Goal: Task Accomplishment & Management: Complete application form

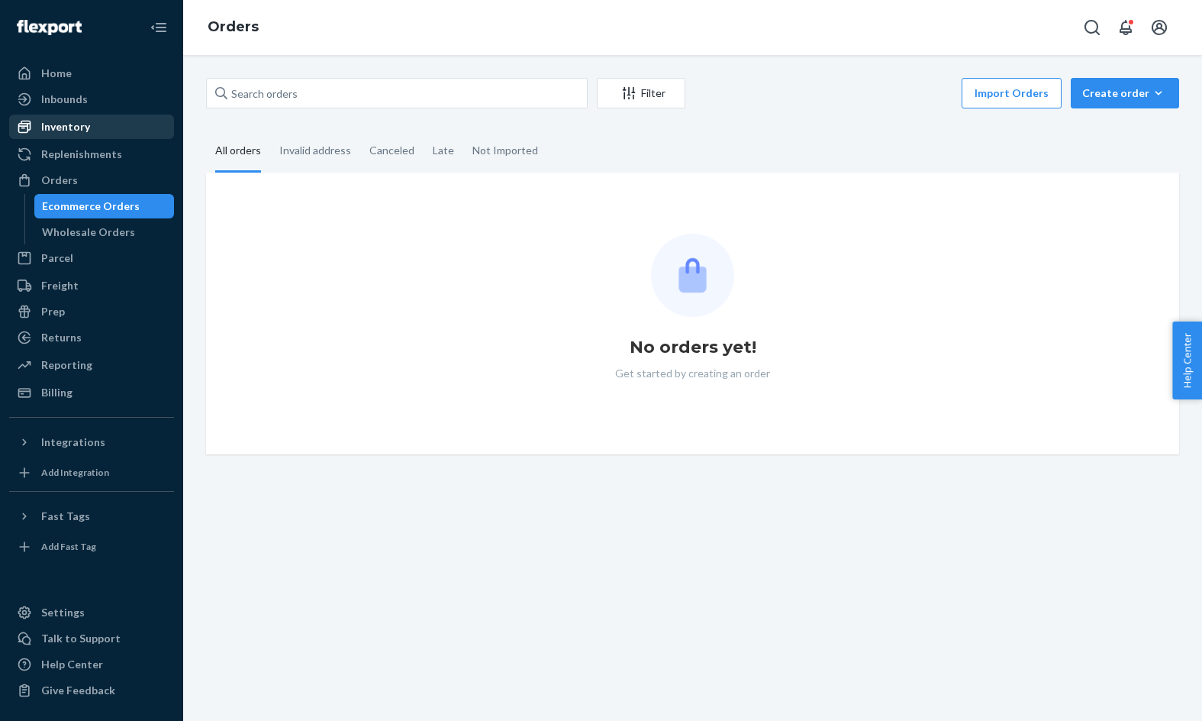
click at [112, 121] on div "Inventory" at bounding box center [92, 126] width 162 height 21
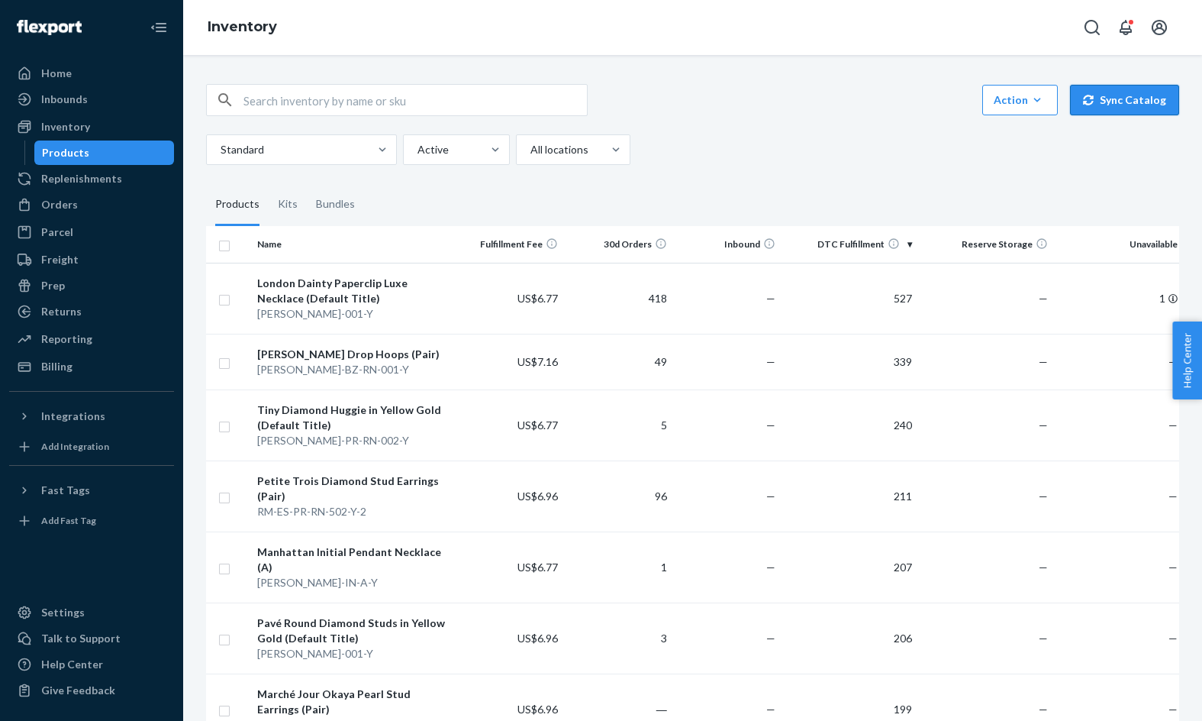
click at [1119, 103] on button "Sync Catalog" at bounding box center [1124, 100] width 109 height 31
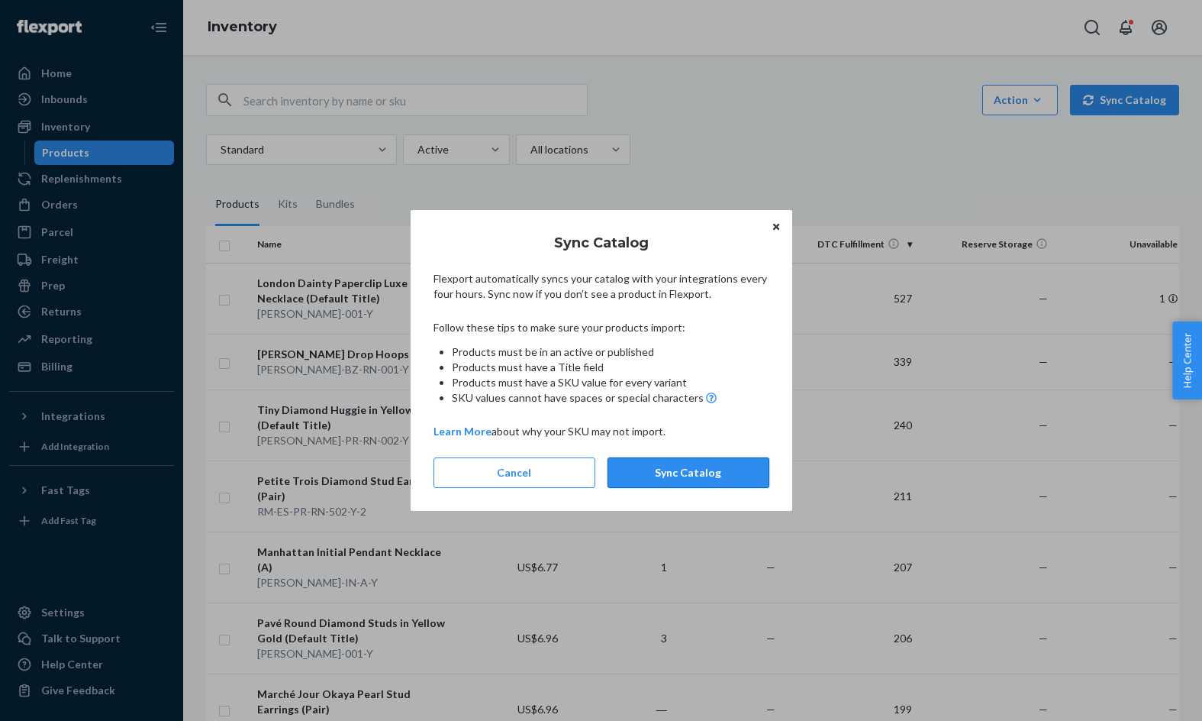
click at [690, 480] on button "Sync Catalog" at bounding box center [689, 472] width 162 height 31
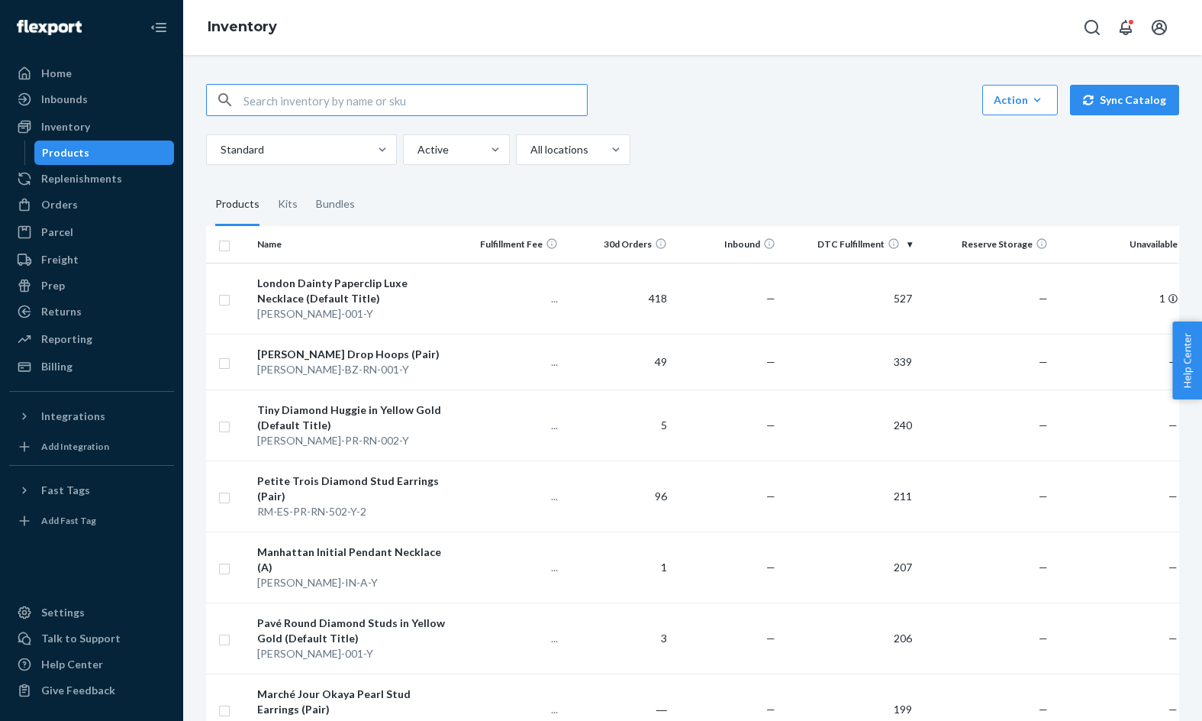
click at [363, 98] on input "text" at bounding box center [416, 100] width 344 height 31
type input "london"
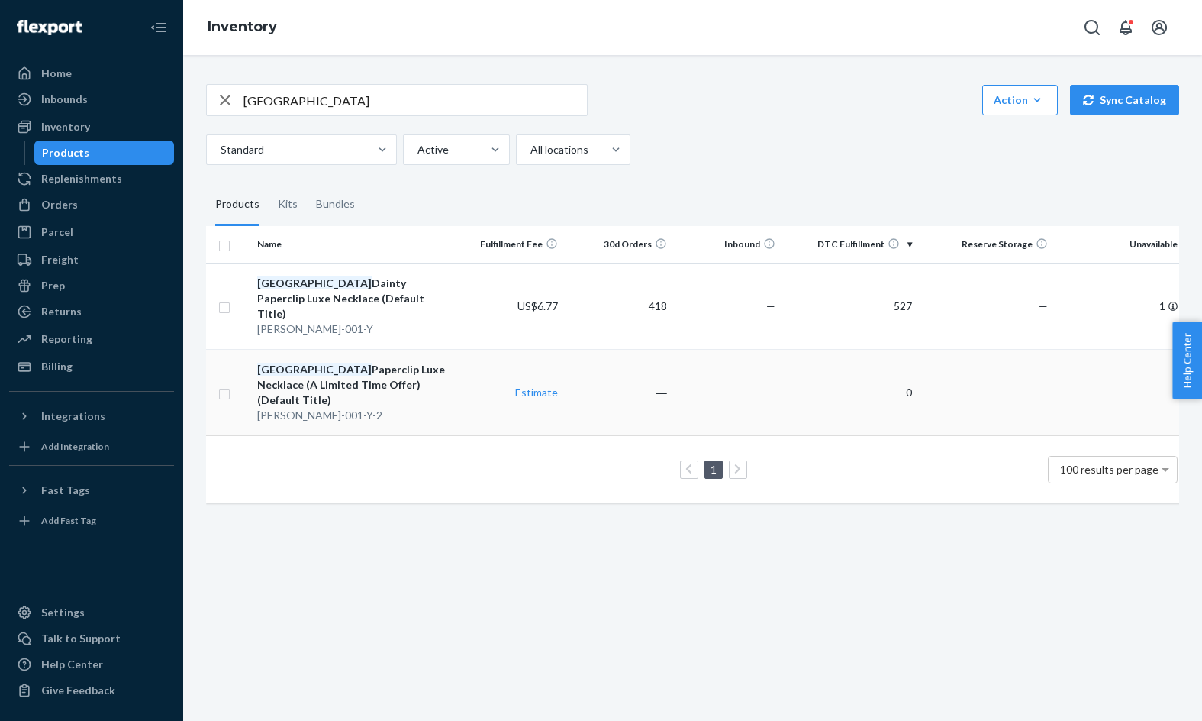
click at [374, 364] on div "London Paperclip Luxe Necklace (A Limited Time Offer) (Default Title)" at bounding box center [353, 385] width 192 height 46
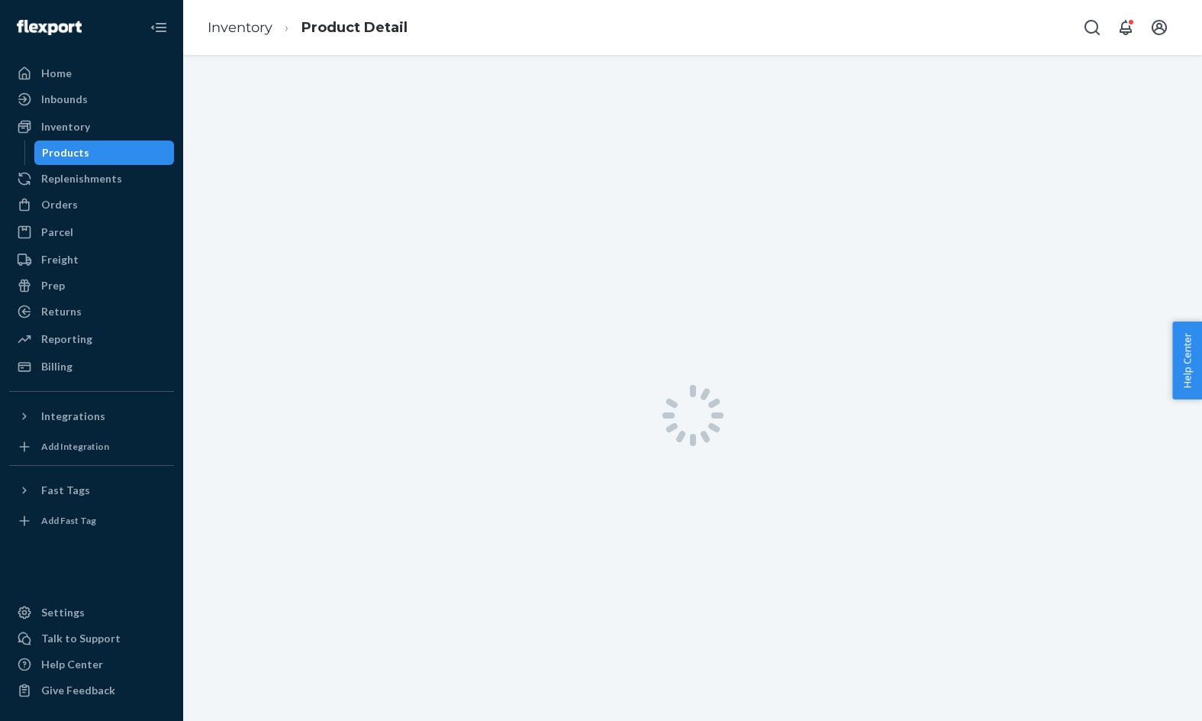
click at [374, 364] on div at bounding box center [692, 415] width 1019 height 721
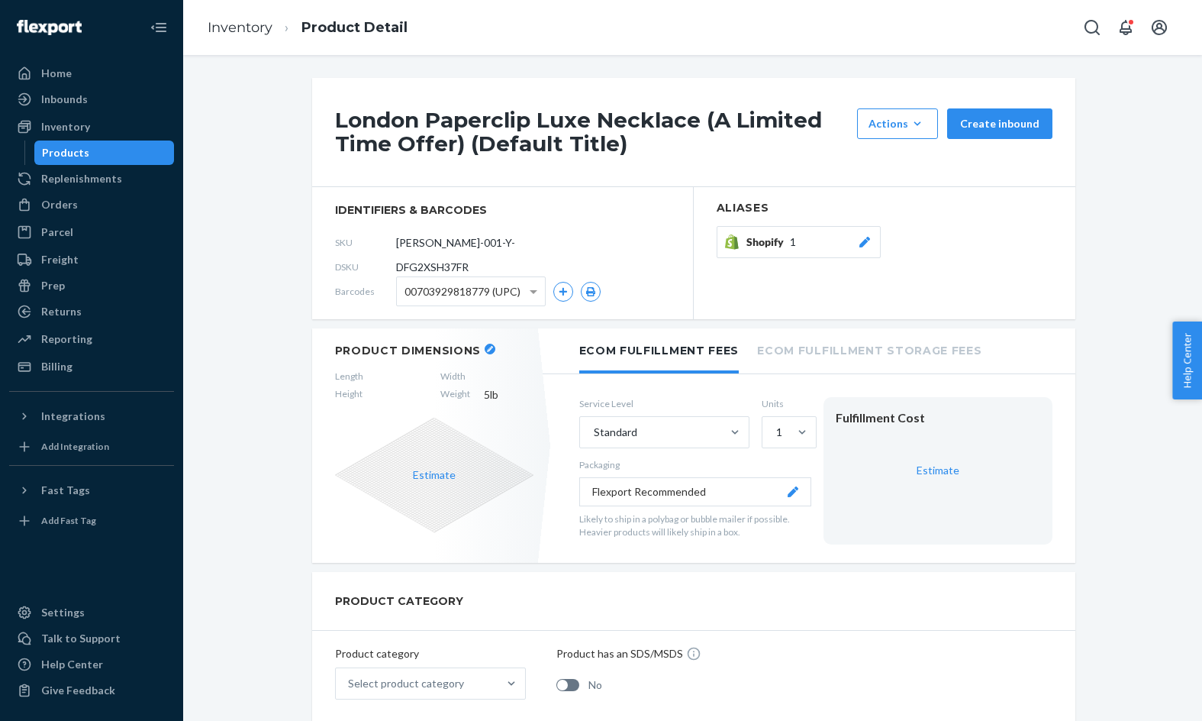
click at [425, 146] on h1 "London Paperclip Luxe Necklace (A Limited Time Offer) (Default Title)" at bounding box center [592, 131] width 515 height 47
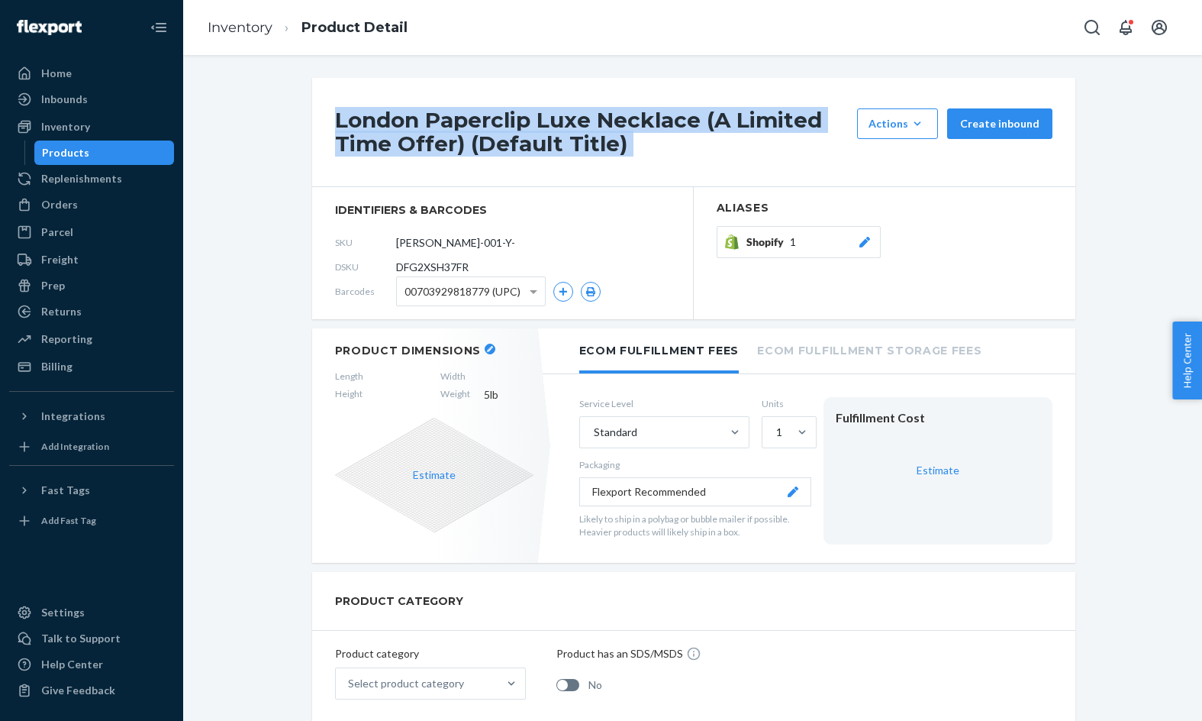
copy div "London Paperclip Luxe Necklace (A Limited Time Offer) (Default Title)"
click at [111, 108] on div "Inbounds" at bounding box center [92, 99] width 162 height 21
click at [487, 347] on icon "button" at bounding box center [490, 349] width 6 height 6
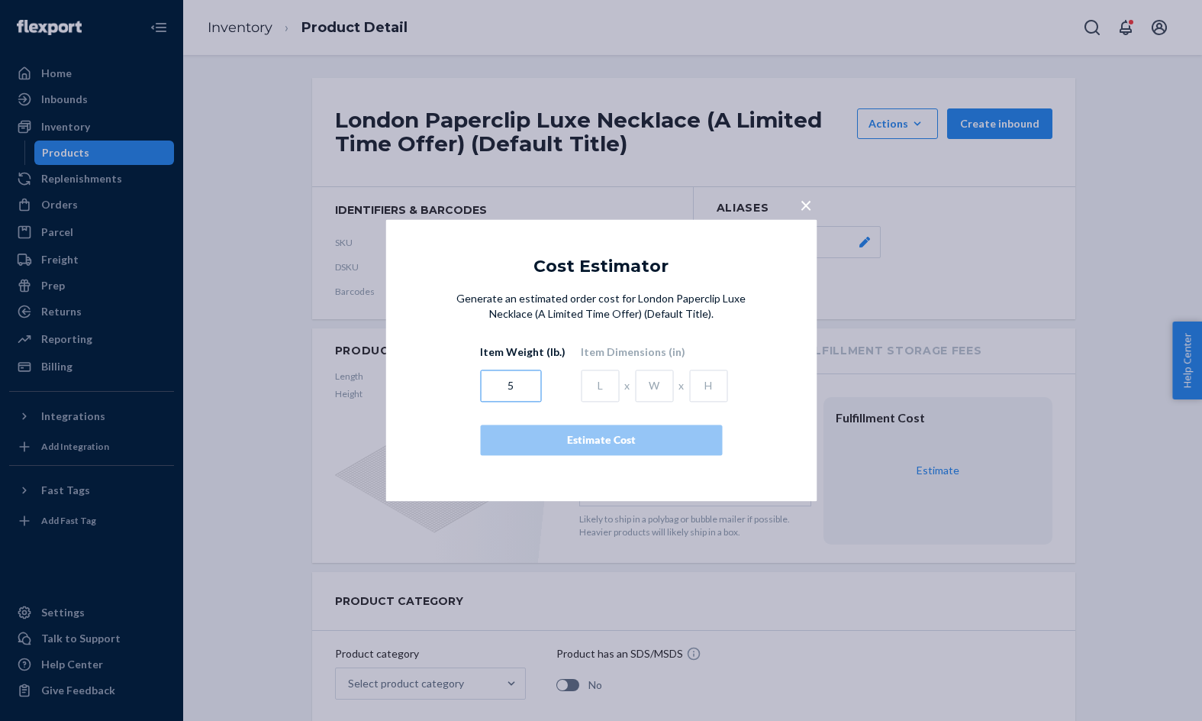
click at [502, 393] on input "5" at bounding box center [510, 386] width 61 height 32
paste input "3.7" Width 2.75" Height 0.25" Weight 0.02lb"
drag, startPoint x: 506, startPoint y: 387, endPoint x: 421, endPoint y: 300, distance: 121.5
click at [421, 300] on div "Generate an estimated order cost for London Paperclip Luxe Necklace (A Limited …" at bounding box center [601, 389] width 431 height 195
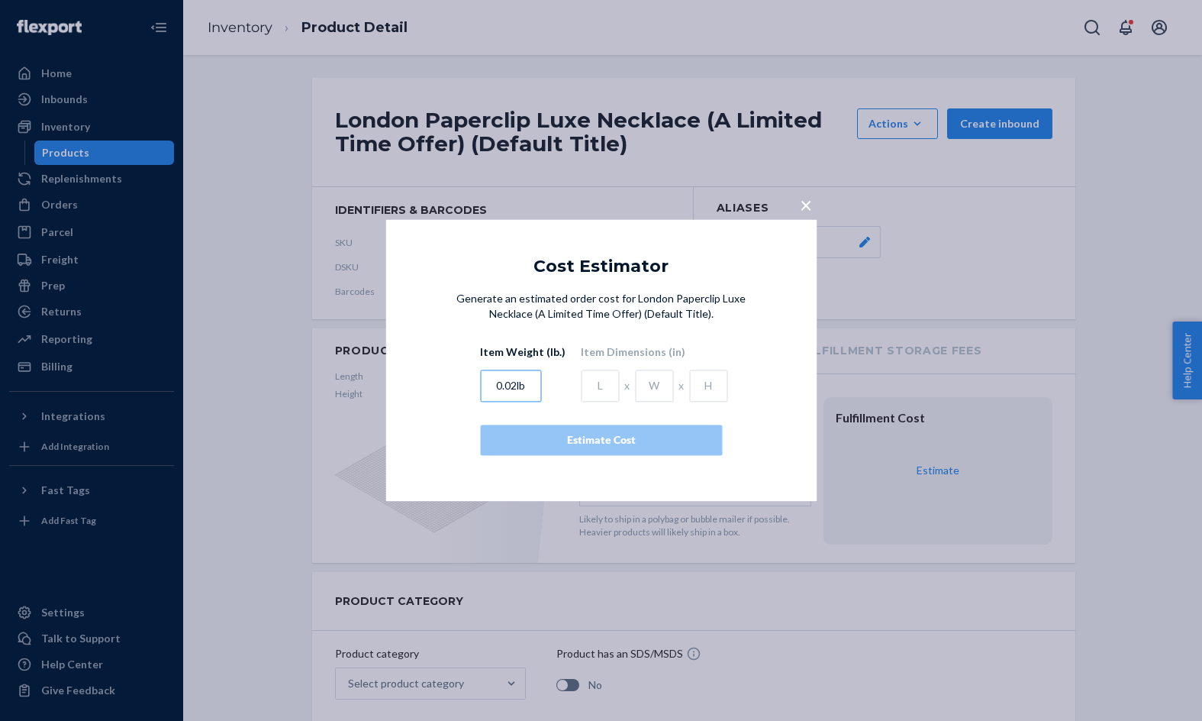
type input "0.02lb"
click at [594, 392] on input "text" at bounding box center [600, 386] width 38 height 32
paste input "3.7" Width 2.75" Height 0.25" Weight"
type input "3.7" Width 2.75" Height"
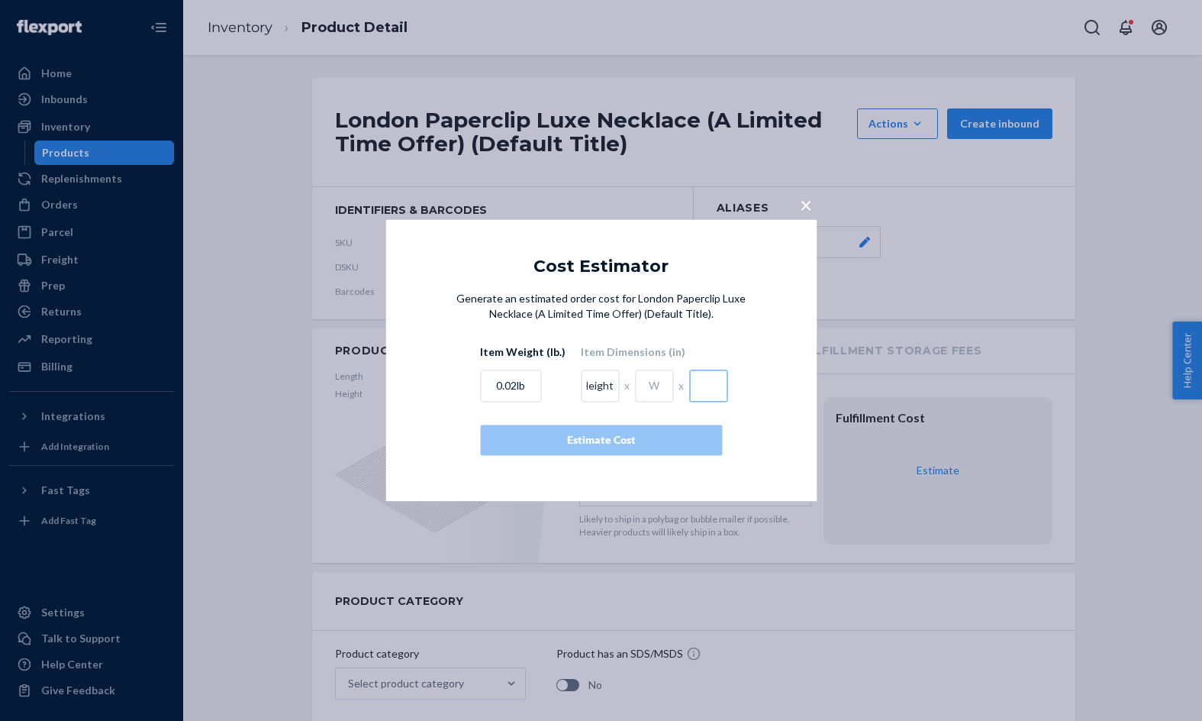
scroll to position [0, 0]
click at [712, 383] on input "text" at bounding box center [708, 386] width 38 height 32
paste input "0.25""
type input "0.25""
drag, startPoint x: 600, startPoint y: 384, endPoint x: 526, endPoint y: 379, distance: 74.2
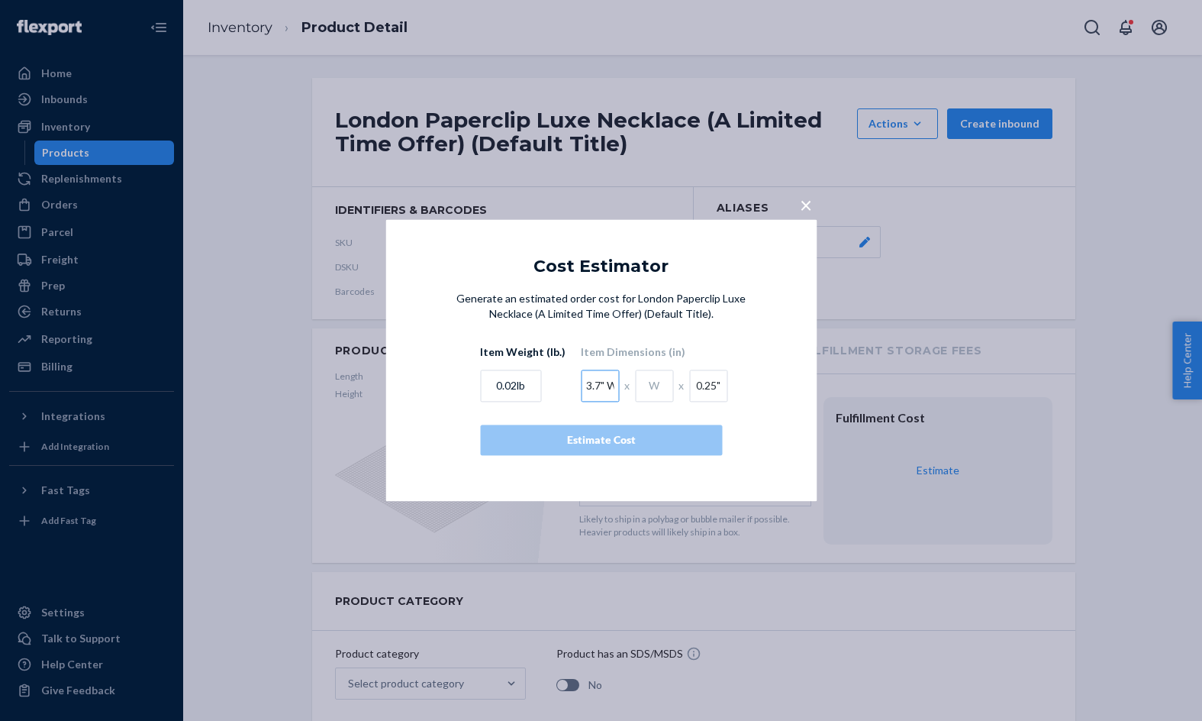
click at [526, 379] on div "Item Weight (lb.) 0.02lb Item Dimensions (in) 3.7" Width 2.75" Height x x 0.25"" at bounding box center [601, 373] width 242 height 57
type input "3.7"
paste input "2.75""
type input "2.75"
type input "0.25"
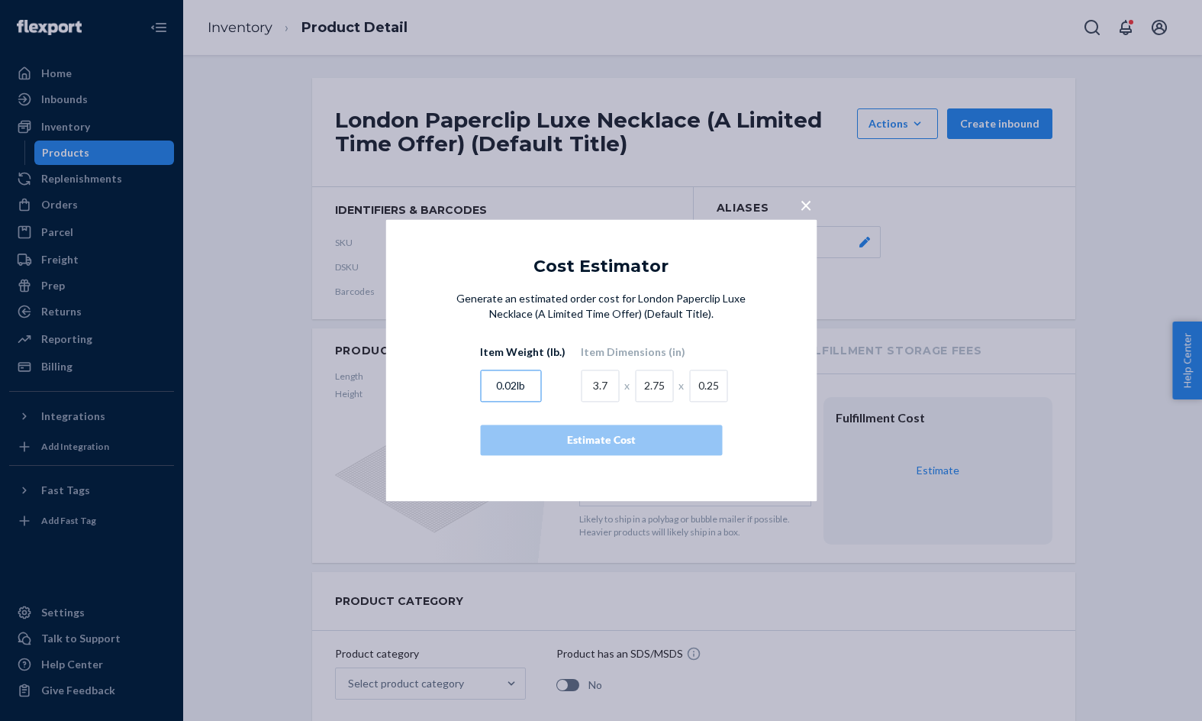
click at [529, 397] on input "0.02lb" at bounding box center [510, 386] width 61 height 32
type input "0.02"
click at [576, 438] on div "Estimate Cost" at bounding box center [601, 440] width 216 height 15
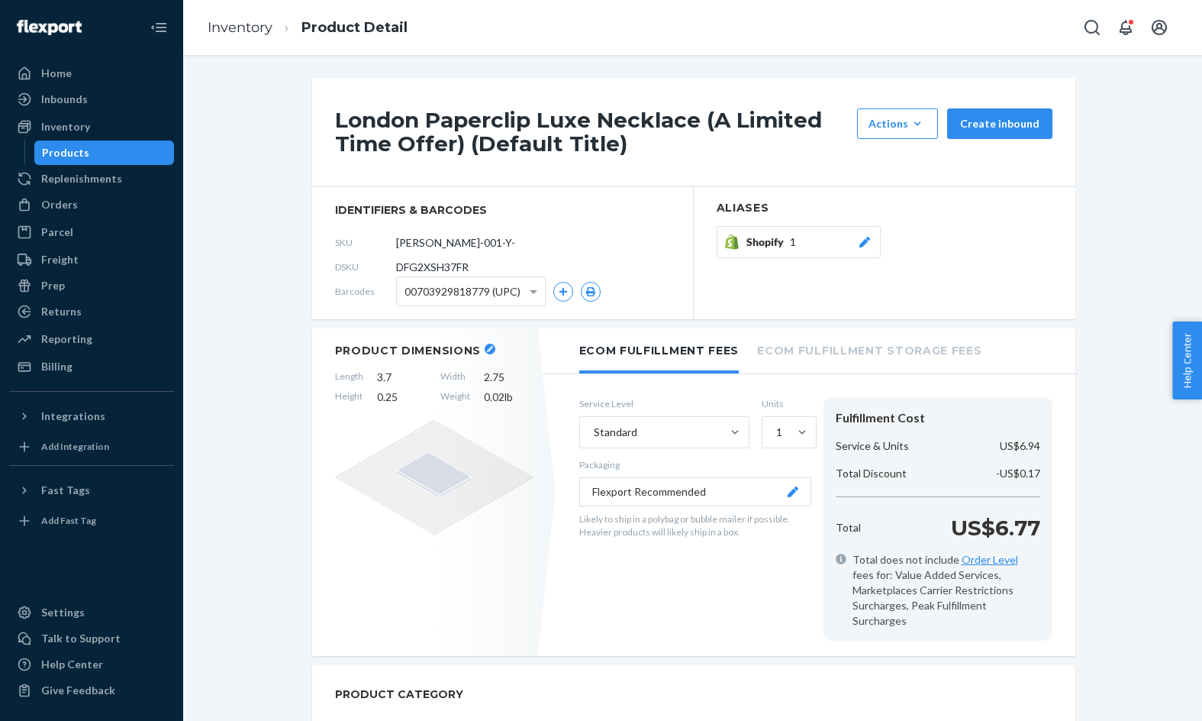
click at [586, 118] on h1 "London Paperclip Luxe Necklace (A Limited Time Offer) (Default Title)" at bounding box center [592, 131] width 515 height 47
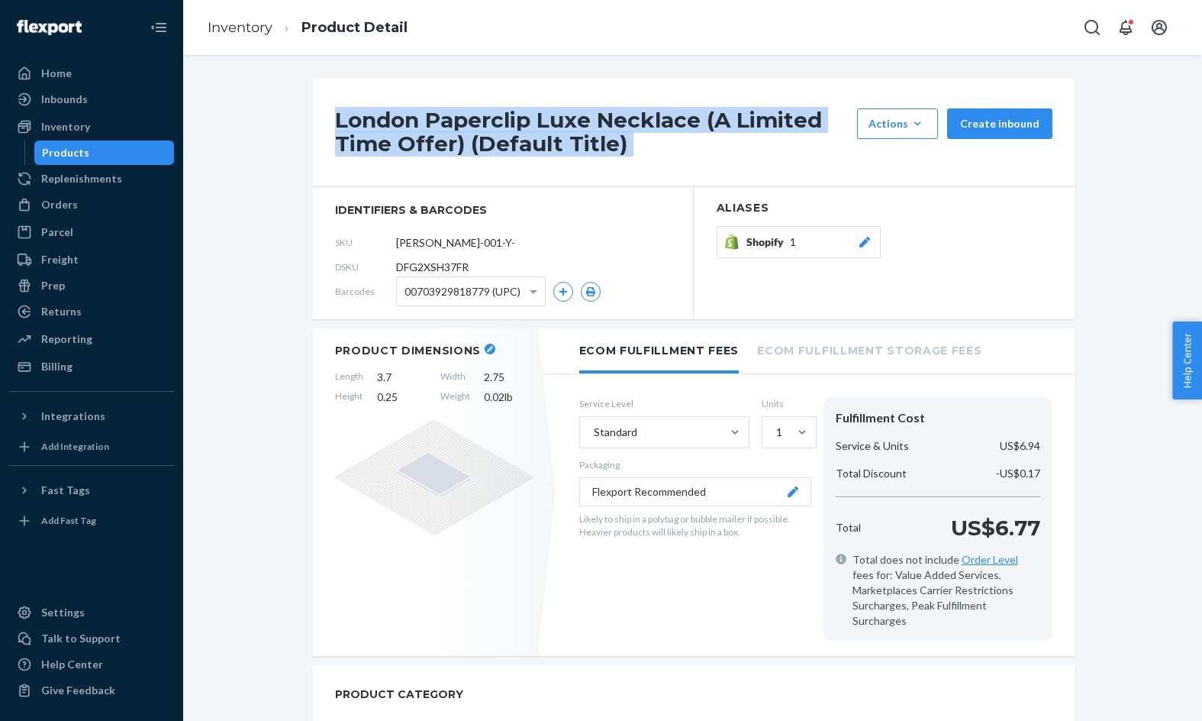
click at [586, 118] on h1 "London Paperclip Luxe Necklace (A Limited Time Offer) (Default Title)" at bounding box center [592, 131] width 515 height 47
copy div "London Paperclip Luxe Necklace (A Limited Time Offer) (Default Title)"
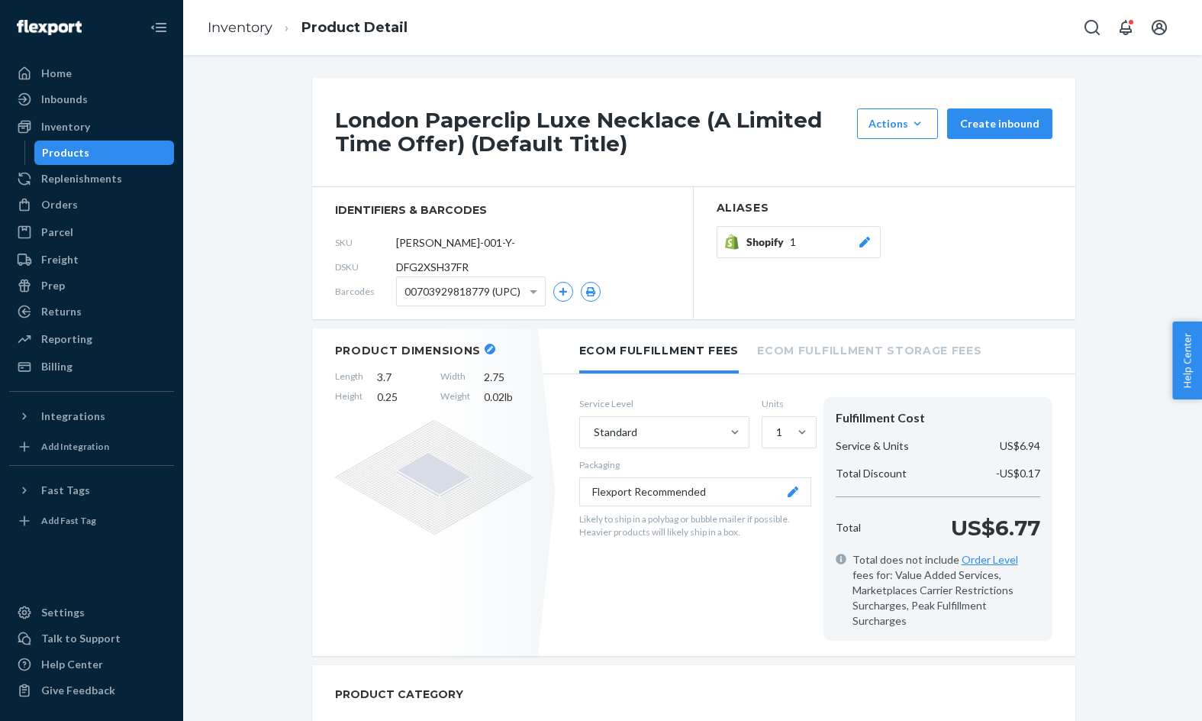
click at [223, 18] on li "Inventory" at bounding box center [240, 28] width 65 height 20
click at [228, 27] on link "Inventory" at bounding box center [240, 27] width 65 height 17
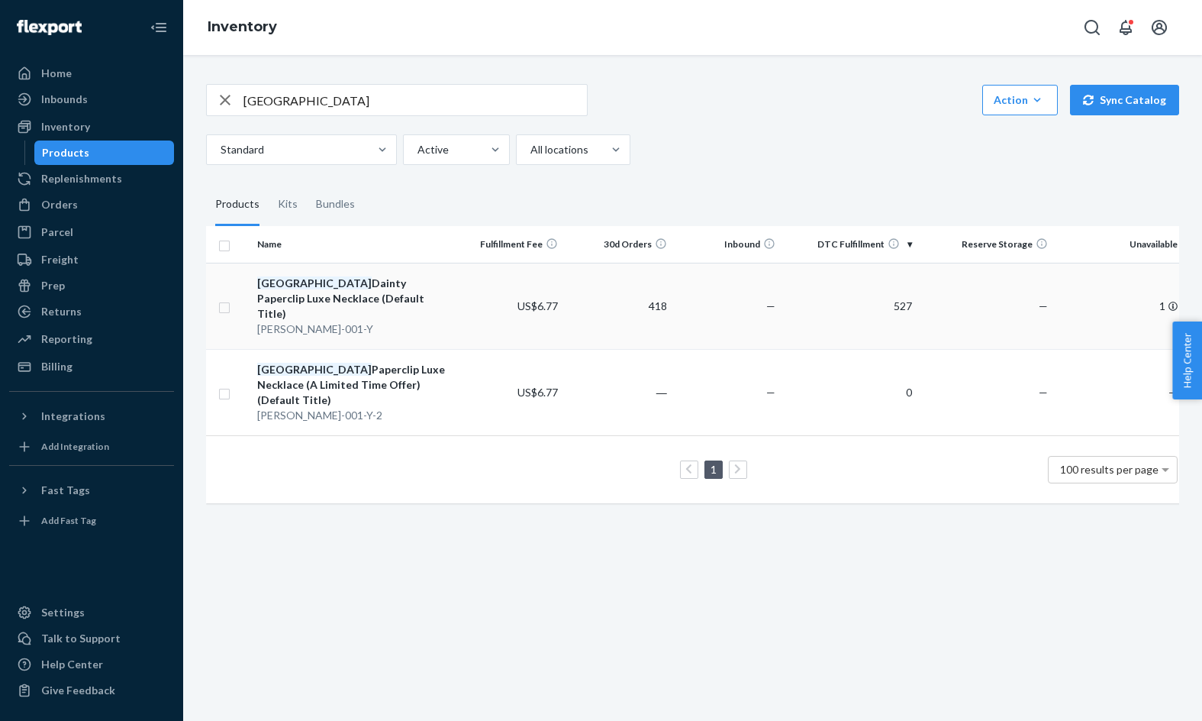
click at [359, 279] on div "London Dainty Paperclip Luxe Necklace (Default Title)" at bounding box center [353, 299] width 192 height 46
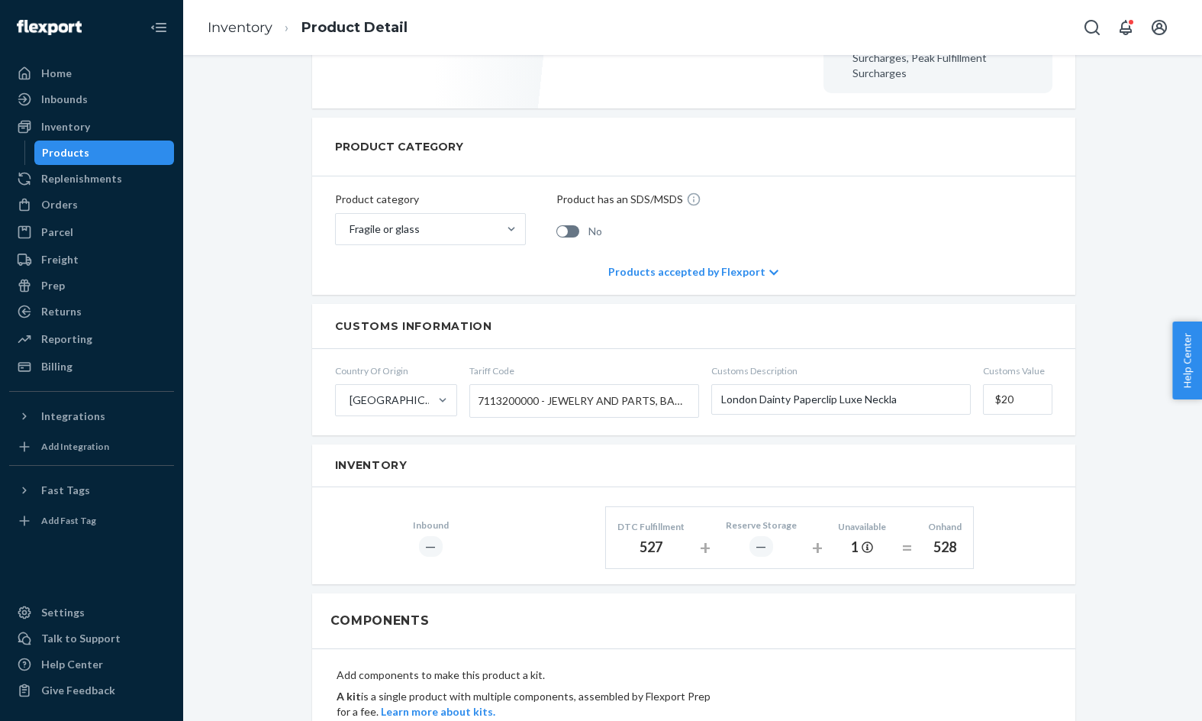
scroll to position [566, 0]
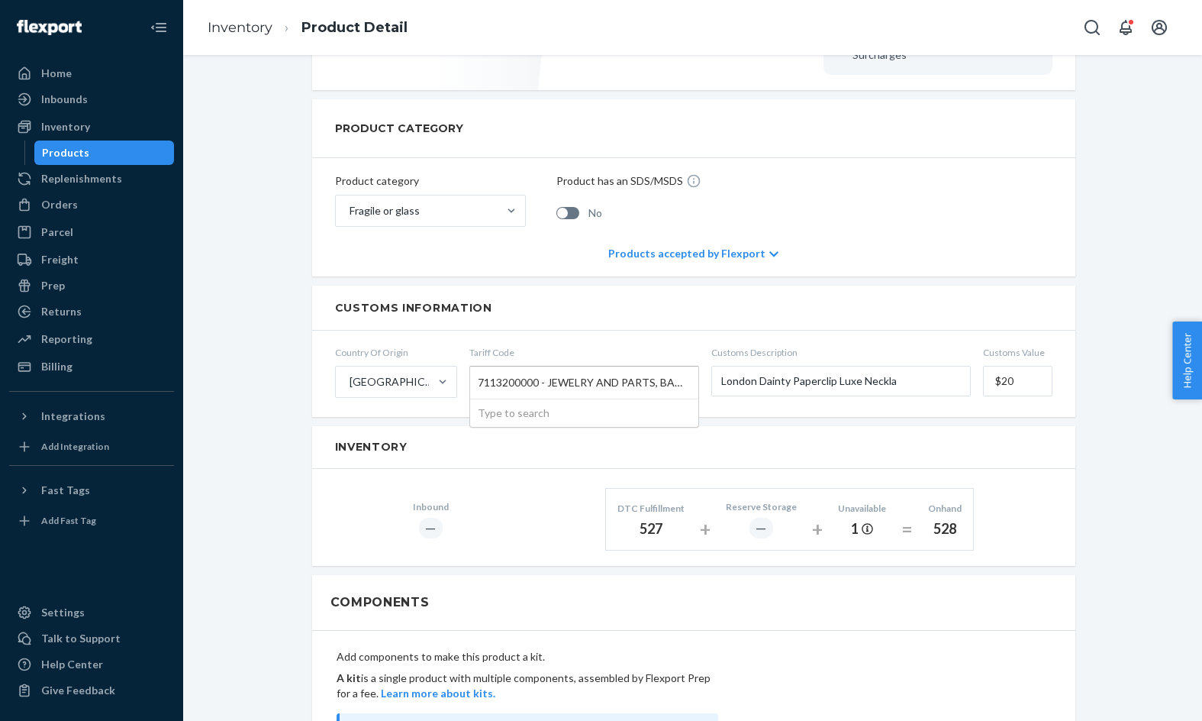
click at [510, 370] on span "7113200000 - JEWELRY AND PARTS, BASE METAL CLAD W PRECIOUS METAL" at bounding box center [580, 383] width 205 height 26
click at [482, 368] on input "Tariff Code 7113200000 - JEWELRY AND PARTS, BASE METAL CLAD W PRECIOUS METAL Ty…" at bounding box center [480, 382] width 4 height 28
click at [510, 370] on span "7113200000 - JEWELRY AND PARTS, BASE METAL CLAD W PRECIOUS METAL" at bounding box center [580, 383] width 205 height 26
click at [482, 368] on input "Tariff Code 7113200000 - JEWELRY AND PARTS, BASE METAL CLAD W PRECIOUS METAL Ty…" at bounding box center [480, 382] width 4 height 28
click at [510, 370] on span "7113200000 - JEWELRY AND PARTS, BASE METAL CLAD W PRECIOUS METAL" at bounding box center [580, 383] width 205 height 26
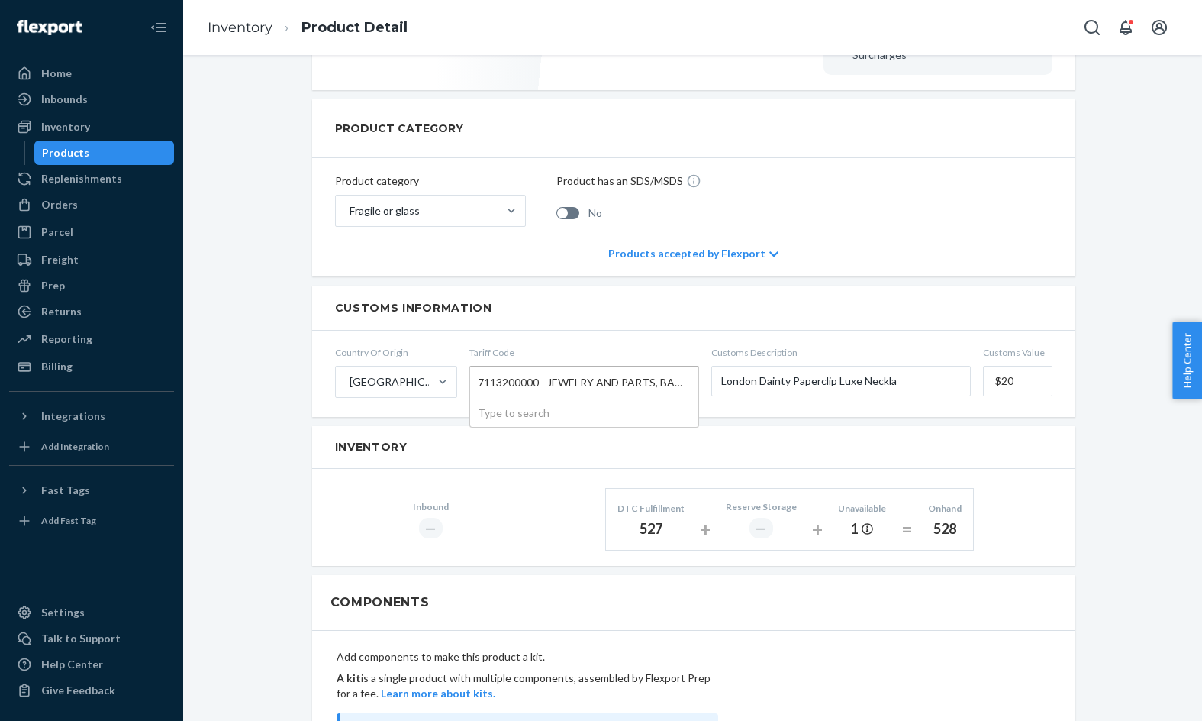
click at [482, 368] on input "Tariff Code 7113200000 - JEWELRY AND PARTS, BASE METAL CLAD W PRECIOUS METAL Ty…" at bounding box center [480, 382] width 4 height 28
drag, startPoint x: 476, startPoint y: 363, endPoint x: 608, endPoint y: 353, distance: 133.2
click at [608, 366] on div "7113200000 - JEWELRY AND PARTS, BASE METAL CLAD W PRECIOUS METAL" at bounding box center [584, 382] width 228 height 32
click at [482, 368] on input "Tariff Code 7113200000 - JEWELRY AND PARTS, BASE METAL CLAD W PRECIOUS METAL Ty…" at bounding box center [480, 382] width 4 height 28
copy span "7113200000"
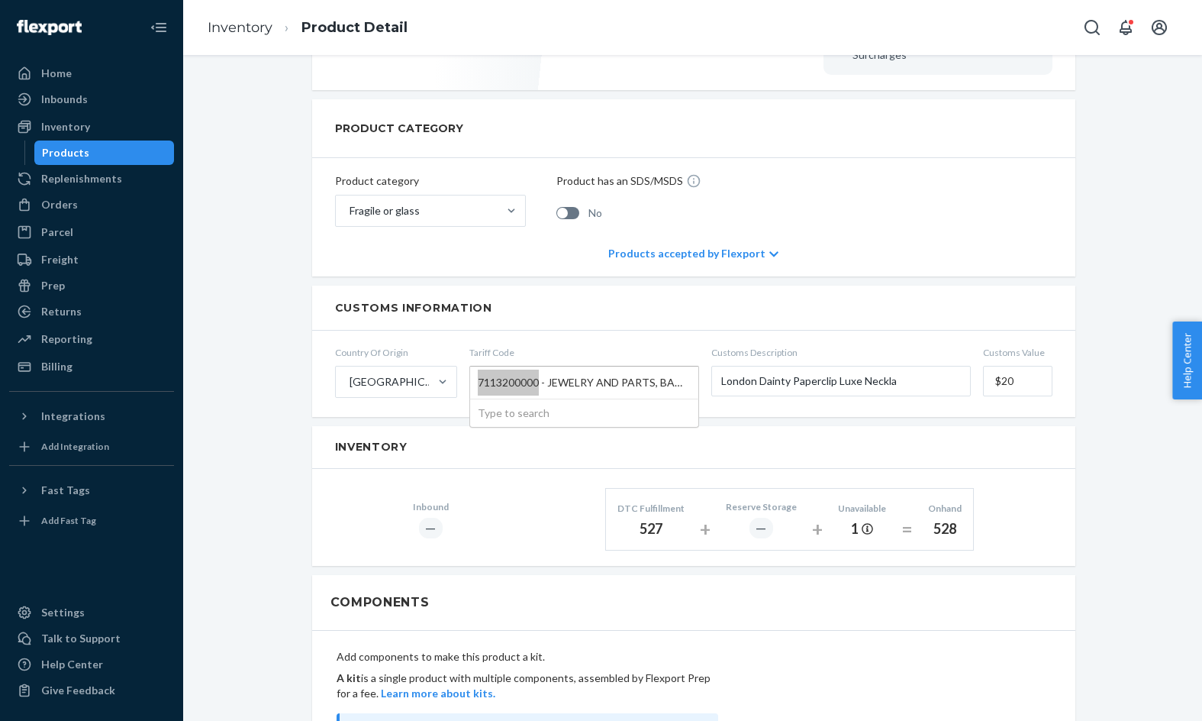
drag, startPoint x: 506, startPoint y: 372, endPoint x: 595, endPoint y: 4, distance: 378.7
click at [0, 0] on div "Home Inbounds Shipping Plans Problems Inventory Products Replenishments Orders …" at bounding box center [601, 360] width 1202 height 721
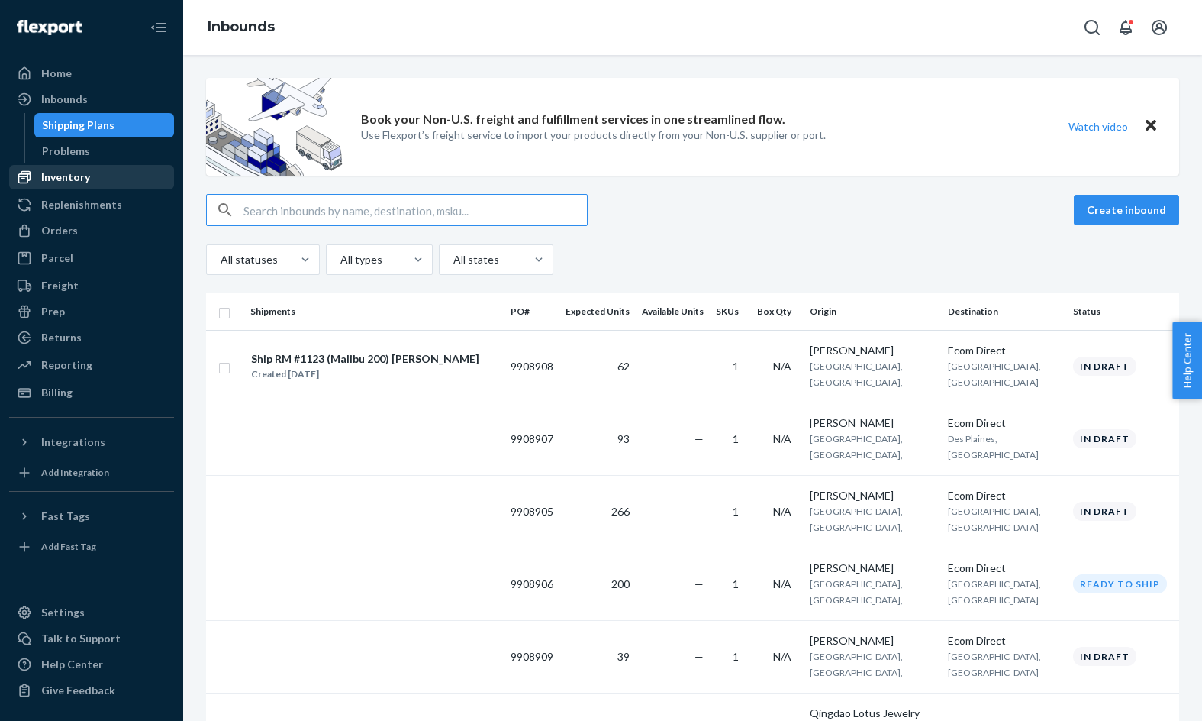
click at [86, 180] on div "Inventory" at bounding box center [65, 176] width 49 height 15
click at [1100, 211] on button "Create inbound" at bounding box center [1126, 210] width 105 height 31
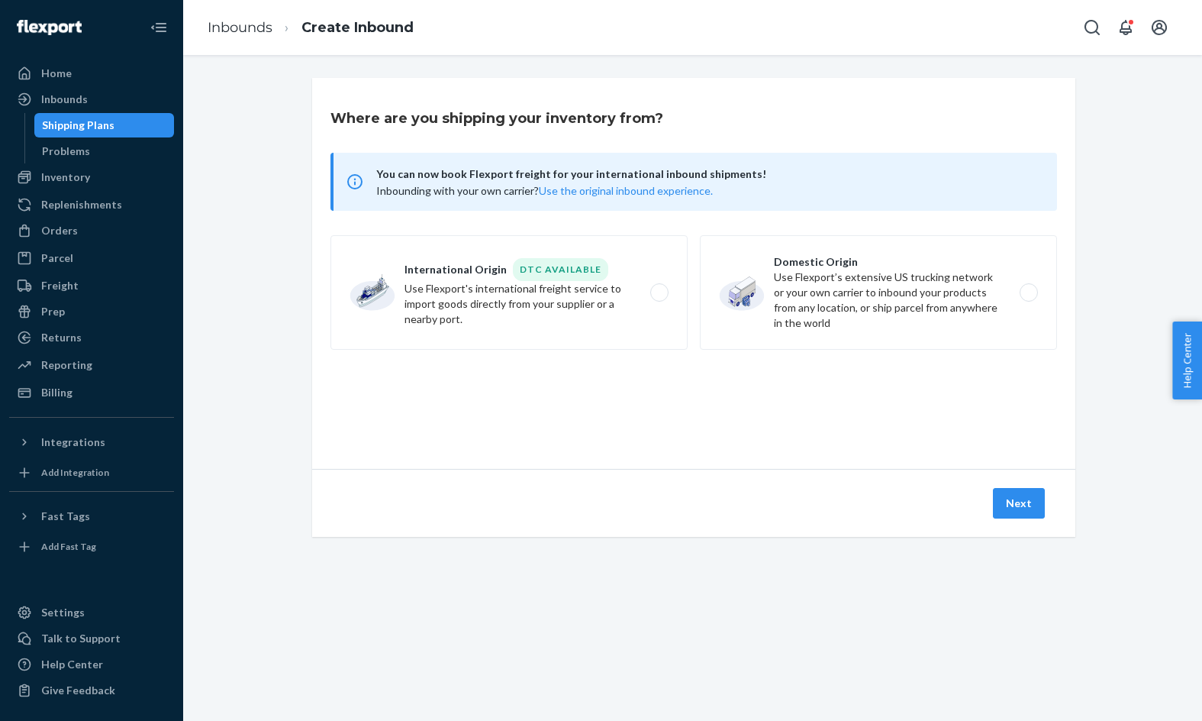
click at [219, 43] on ol "Inbounds Create Inbound" at bounding box center [310, 27] width 231 height 45
click at [228, 19] on link "Inbounds" at bounding box center [240, 27] width 65 height 17
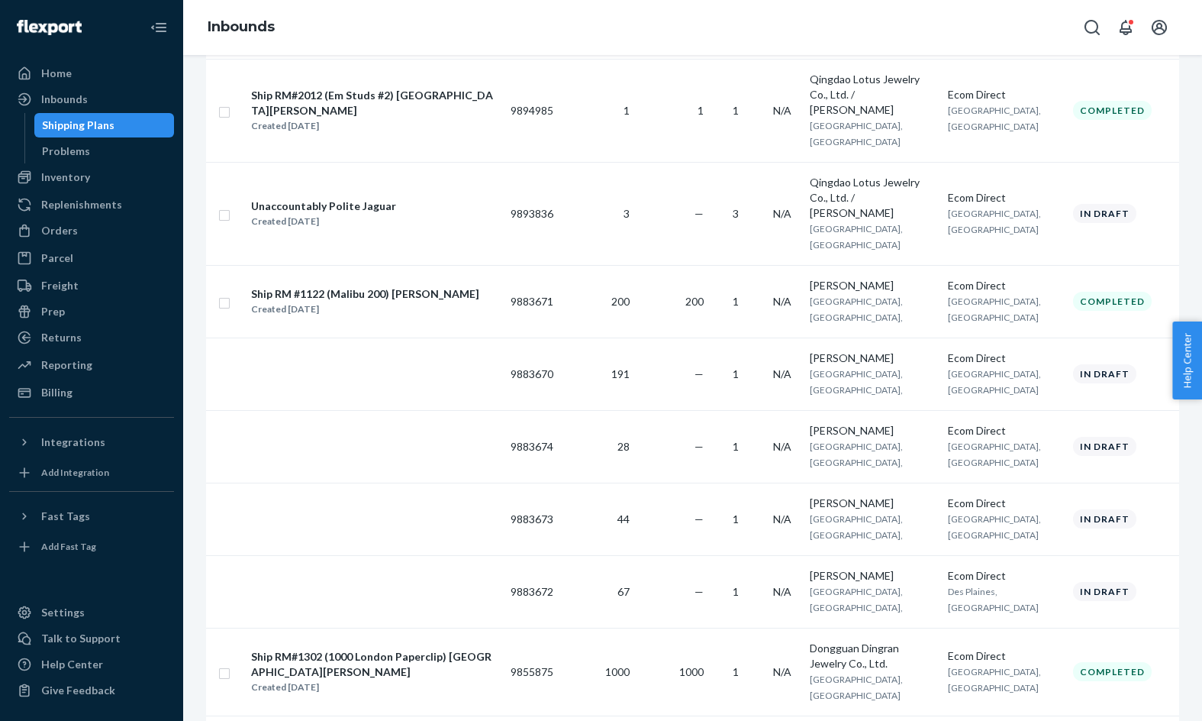
scroll to position [650, 0]
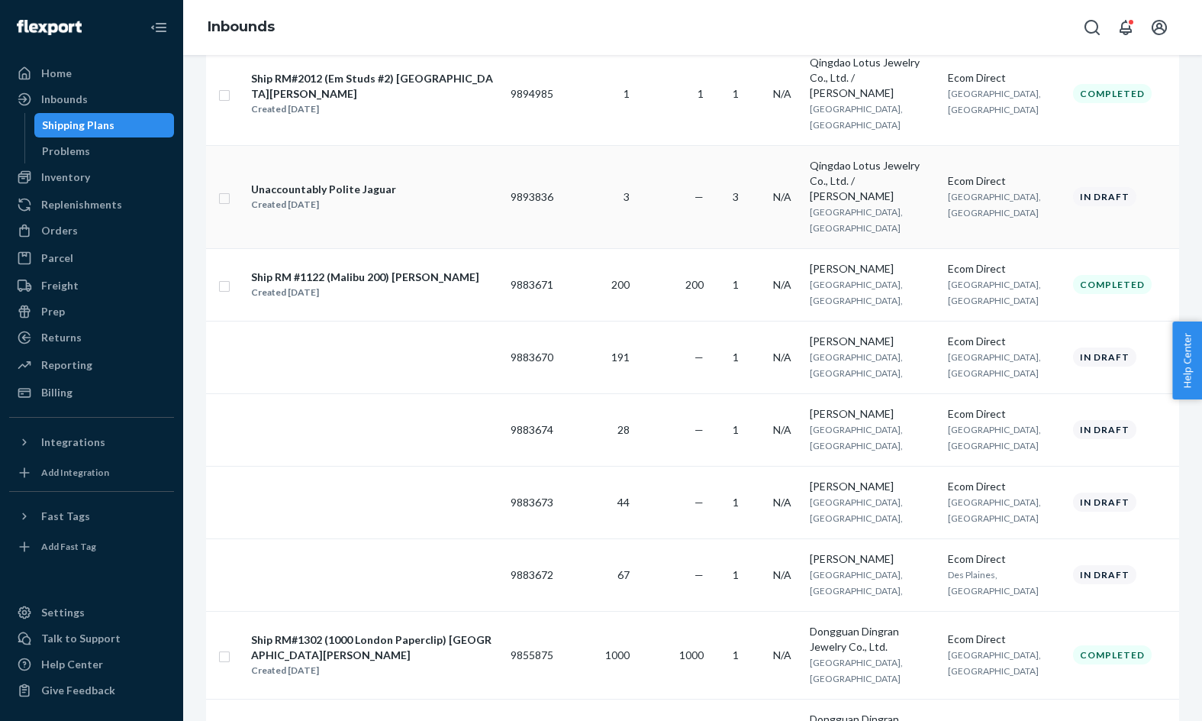
click at [370, 182] on div "Unaccountably Polite Jaguar" at bounding box center [323, 189] width 145 height 15
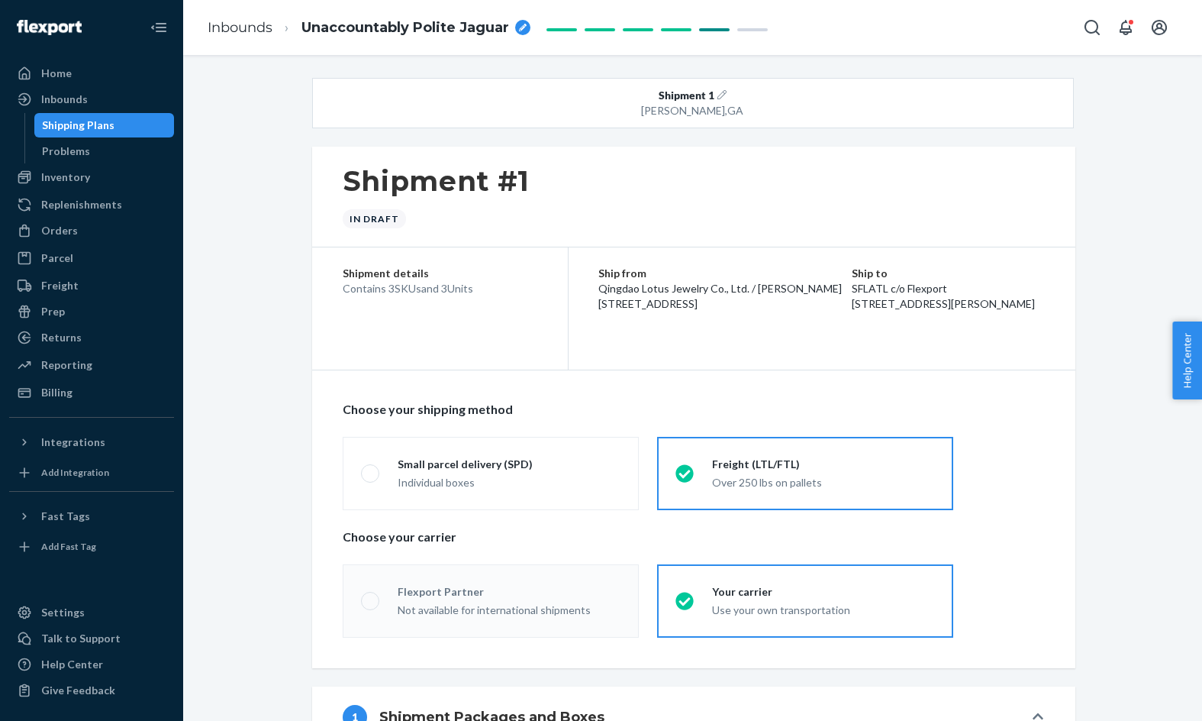
radio input "true"
radio input "false"
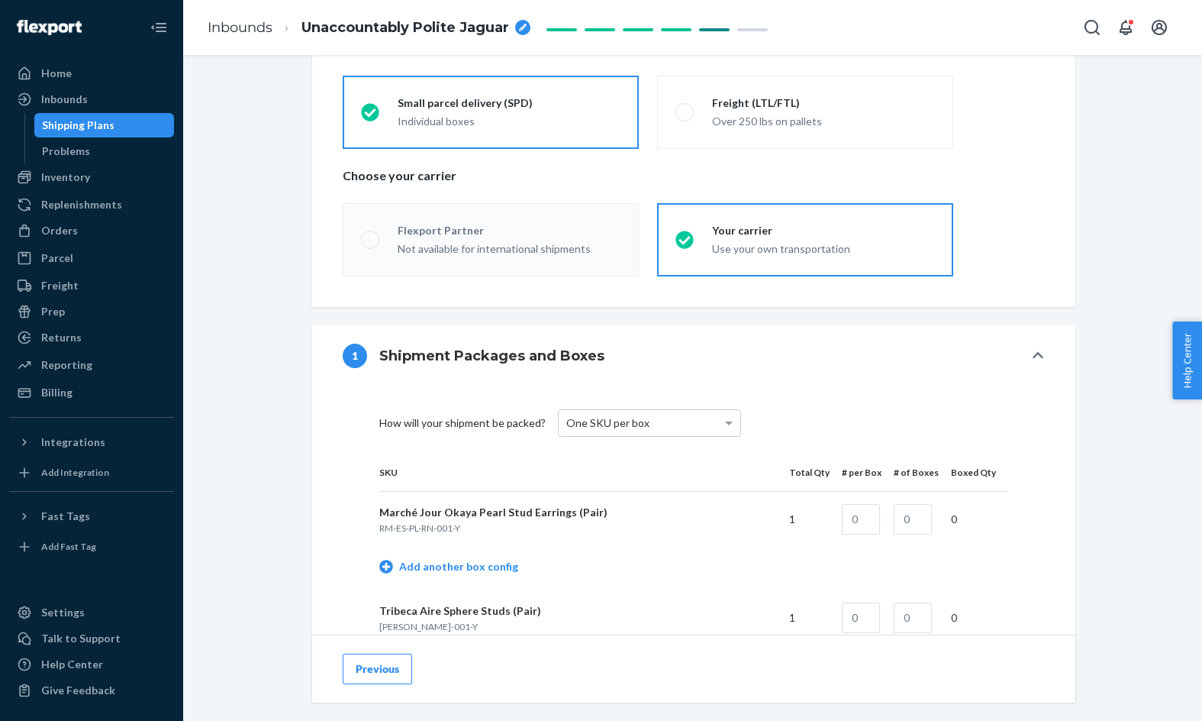
scroll to position [357, 0]
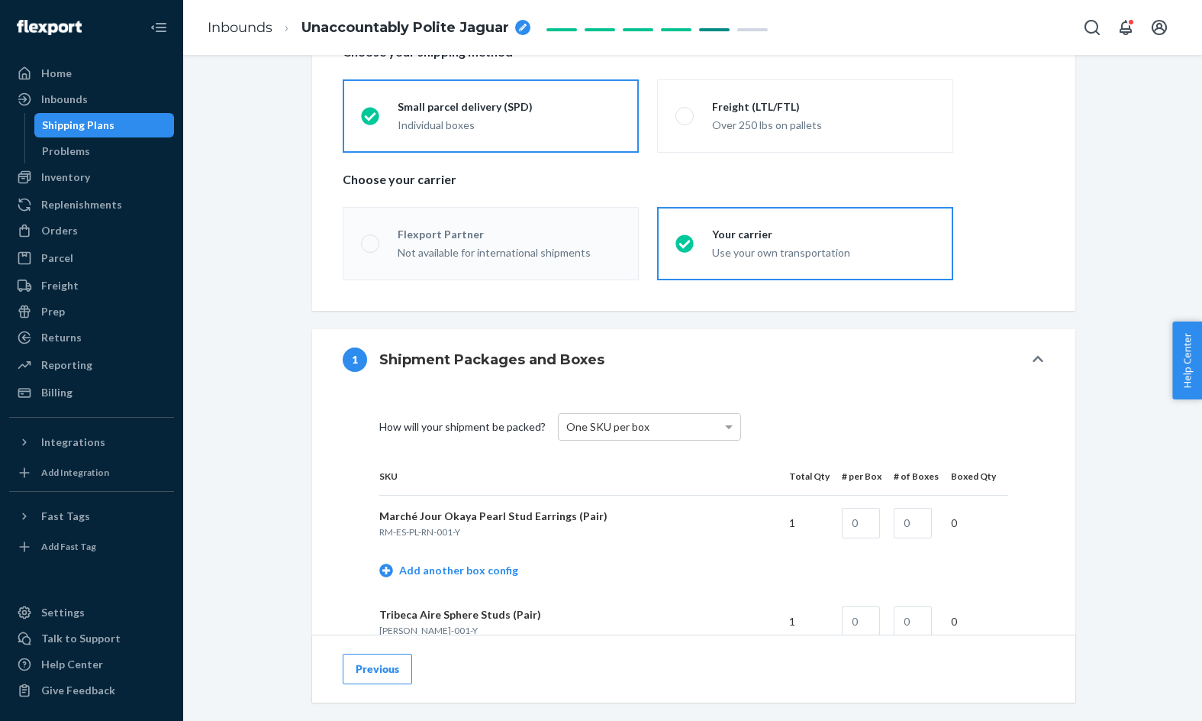
click at [237, 7] on ol "Inbounds Unaccountably Polite Jaguar" at bounding box center [368, 27] width 347 height 45
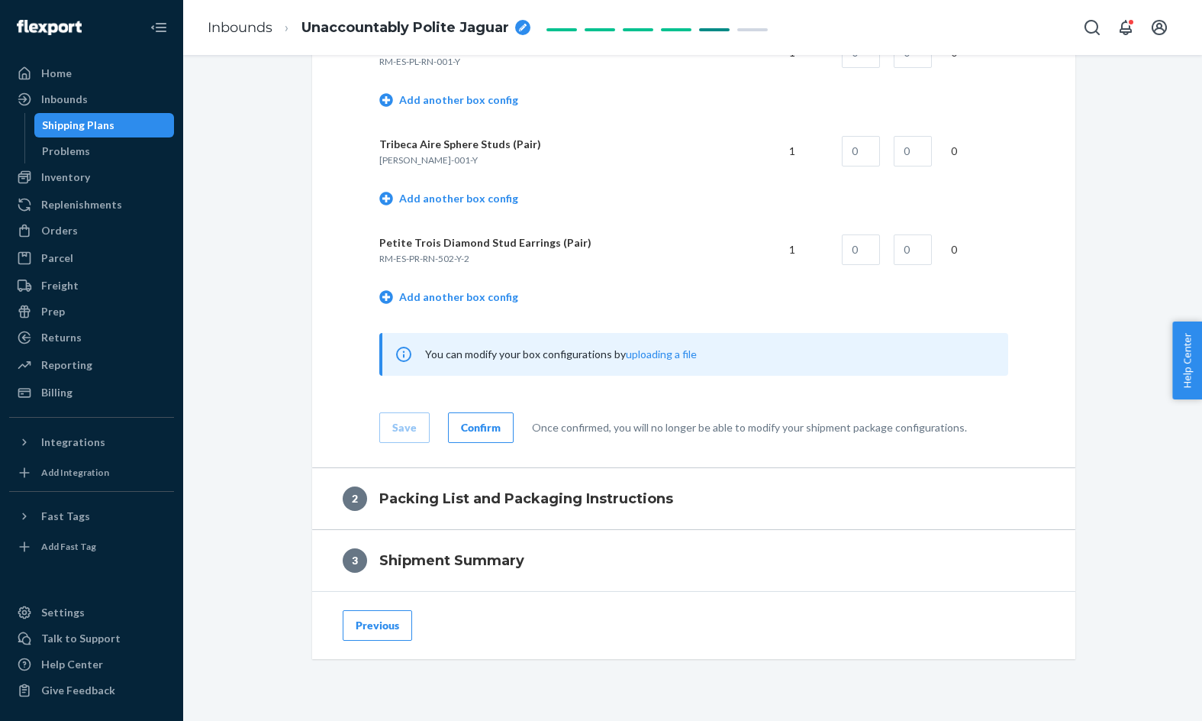
scroll to position [867, 0]
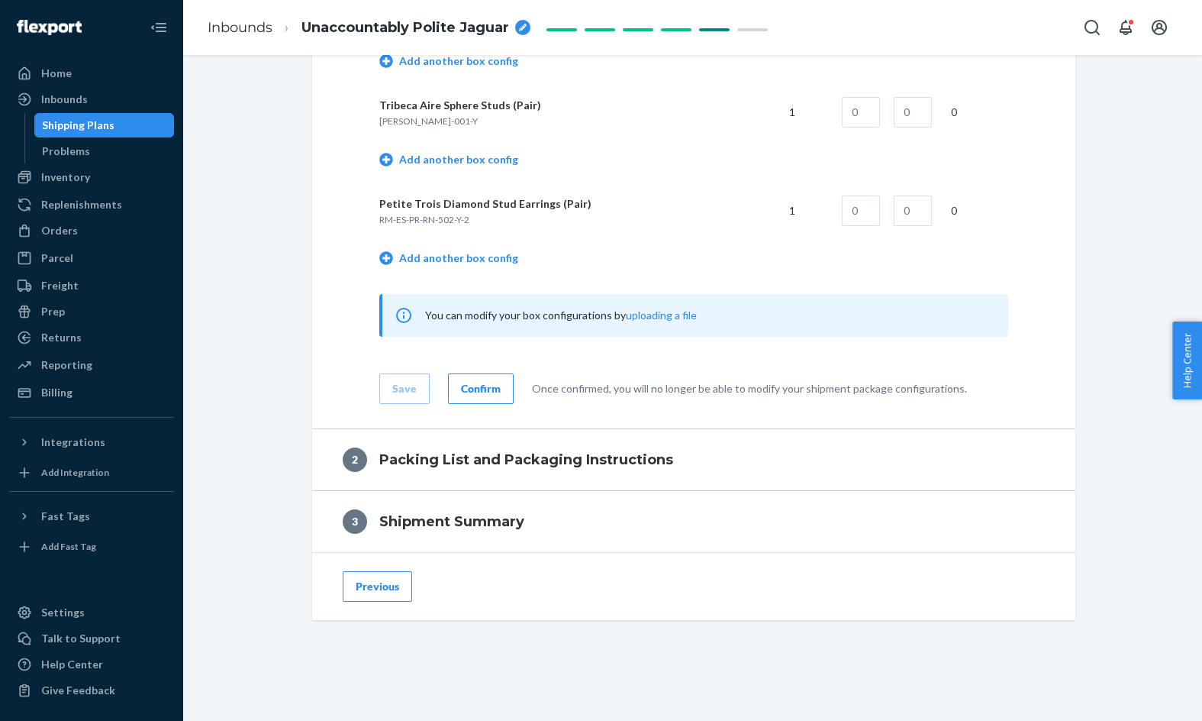
click at [397, 581] on button "Previous" at bounding box center [377, 586] width 69 height 31
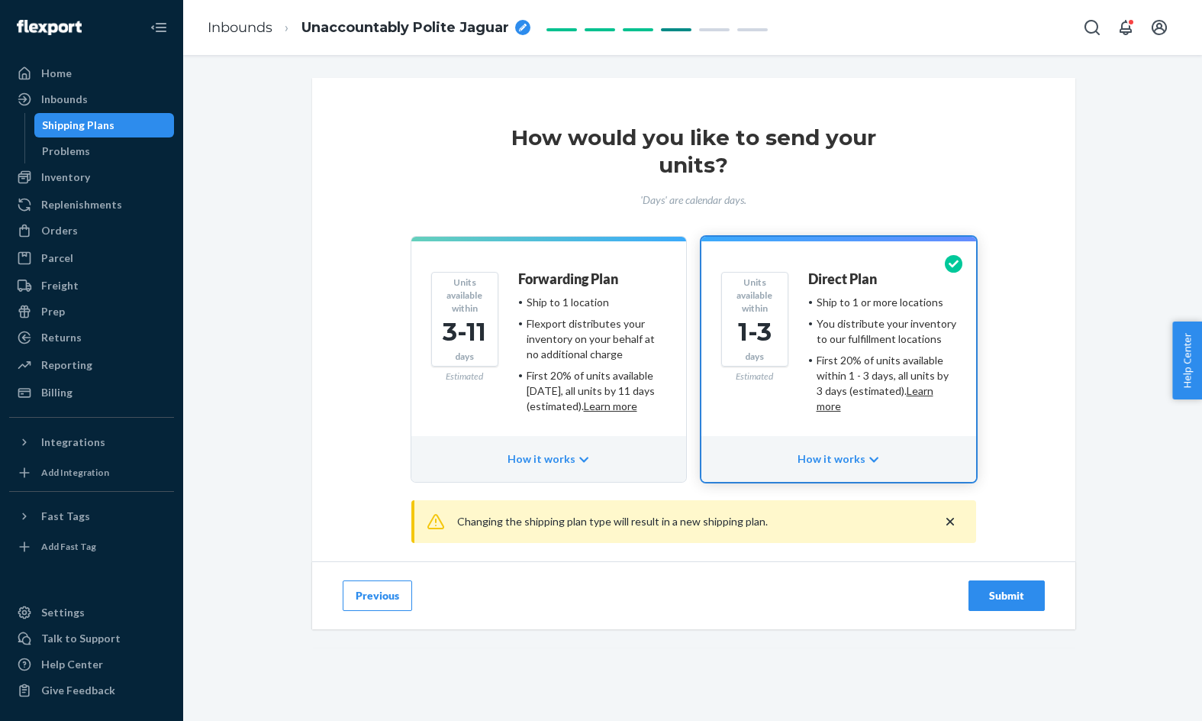
click at [390, 592] on button "Previous" at bounding box center [377, 595] width 69 height 31
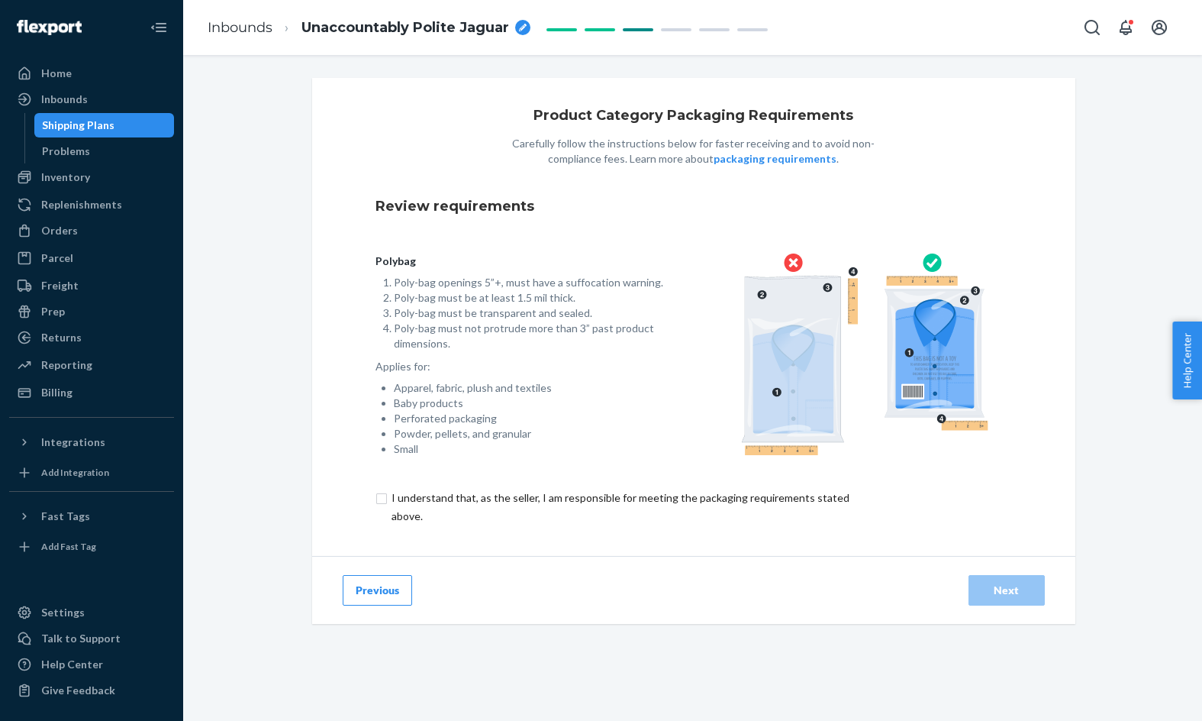
click at [390, 592] on button "Previous" at bounding box center [377, 590] width 69 height 31
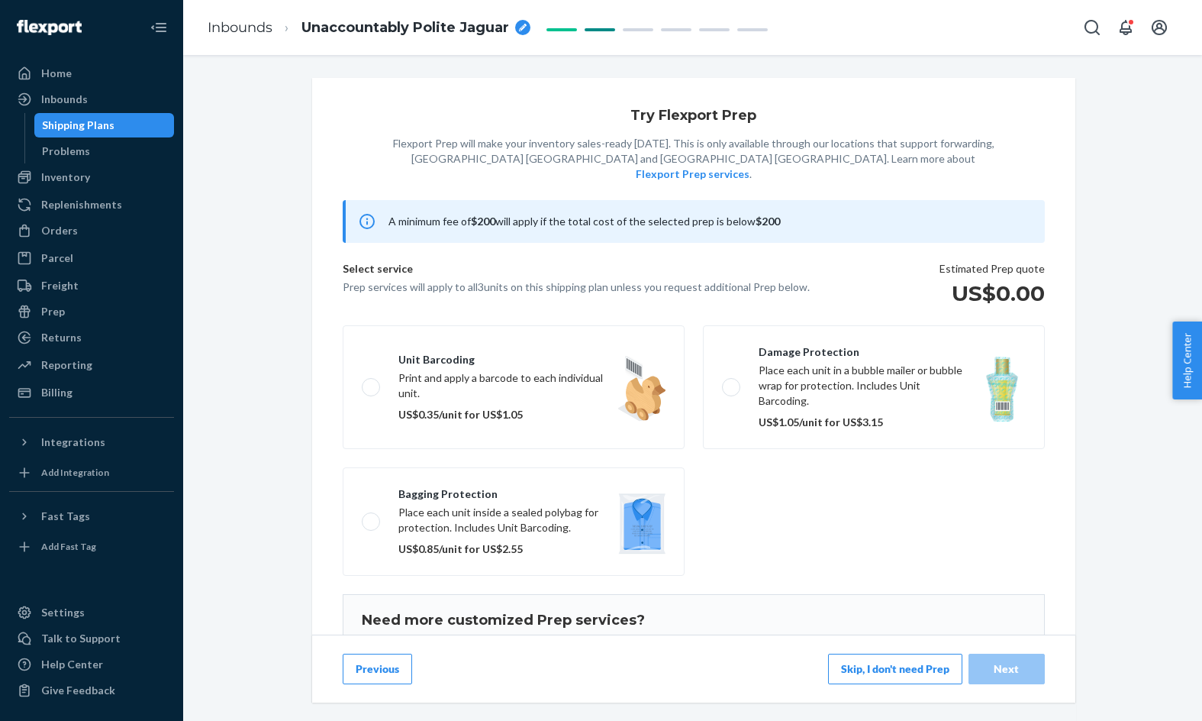
click at [390, 613] on h1 "Need more customized Prep services?" at bounding box center [694, 620] width 664 height 15
click at [376, 663] on button "Previous" at bounding box center [377, 669] width 69 height 31
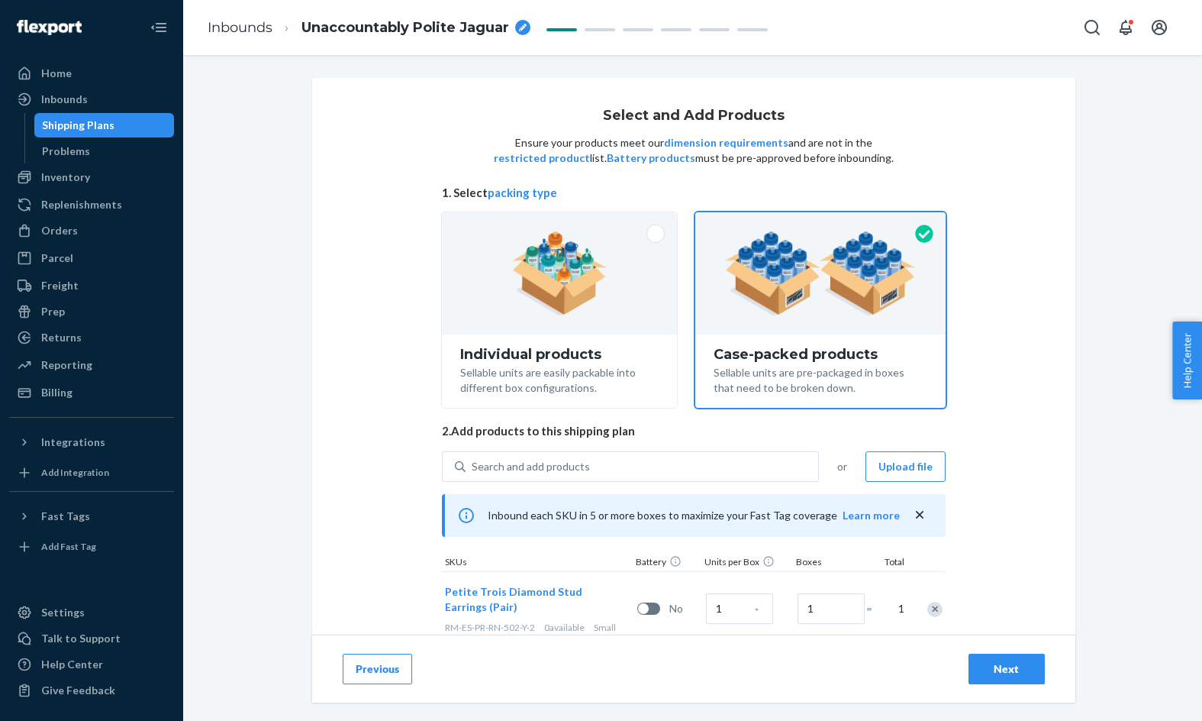
scroll to position [179, 0]
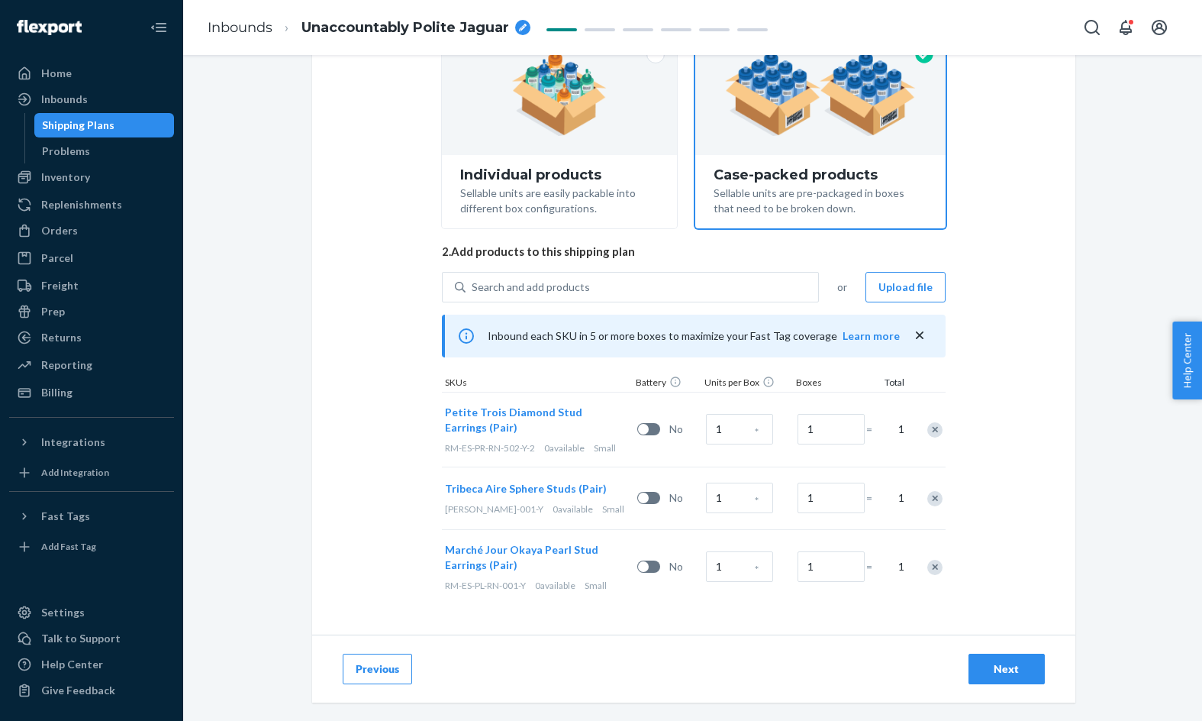
click at [934, 500] on div "Remove Item" at bounding box center [935, 498] width 15 height 15
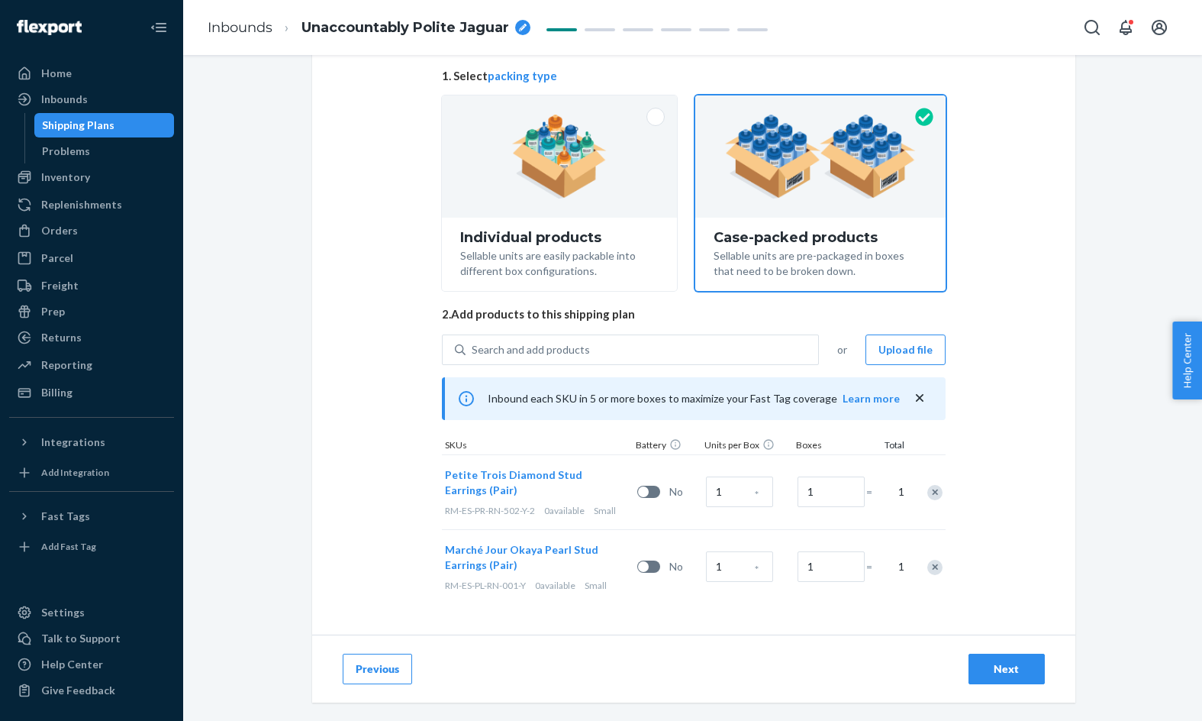
scroll to position [117, 0]
click at [939, 570] on div "Remove Item" at bounding box center [935, 567] width 15 height 15
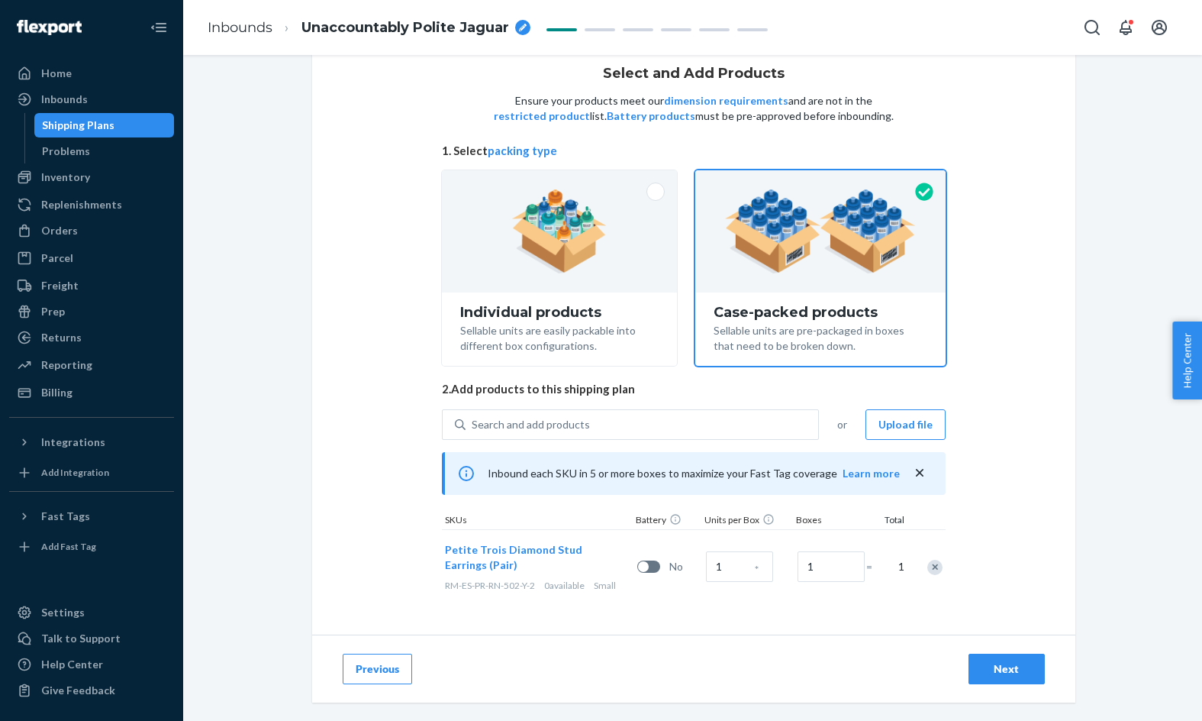
scroll to position [42, 0]
click at [601, 415] on div "Search and add products" at bounding box center [642, 424] width 353 height 27
click at [473, 417] on input "0 results available. Use Up and Down to choose options, press Enter to select t…" at bounding box center [473, 424] width 2 height 15
paste input "London Paperclip Luxe Necklace (A Limited Time Offer) (Default Title)"
type input "London Paperclip Luxe Necklace (A Limited Time Offer) (Default Title)"
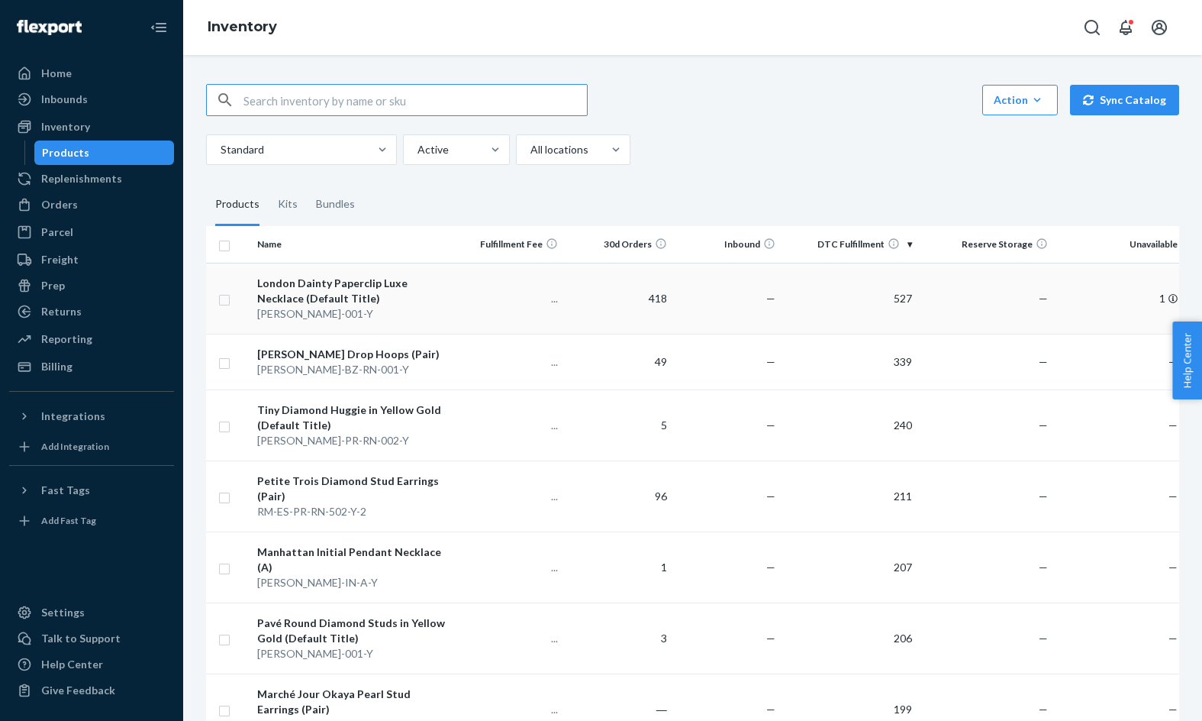
click at [400, 282] on div "London Dainty Paperclip Luxe Necklace (Default Title)" at bounding box center [353, 291] width 192 height 31
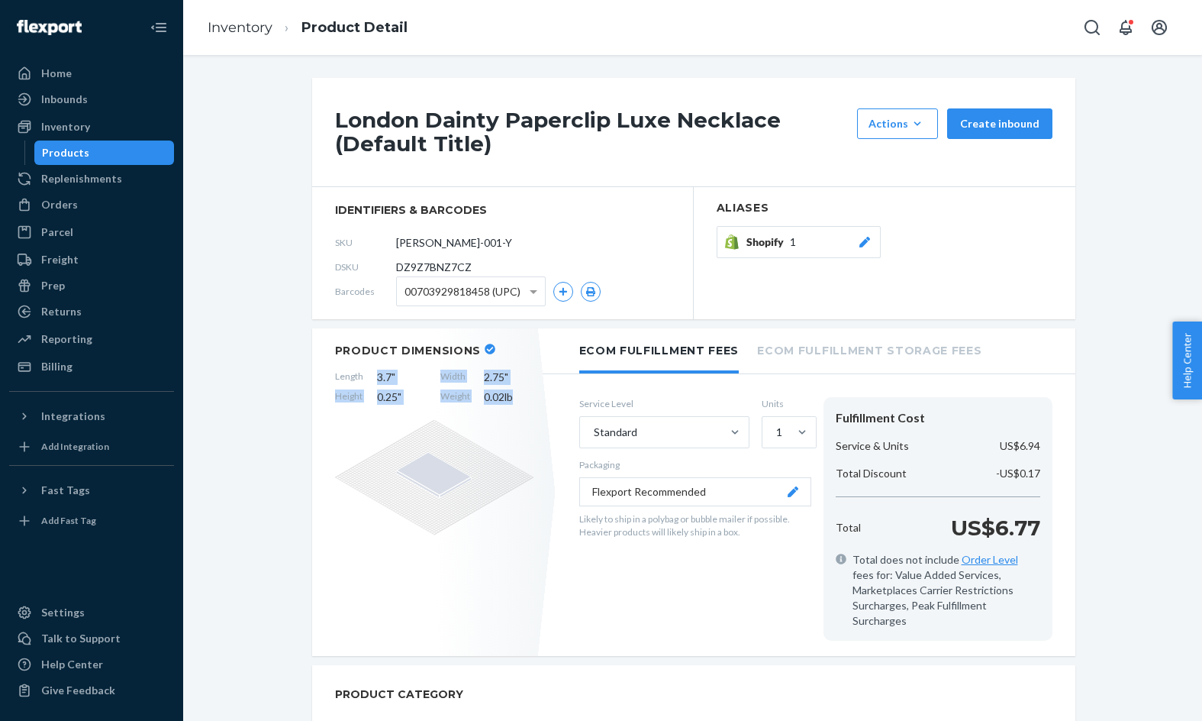
drag, startPoint x: 371, startPoint y: 372, endPoint x: 532, endPoint y: 396, distance: 162.9
click at [532, 396] on div "Length 3.7 " Width 2.75 " Height 0.25 " Weight 0.02 lb" at bounding box center [434, 387] width 198 height 35
copy div "3.7 " Width 2.75 " Height 0.25 " Weight 0.02 lb"
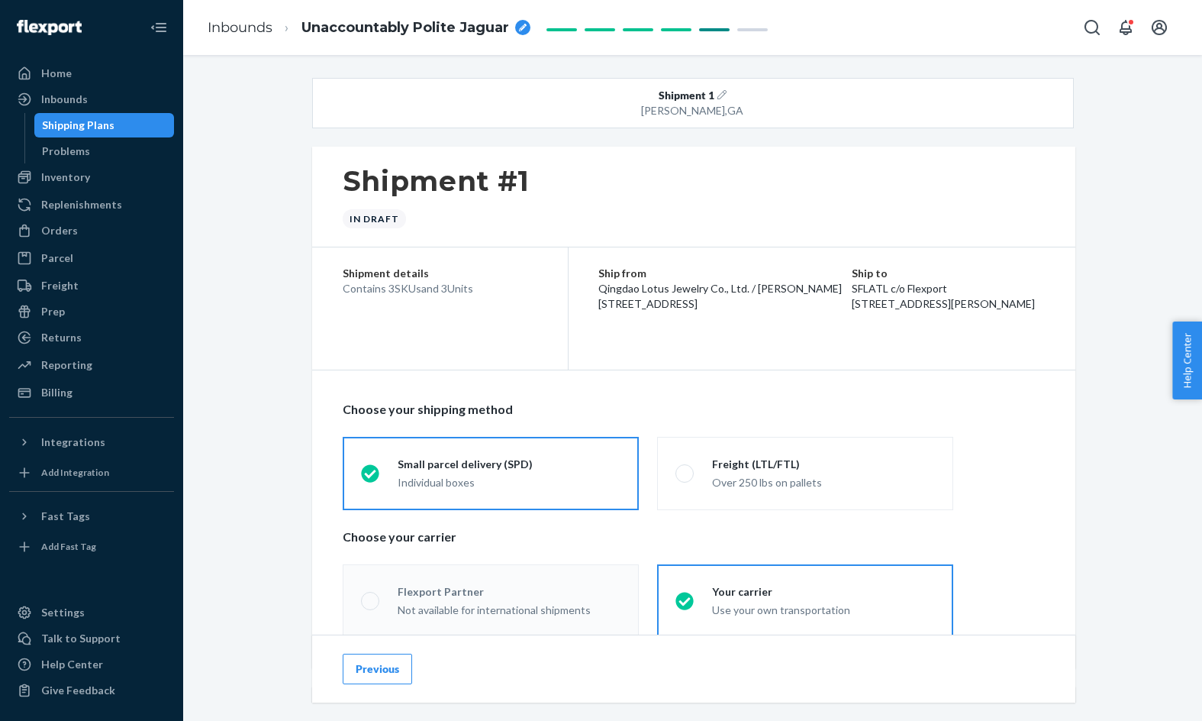
click at [379, 673] on button "Previous" at bounding box center [377, 669] width 69 height 31
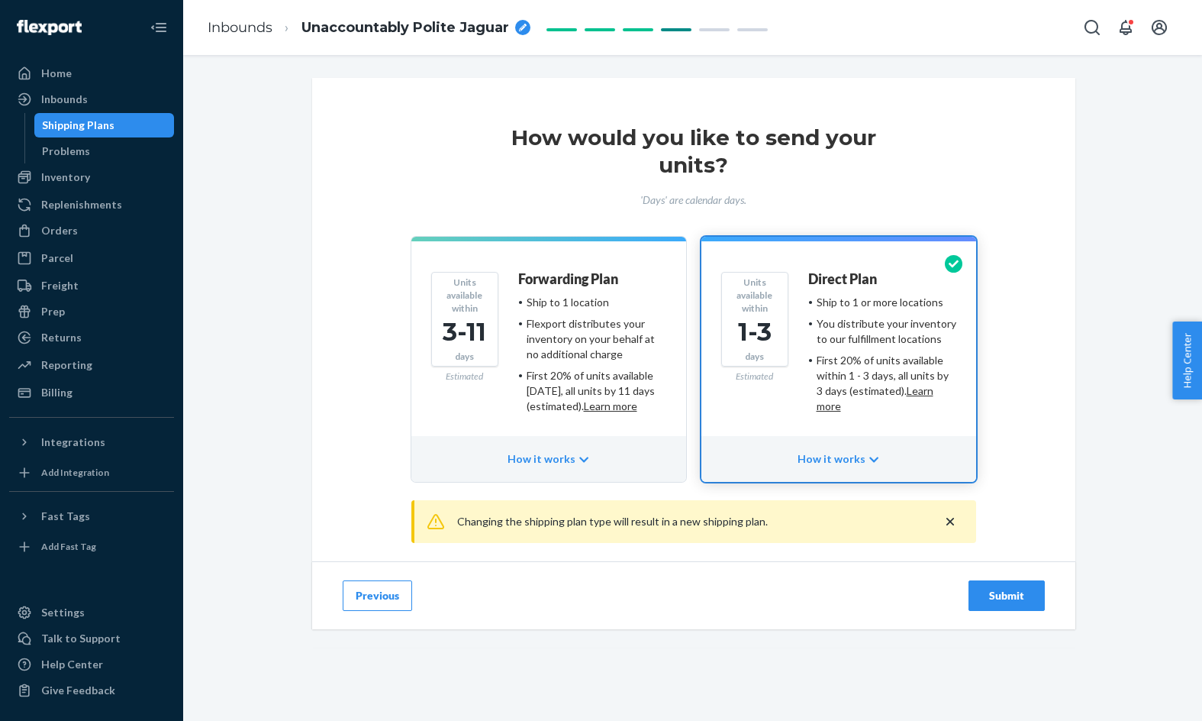
click at [388, 600] on button "Previous" at bounding box center [377, 595] width 69 height 31
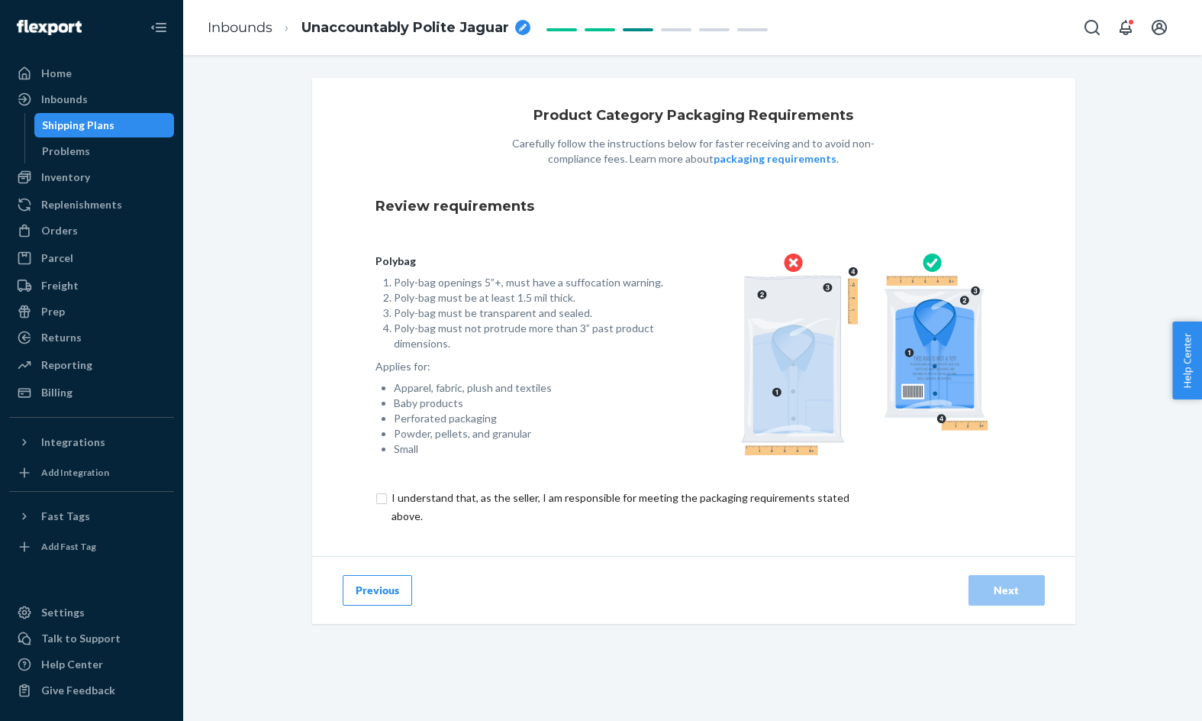
click at [386, 595] on button "Previous" at bounding box center [377, 590] width 69 height 31
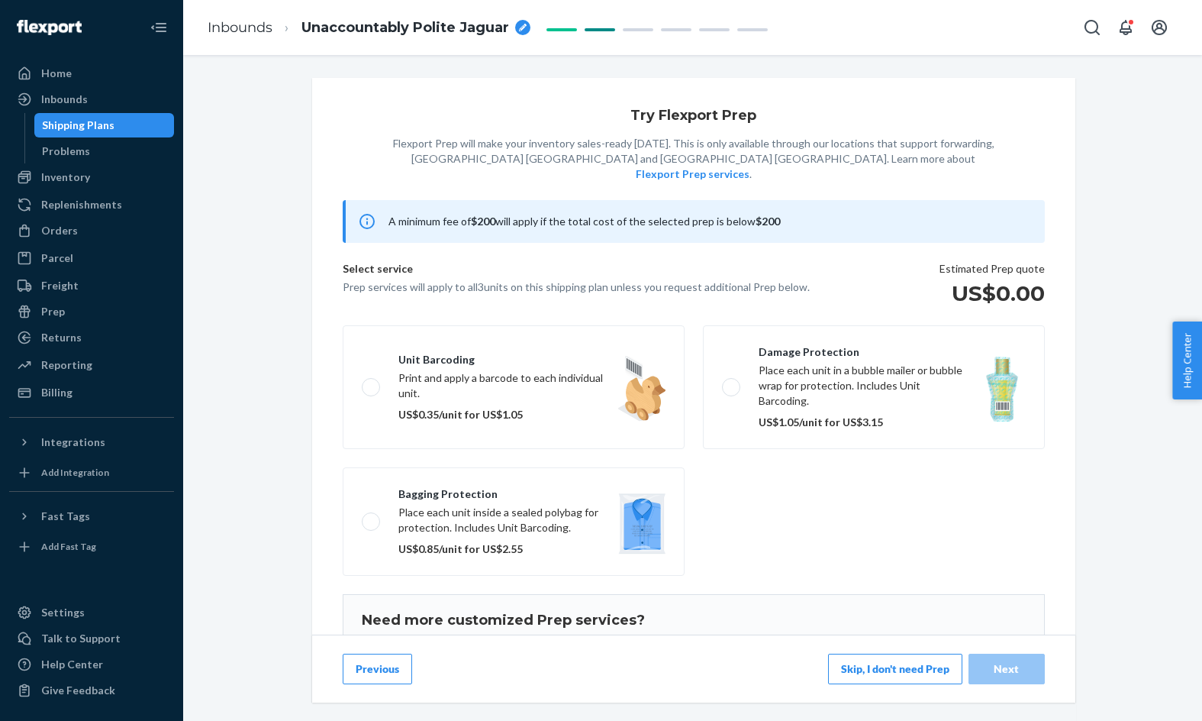
click at [385, 688] on div "Previous Skip, I don't need Prep Next" at bounding box center [693, 668] width 763 height 68
click at [384, 670] on button "Previous" at bounding box center [377, 669] width 69 height 31
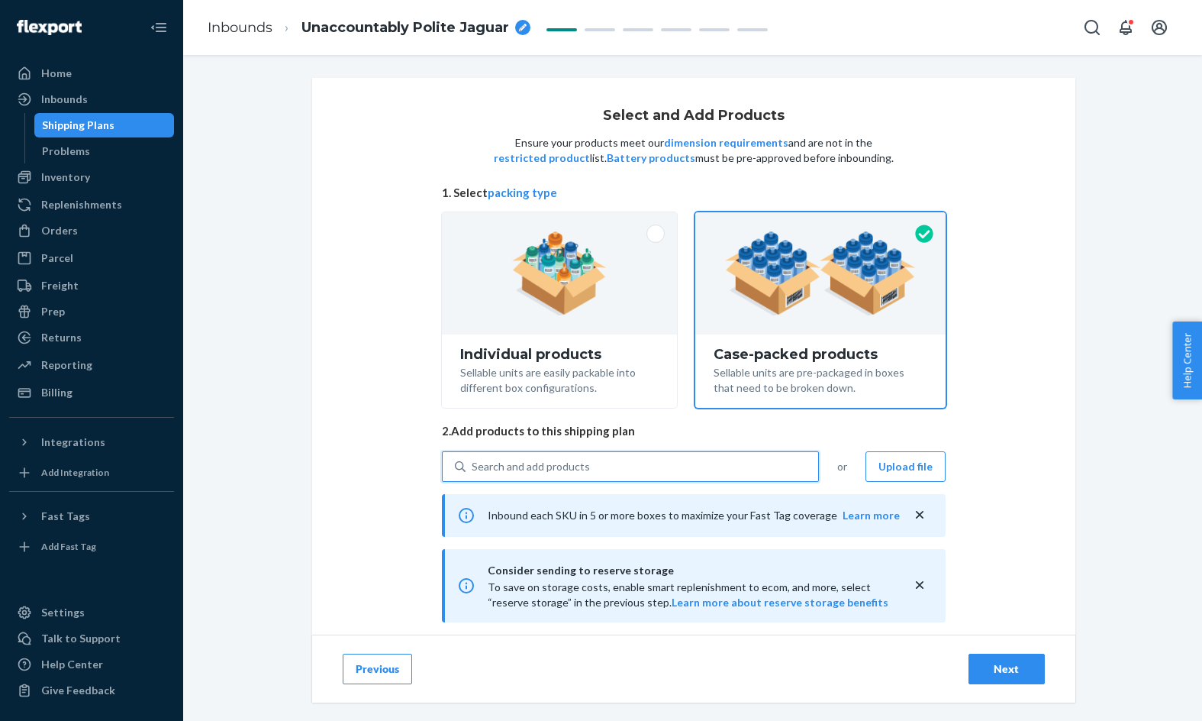
click at [564, 466] on div "Search and add products" at bounding box center [531, 466] width 118 height 15
click at [473, 466] on input "0 results available. Use Up and Down to choose options, press Enter to select t…" at bounding box center [473, 466] width 2 height 15
paste input "London Paperclip Luxe Necklace (A Limited Time Offer) (Default Title)"
type input "London Paperclip Luxe Necklace (A Limited Time Offer) (Default Title)"
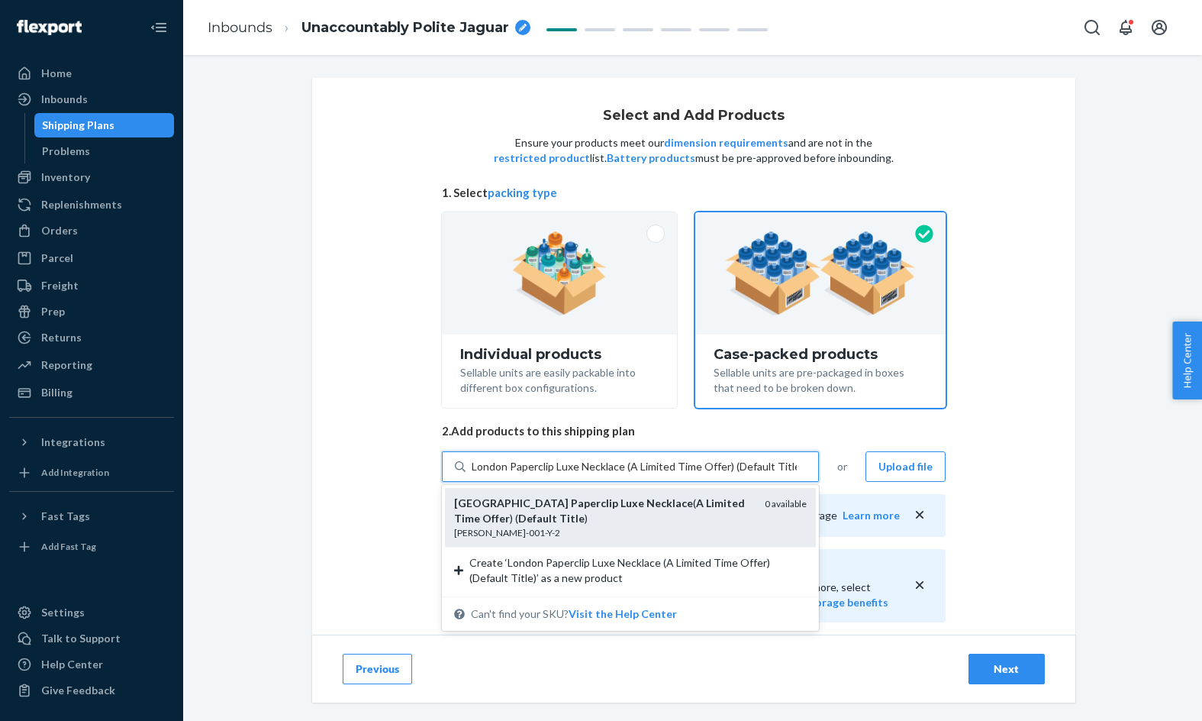
click at [560, 512] on div "London Paperclip Luxe Necklace ( A Limited Time Offer ) ( Default Title )" at bounding box center [603, 510] width 299 height 31
click at [560, 474] on input "London Paperclip Luxe Necklace (A Limited Time Offer) (Default Title)" at bounding box center [634, 466] width 325 height 15
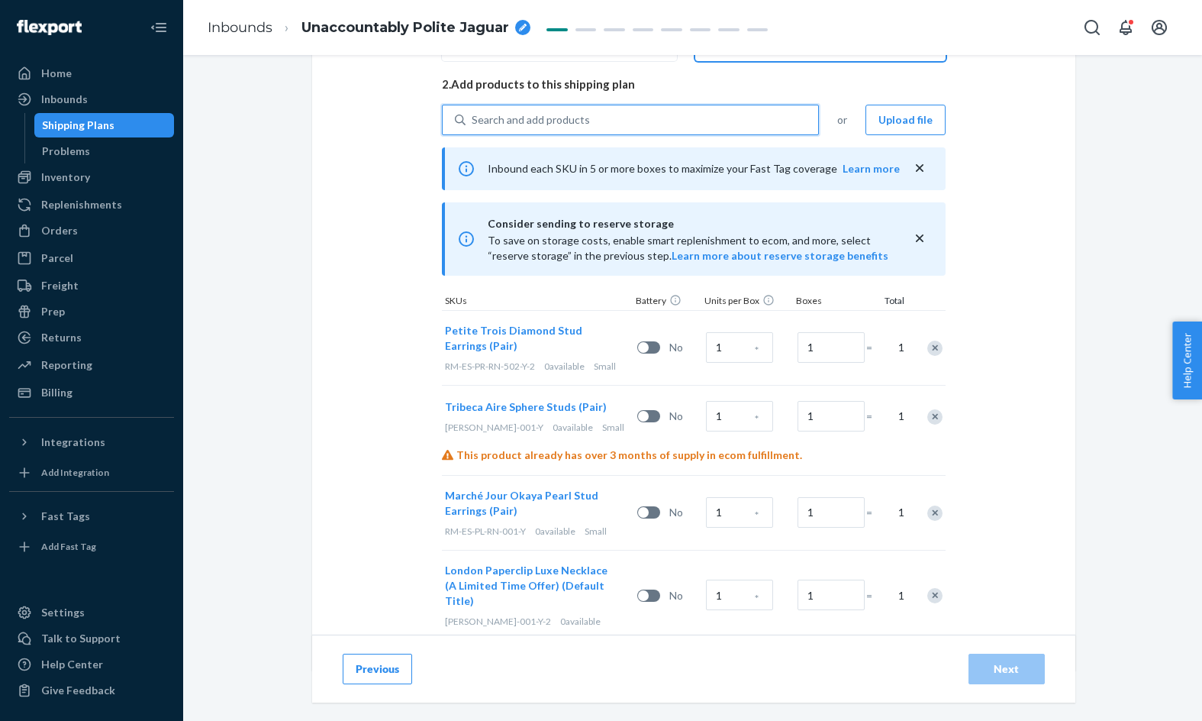
scroll to position [367, 0]
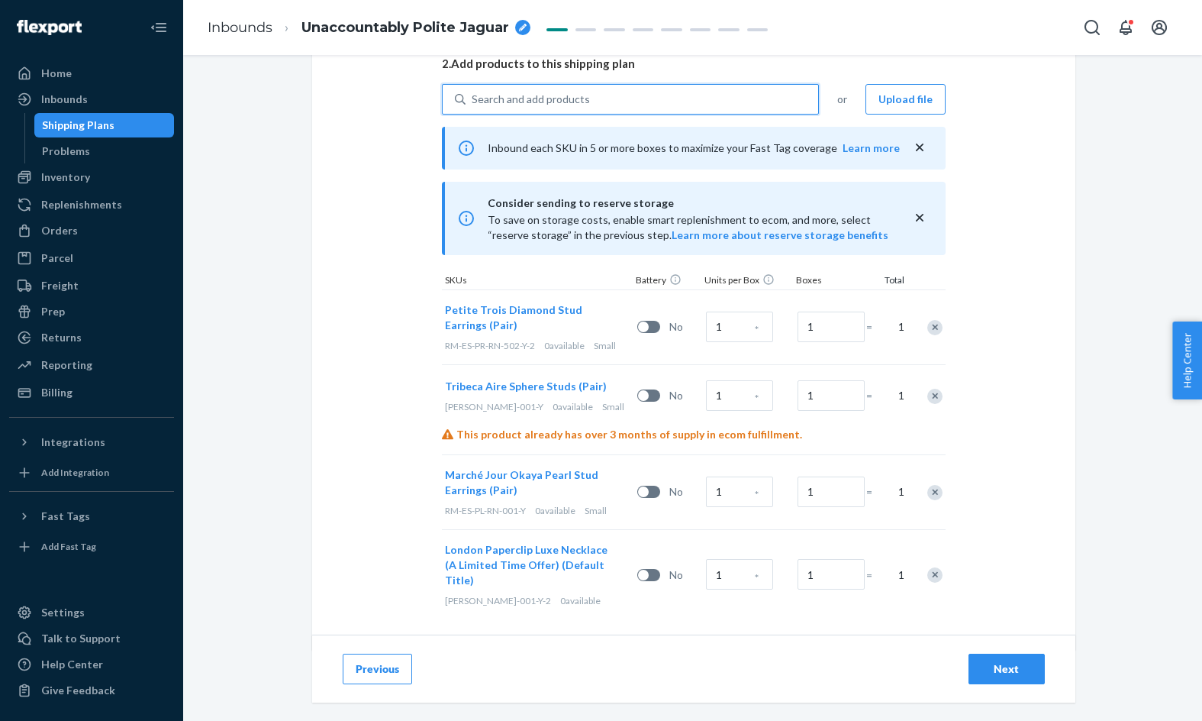
click at [934, 496] on div "Remove Item" at bounding box center [935, 492] width 15 height 15
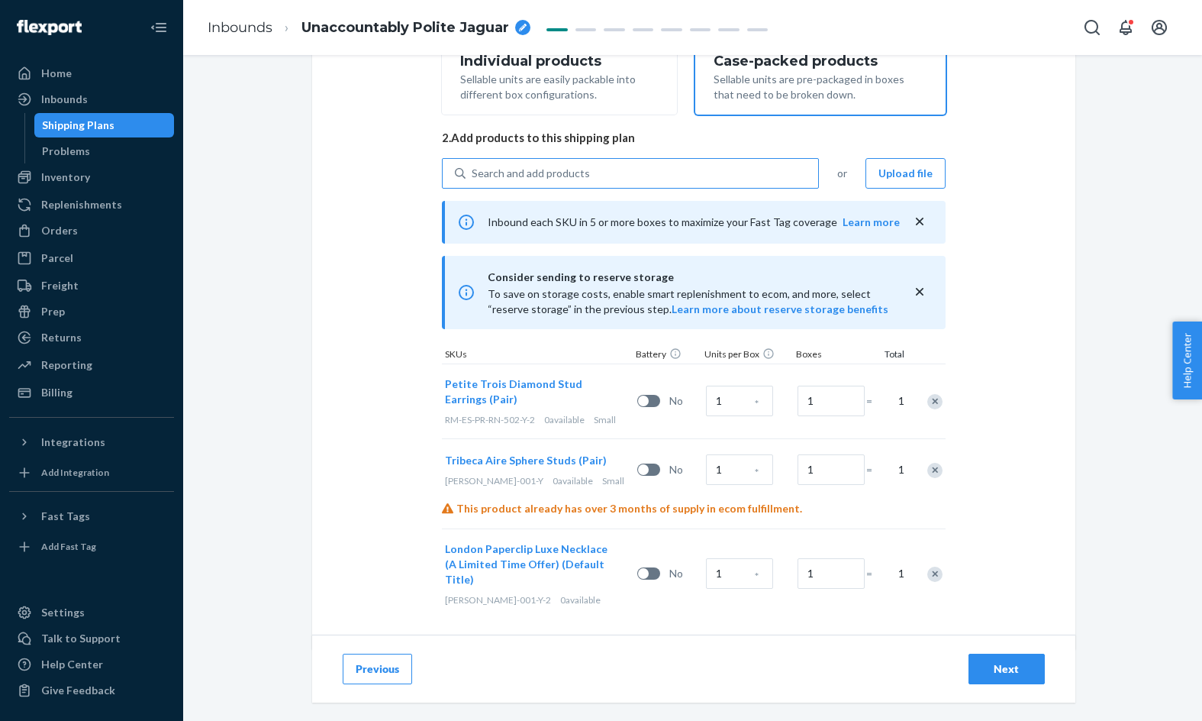
scroll to position [292, 0]
click at [940, 473] on div "Remove Item" at bounding box center [935, 470] width 15 height 15
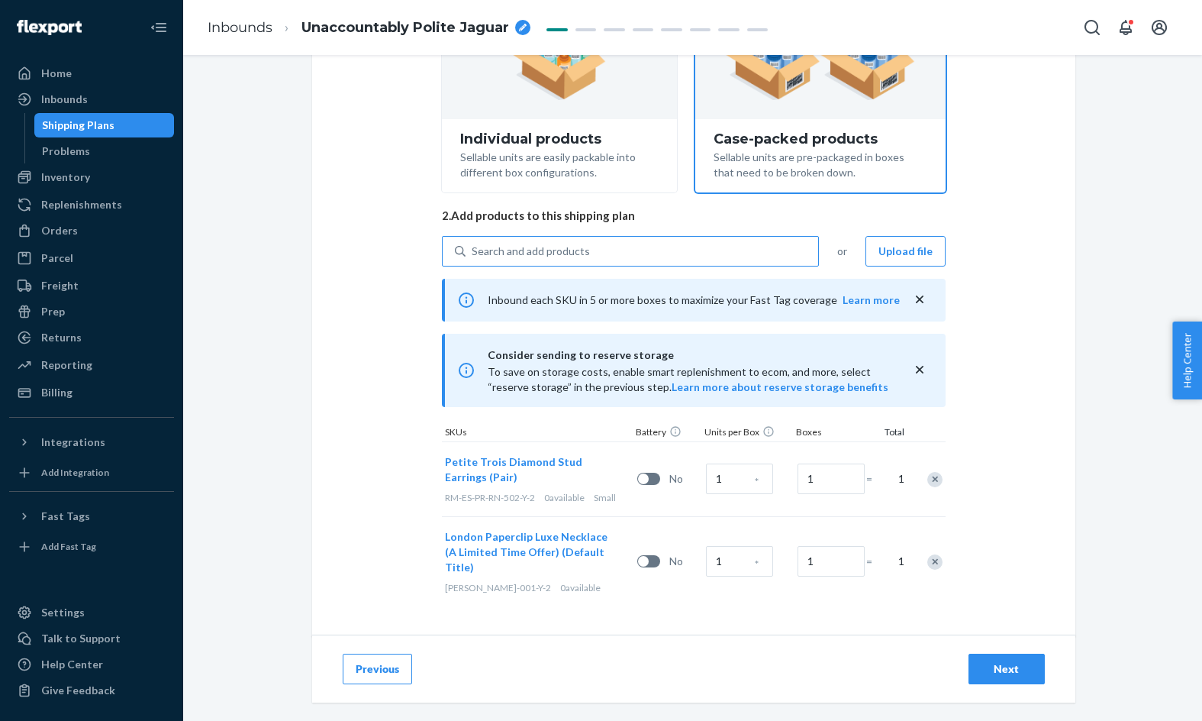
scroll to position [202, 0]
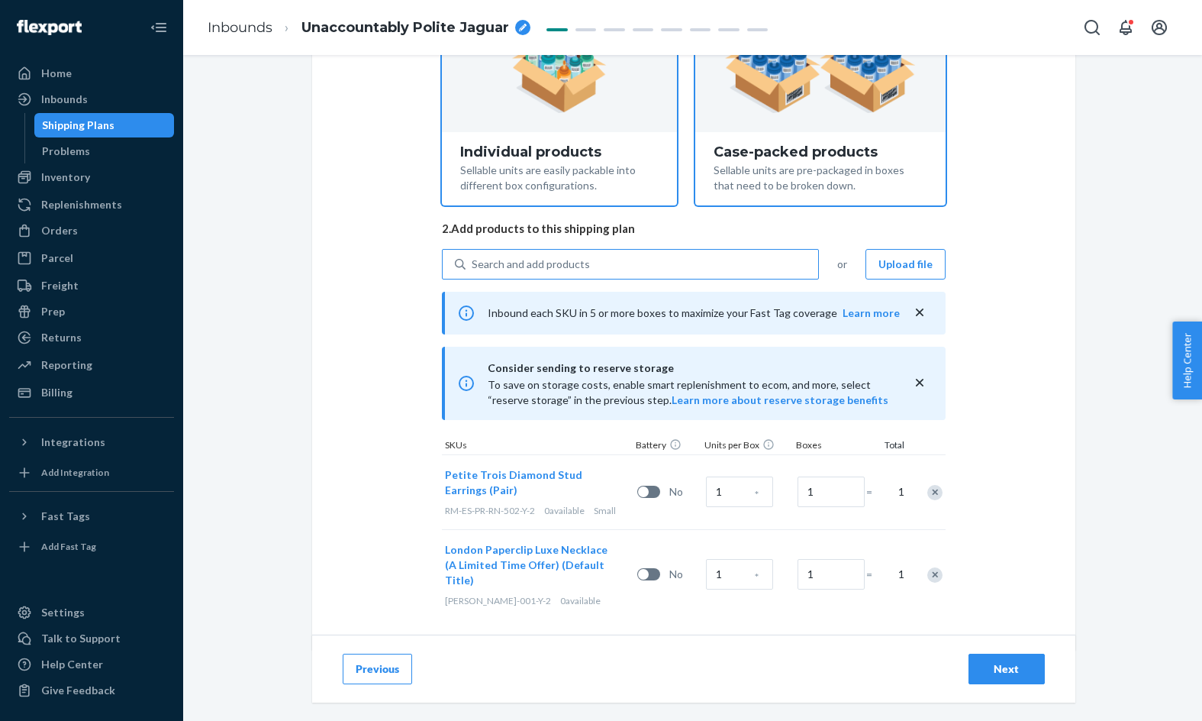
click at [644, 176] on div "Sellable units are easily packable into different box configurations." at bounding box center [559, 177] width 199 height 34
click at [564, 20] on input "Individual products Sellable units are easily packable into different box confi…" at bounding box center [559, 15] width 10 height 10
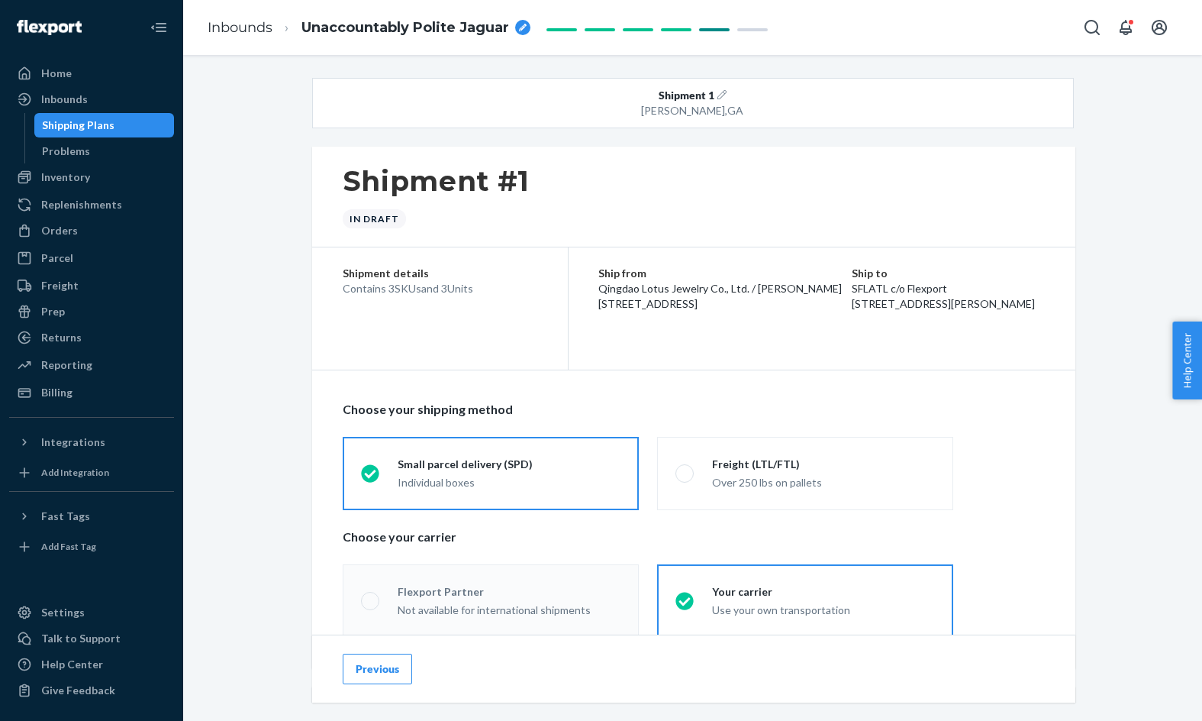
click at [373, 663] on button "Previous" at bounding box center [377, 669] width 69 height 31
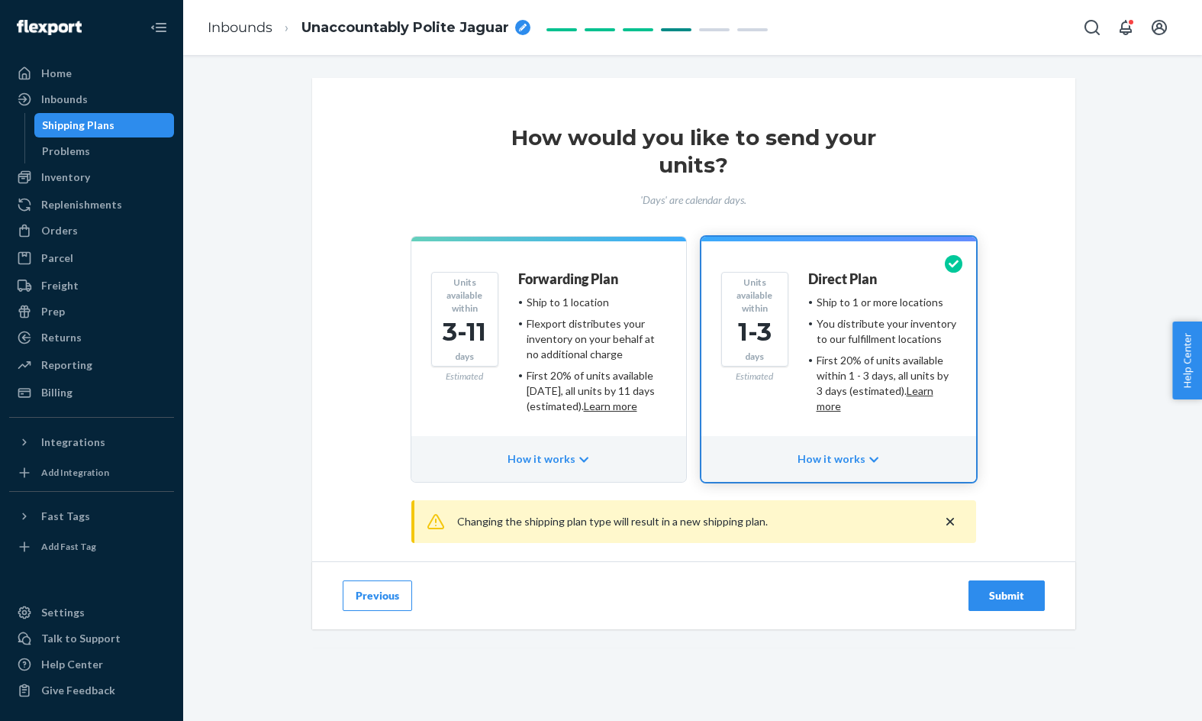
click at [366, 595] on button "Previous" at bounding box center [377, 595] width 69 height 31
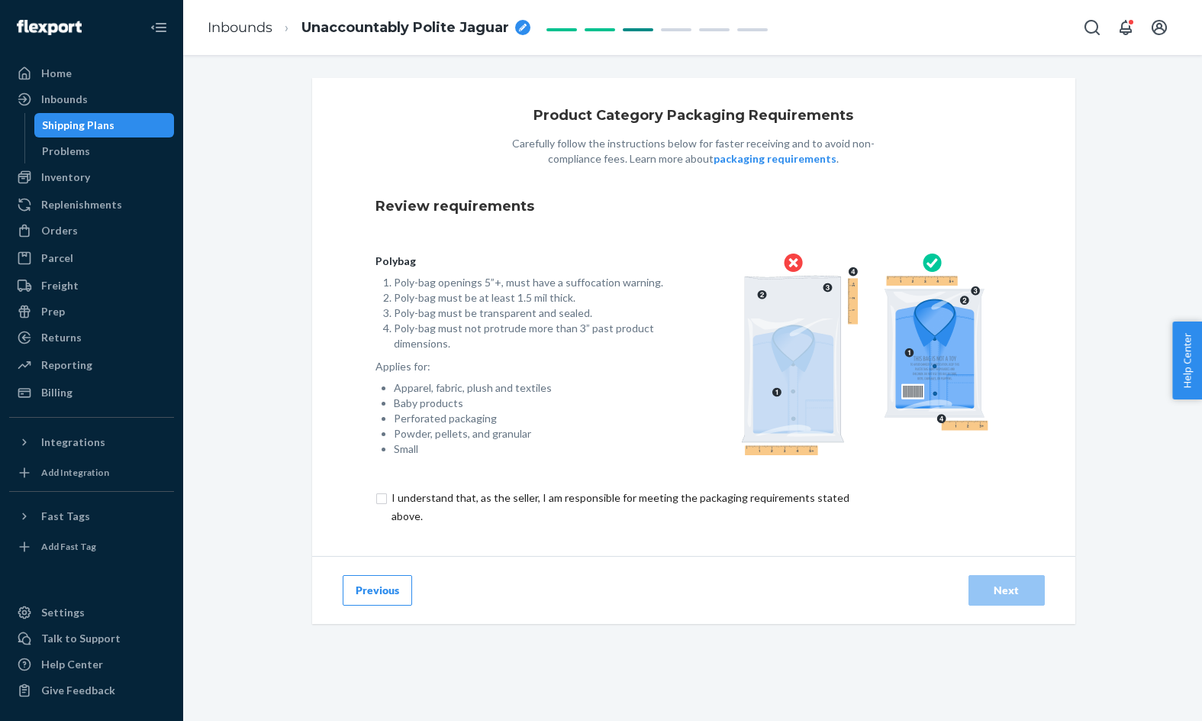
click at [361, 599] on button "Previous" at bounding box center [377, 590] width 69 height 31
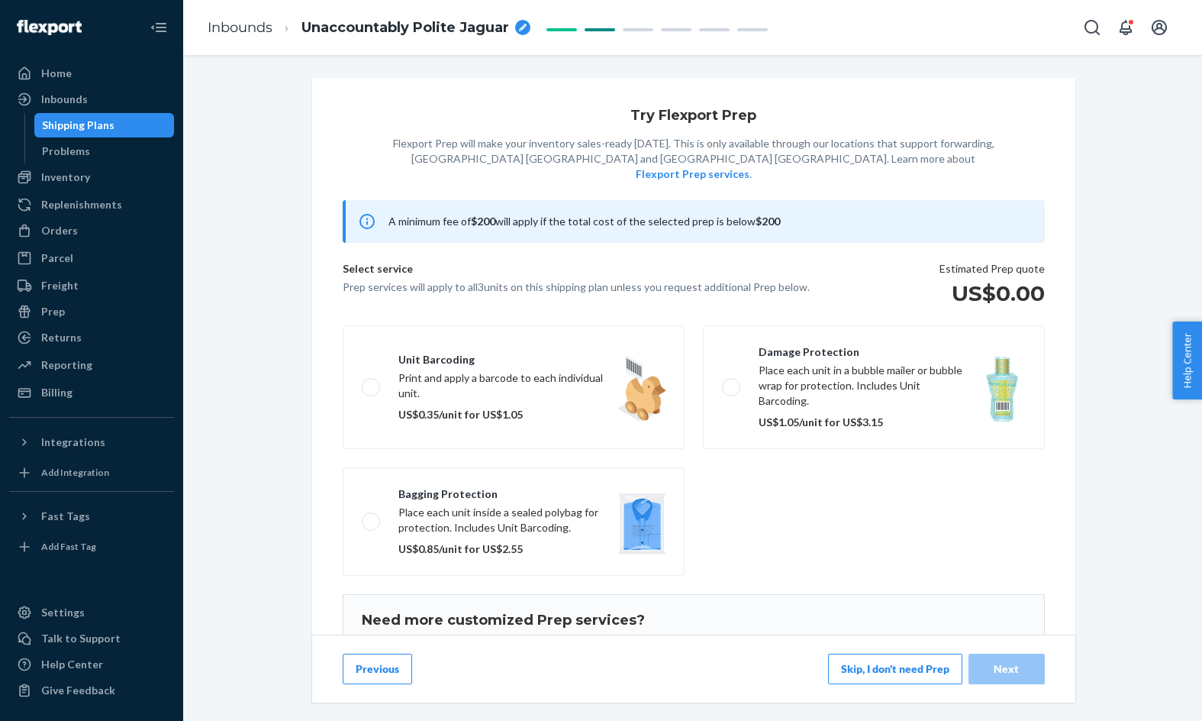
click at [373, 673] on button "Previous" at bounding box center [377, 669] width 69 height 31
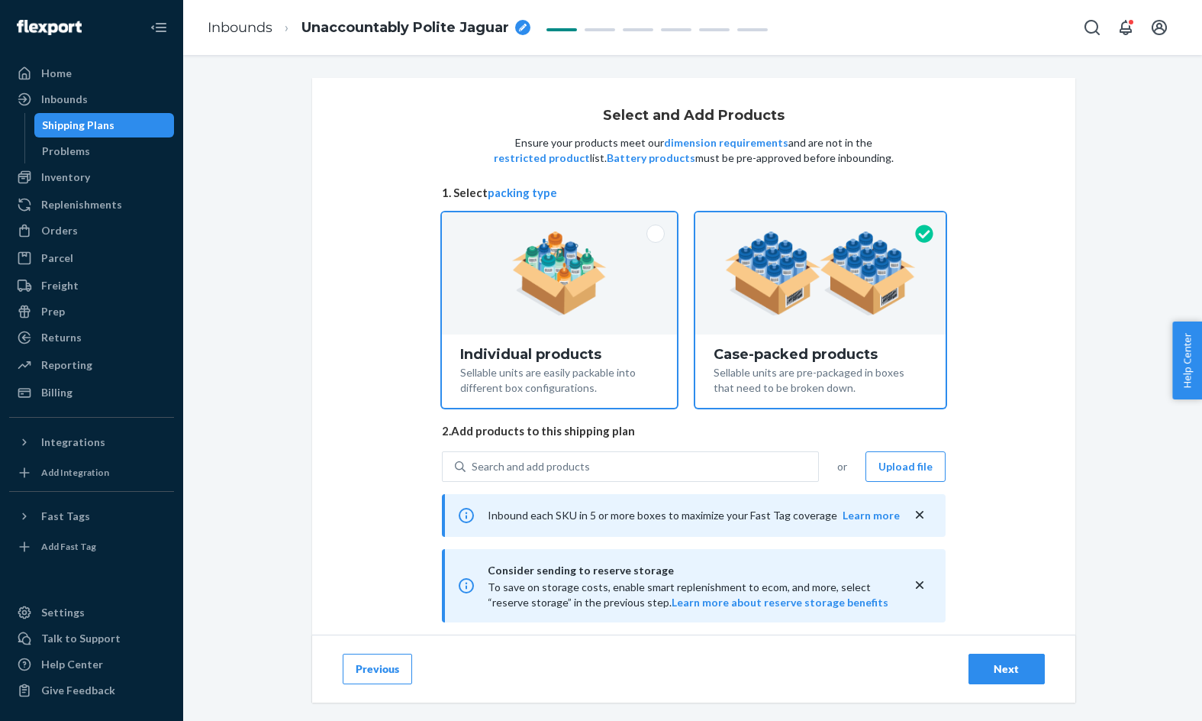
click at [484, 358] on div "Individual products" at bounding box center [559, 354] width 199 height 15
click at [554, 222] on input "Individual products Sellable units are easily packable into different box confi…" at bounding box center [559, 217] width 10 height 10
radio input "true"
radio input "false"
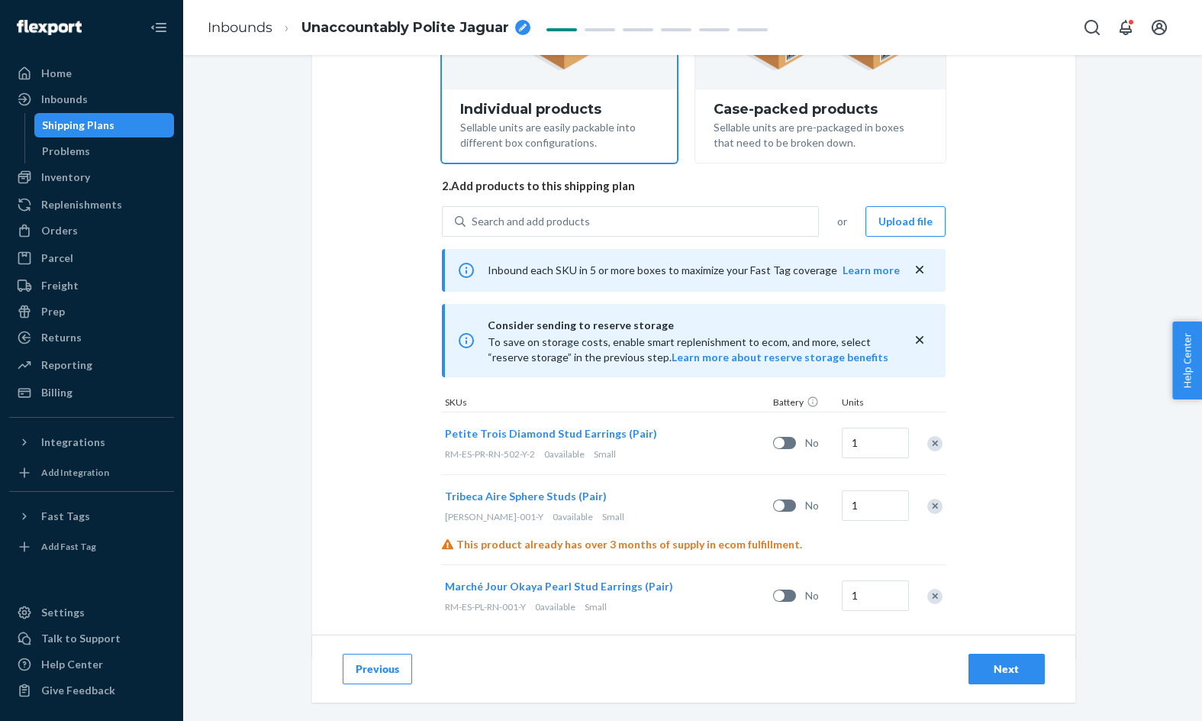
scroll to position [268, 0]
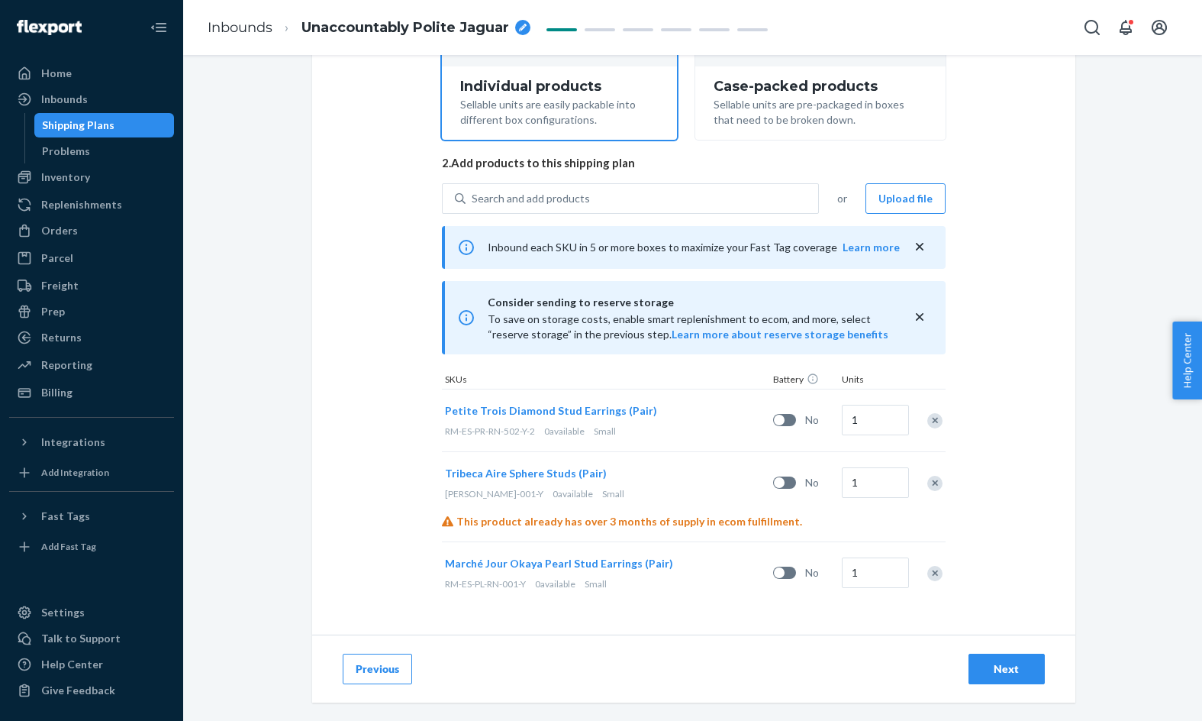
click at [934, 482] on div "Remove Item" at bounding box center [935, 483] width 15 height 15
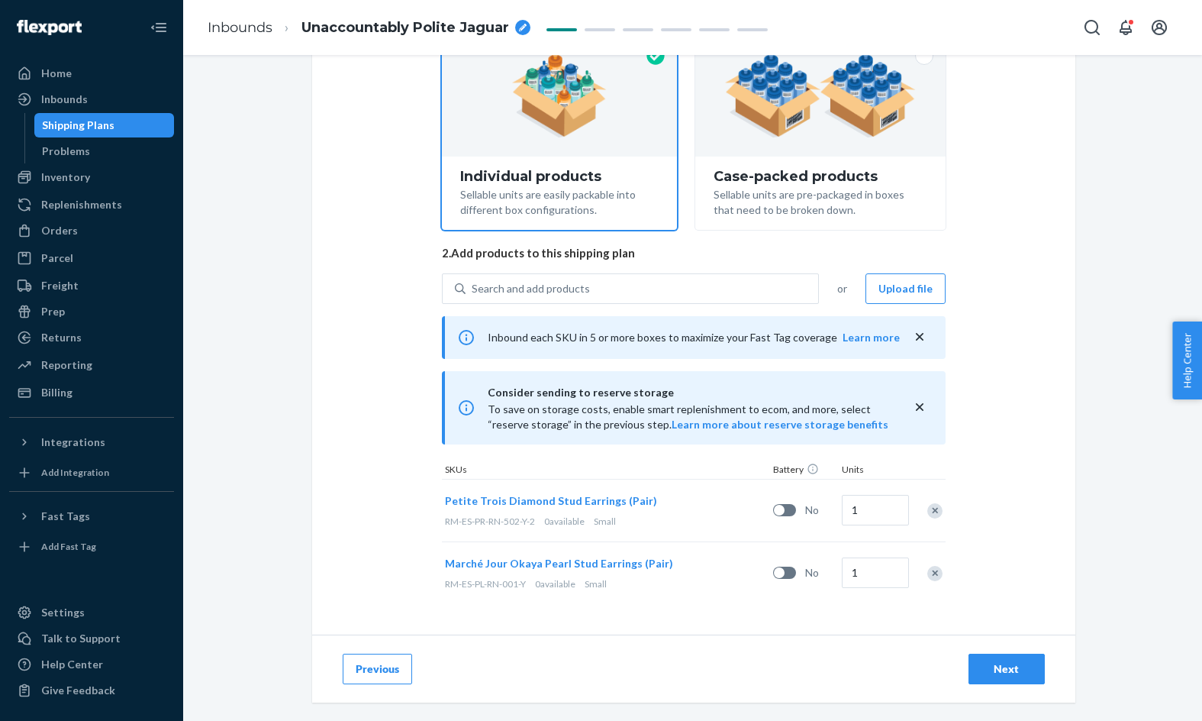
scroll to position [178, 0]
click at [934, 568] on div "Remove Item" at bounding box center [935, 573] width 15 height 15
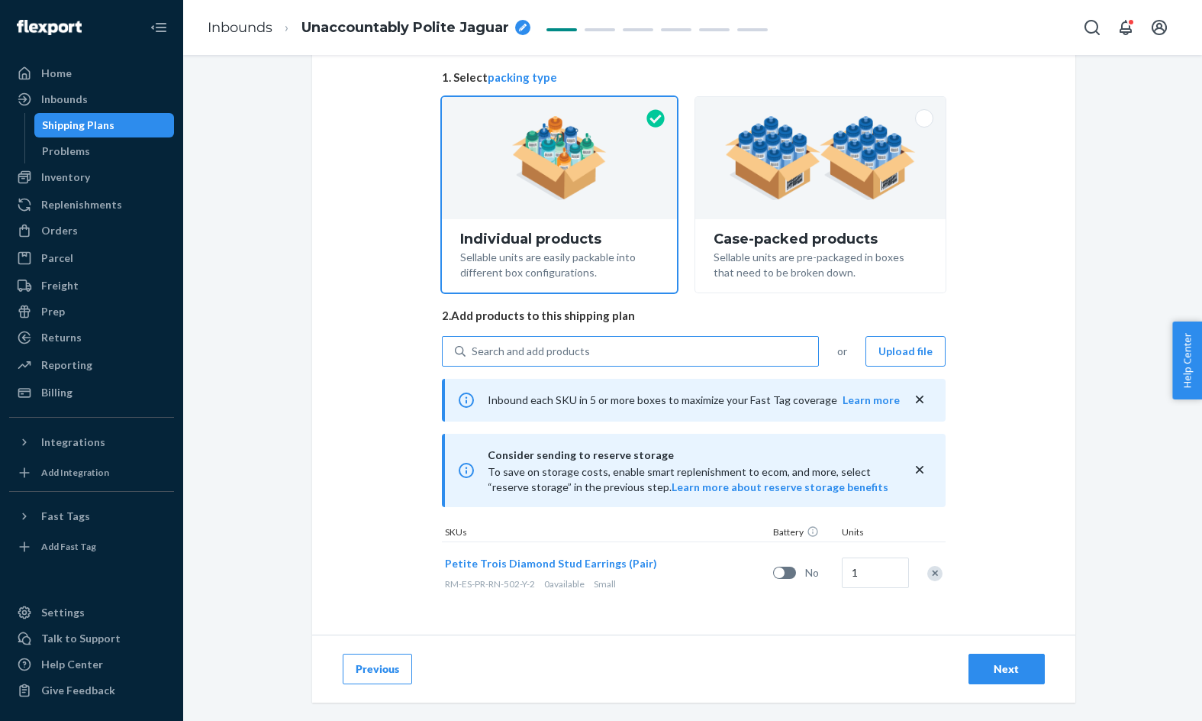
scroll to position [115, 0]
click at [745, 348] on div "Search and add products" at bounding box center [642, 350] width 353 height 27
click at [473, 348] on input "0 results available. Use Up and Down to choose options, press Enter to select t…" at bounding box center [473, 351] width 2 height 15
paste input "London Paperclip Luxe Necklace (A Limited Time Offer) (Default Title)"
type input "London Paperclip Luxe Necklace (A Limited Time Offer) (Default Title)"
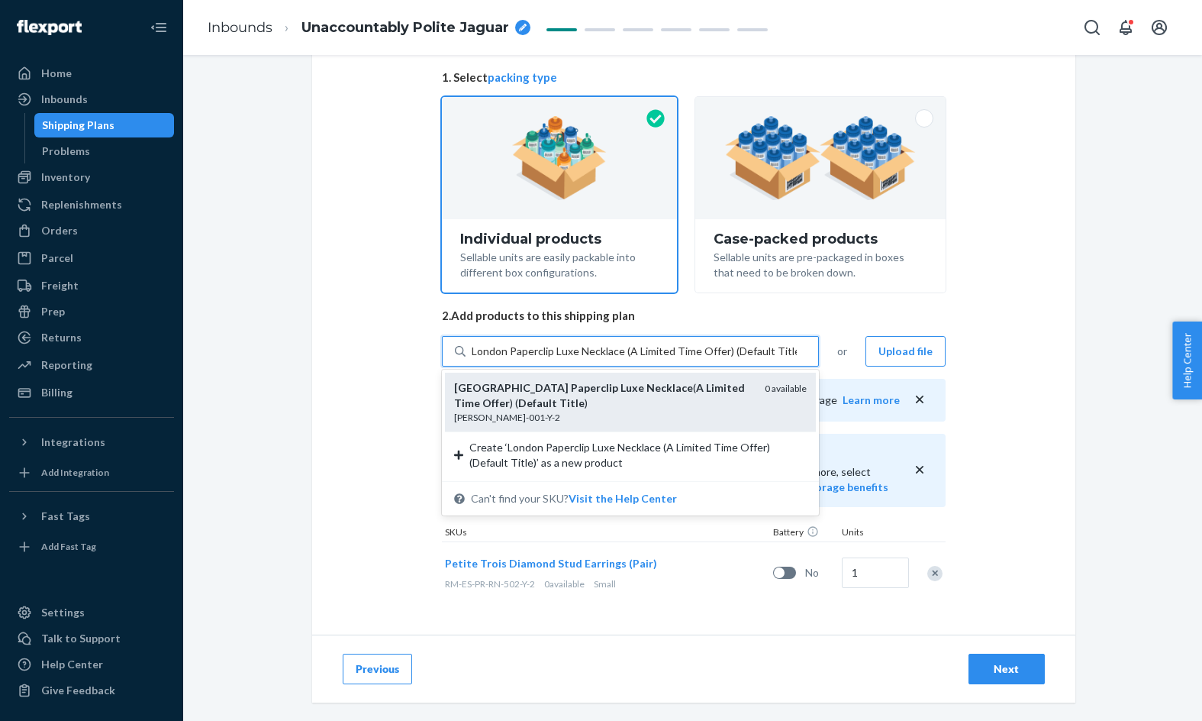
click at [698, 406] on div "London Paperclip Luxe Necklace ( A Limited Time Offer ) ( Default Title )" at bounding box center [603, 395] width 299 height 31
click at [698, 359] on input "London Paperclip Luxe Necklace (A Limited Time Offer) (Default Title)" at bounding box center [634, 351] width 325 height 15
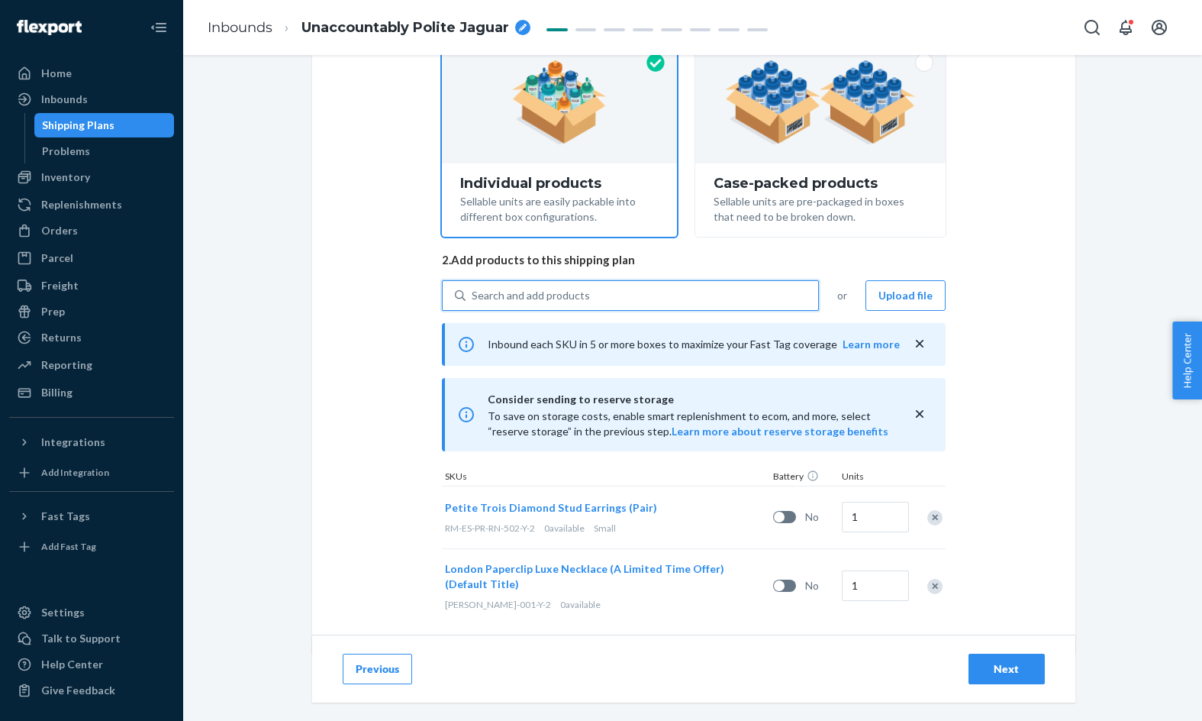
scroll to position [190, 0]
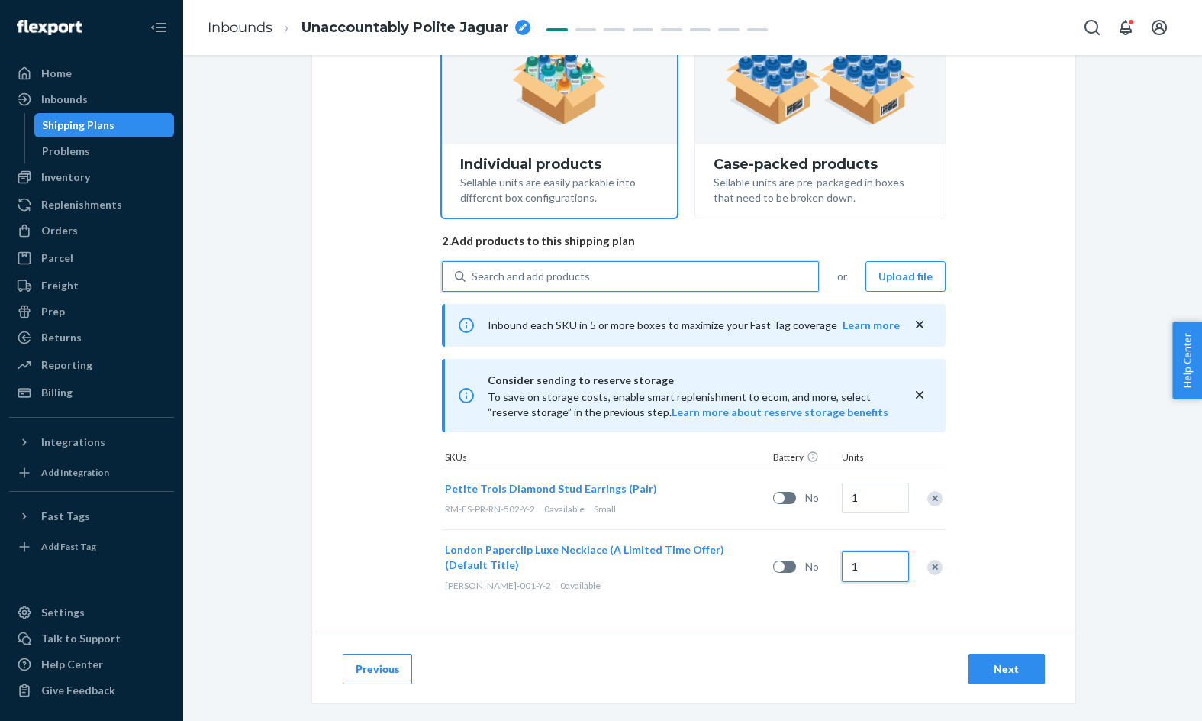
click at [875, 564] on input "1" at bounding box center [875, 566] width 67 height 31
type input "3000"
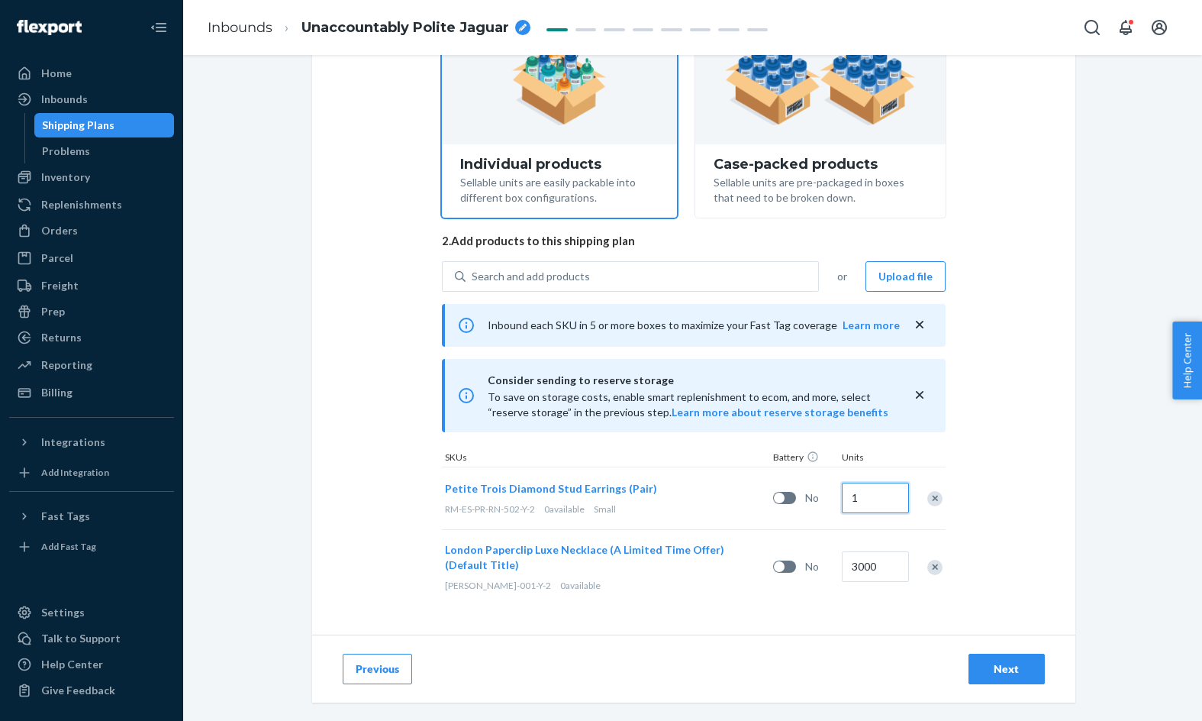
click at [878, 499] on input "1" at bounding box center [875, 497] width 67 height 31
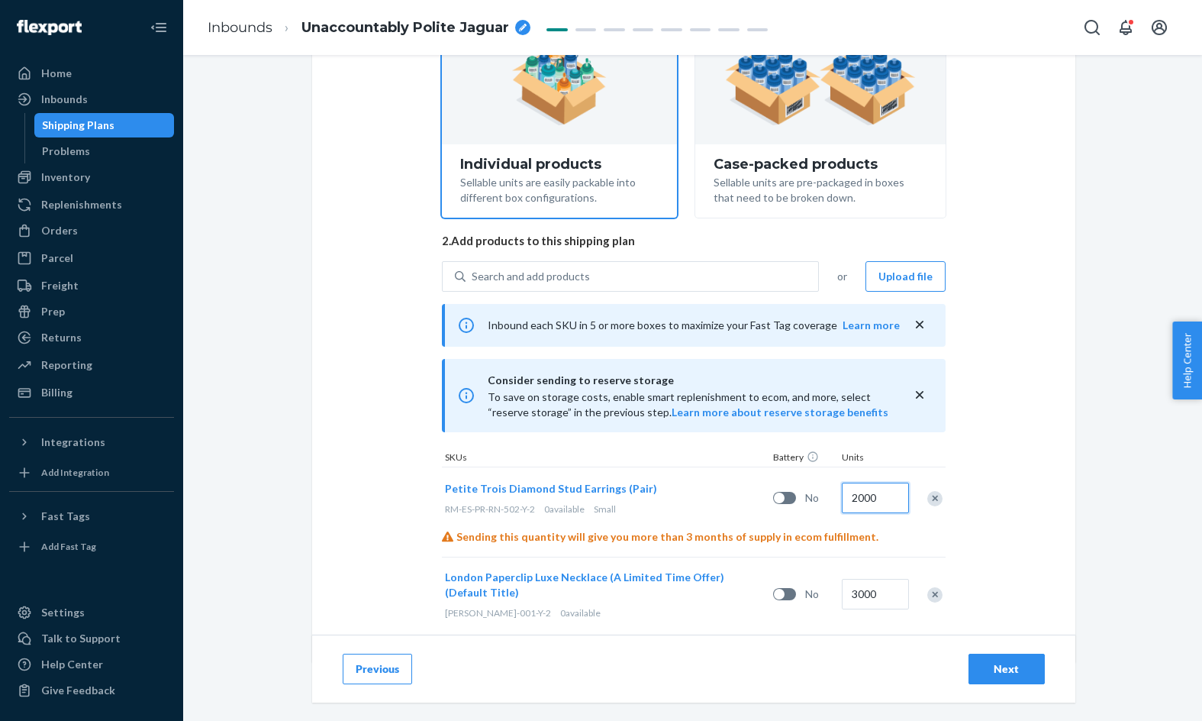
type input "2000"
click at [970, 573] on div "Select and Add Products Ensure your products meet our dimension requirements an…" at bounding box center [693, 275] width 763 height 774
click at [1012, 676] on div "Next" at bounding box center [1007, 668] width 50 height 15
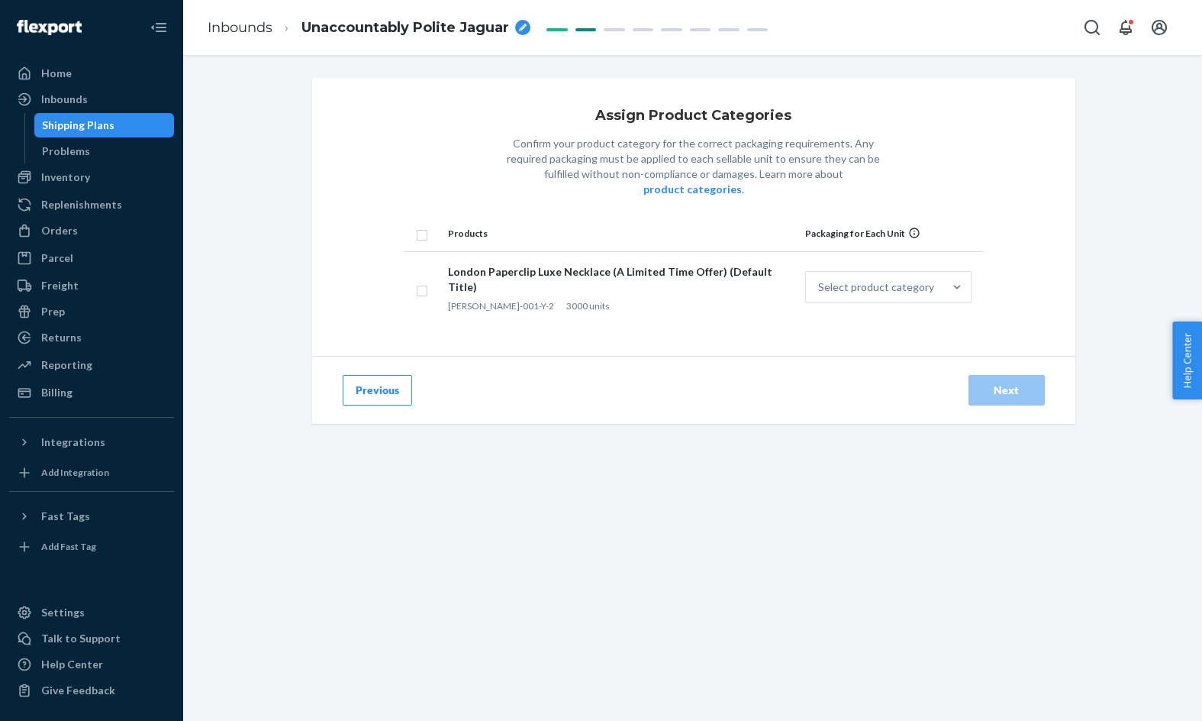
click at [424, 225] on input "checkbox" at bounding box center [422, 233] width 12 height 16
checkbox input "true"
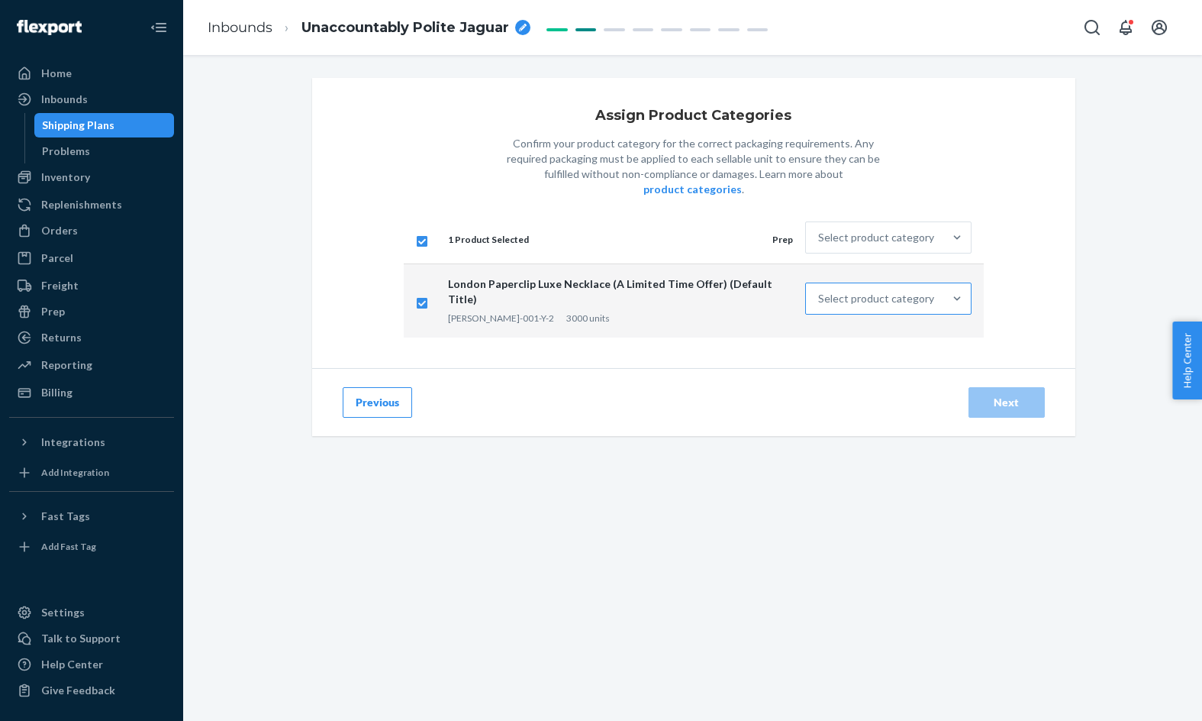
click at [824, 291] on div "Select product category" at bounding box center [876, 298] width 116 height 15
click at [820, 291] on input "Select product category" at bounding box center [819, 298] width 2 height 15
checkbox input "false"
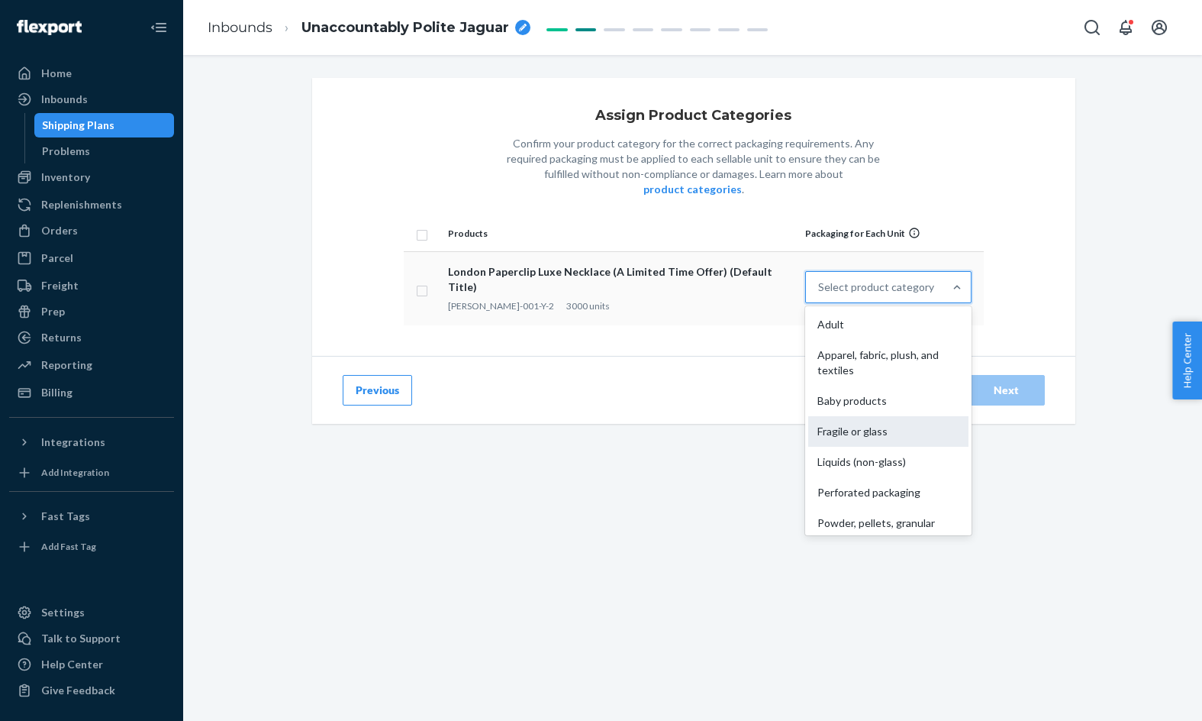
click at [863, 416] on div "Fragile or glass" at bounding box center [888, 431] width 160 height 31
click at [820, 295] on input "option Fragile or glass focused, 0 of 10. 10 results available. Use Up and Down…" at bounding box center [819, 286] width 2 height 15
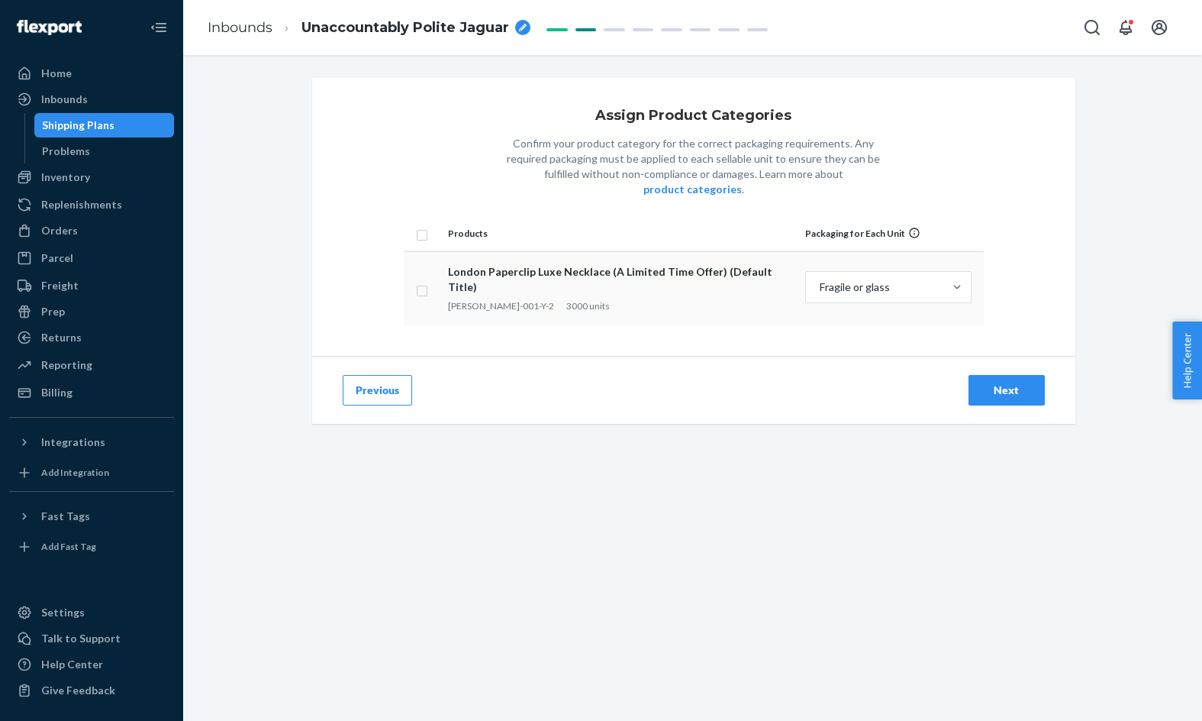
click at [1023, 375] on button "Next" at bounding box center [1007, 390] width 76 height 31
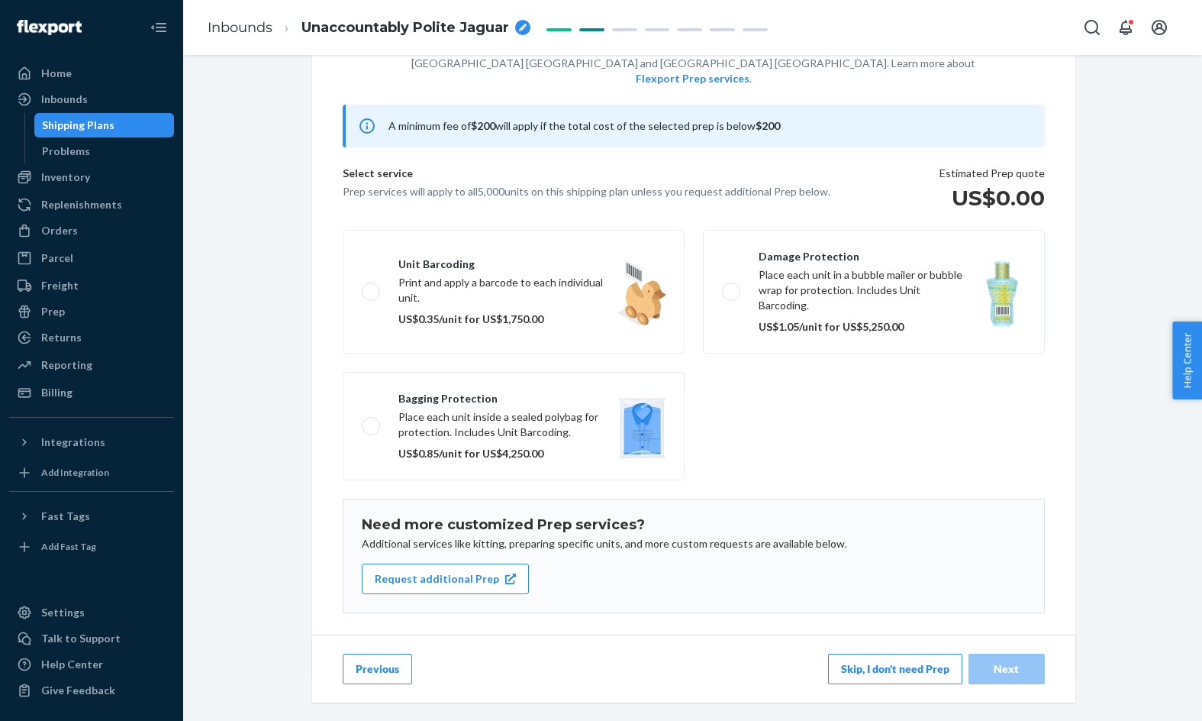
scroll to position [107, 0]
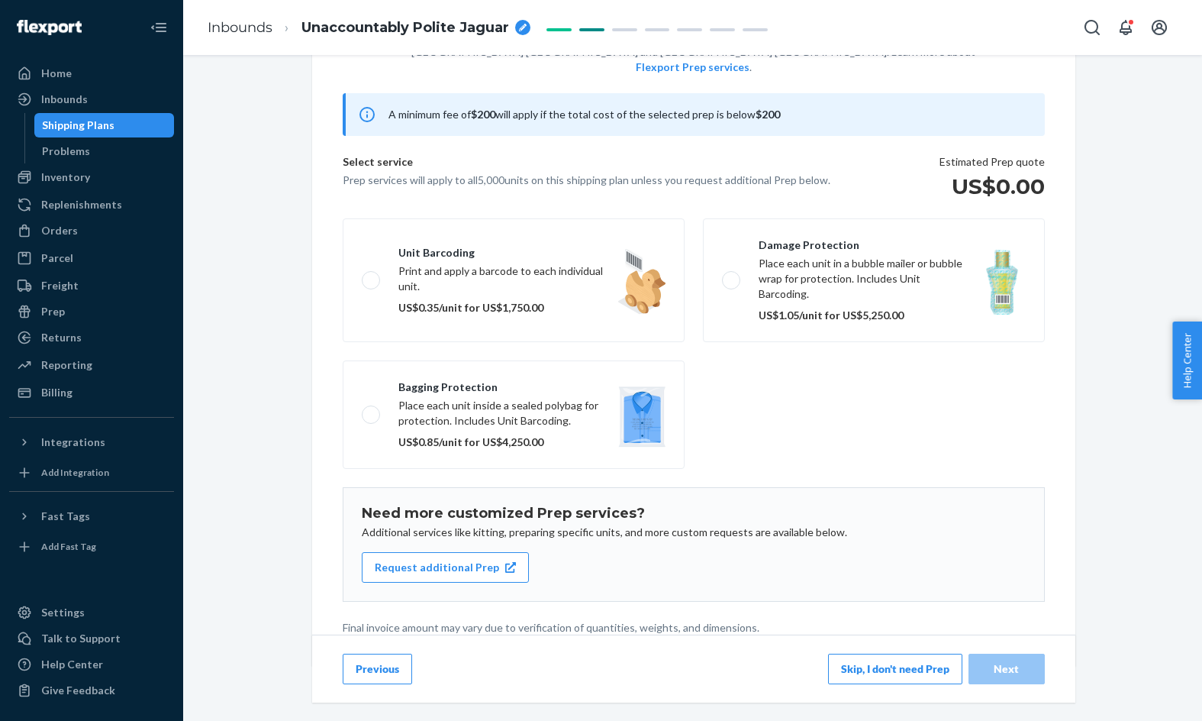
click at [915, 668] on button "Skip, I don't need Prep" at bounding box center [895, 669] width 134 height 31
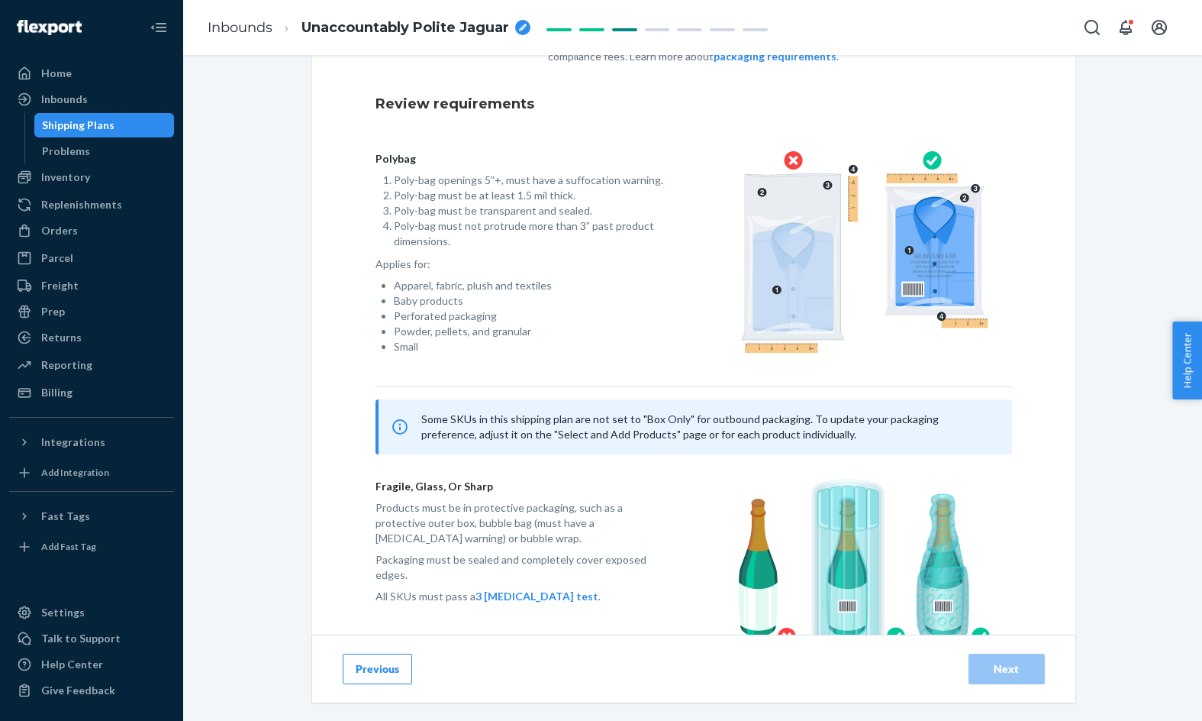
scroll to position [215, 0]
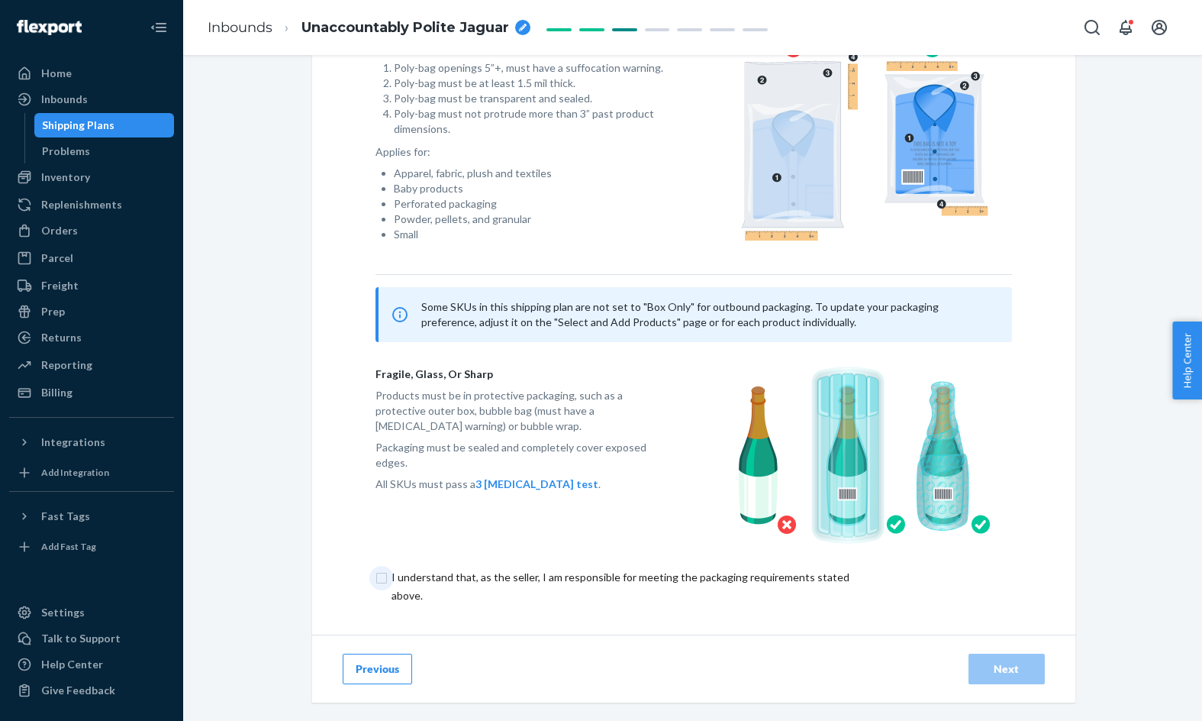
click at [822, 573] on input "checkbox" at bounding box center [630, 586] width 508 height 37
checkbox input "true"
click at [1009, 666] on div "Next" at bounding box center [1007, 668] width 50 height 15
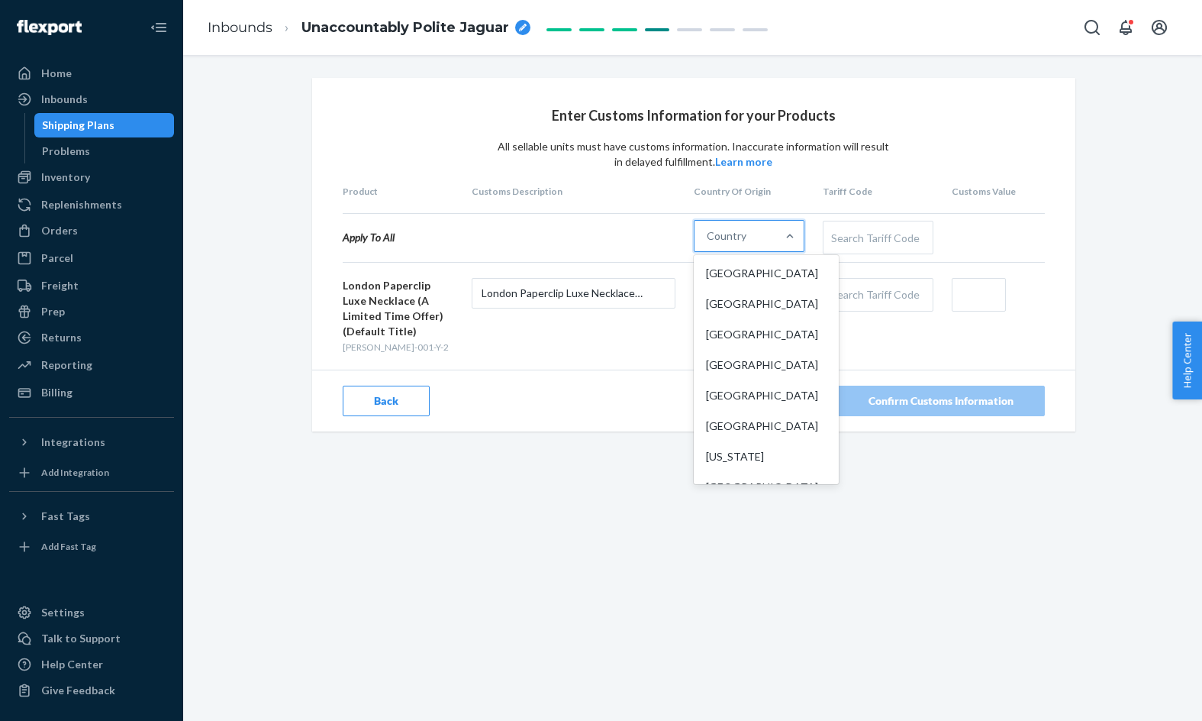
click at [779, 250] on div at bounding box center [789, 236] width 27 height 31
click at [708, 244] on input "option [GEOGRAPHIC_DATA] focused, 1 of 249. 249 results available. Use Up and D…" at bounding box center [708, 235] width 2 height 15
click at [779, 268] on div "[GEOGRAPHIC_DATA]" at bounding box center [766, 273] width 139 height 31
click at [708, 244] on input "option [GEOGRAPHIC_DATA] focused, 1 of 249. 249 results available. Use Up and D…" at bounding box center [708, 235] width 2 height 15
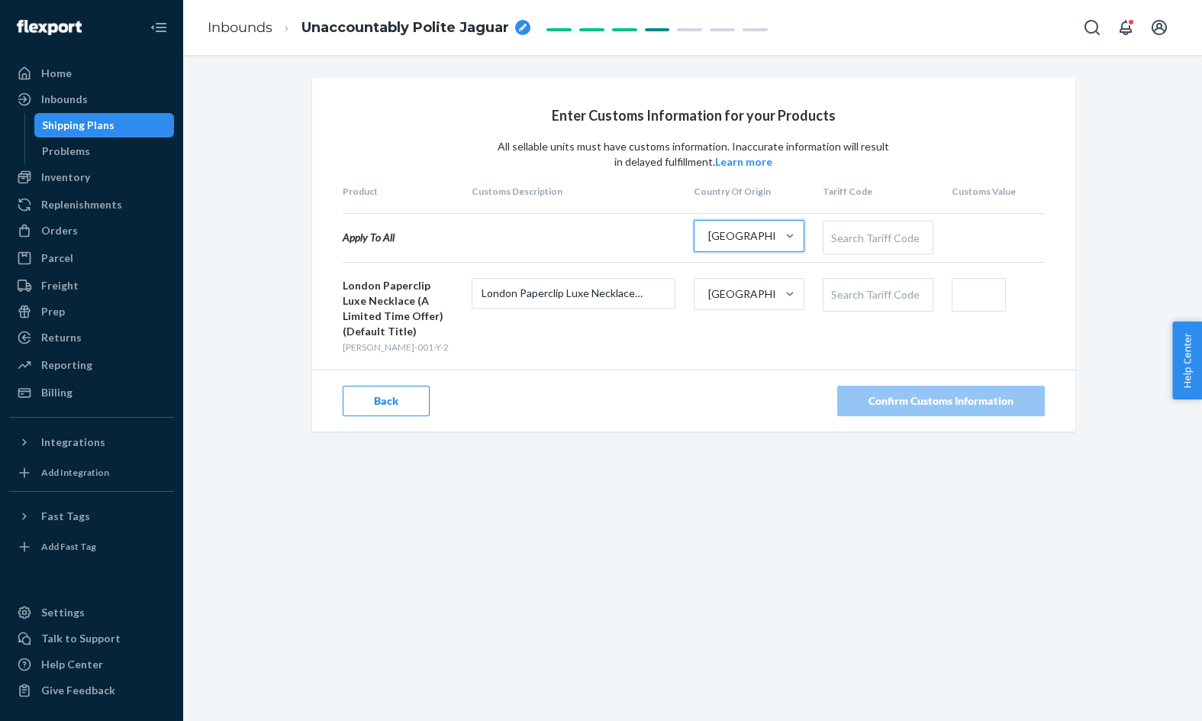
click at [844, 244] on div "Search Tariff Code" at bounding box center [878, 237] width 109 height 32
paste input "7113200000"
type input "7113200000"
click at [983, 294] on input "text" at bounding box center [979, 295] width 54 height 34
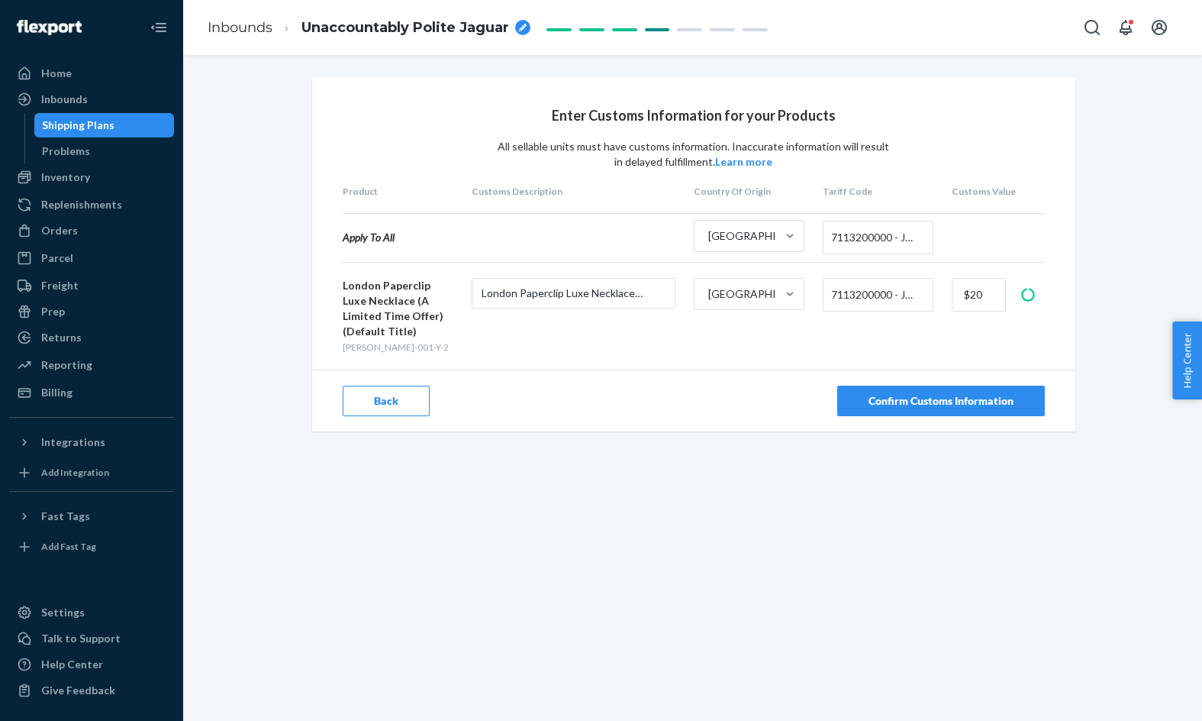
type input "$20"
click at [934, 394] on div "Confirm Customs Information" at bounding box center [941, 400] width 145 height 15
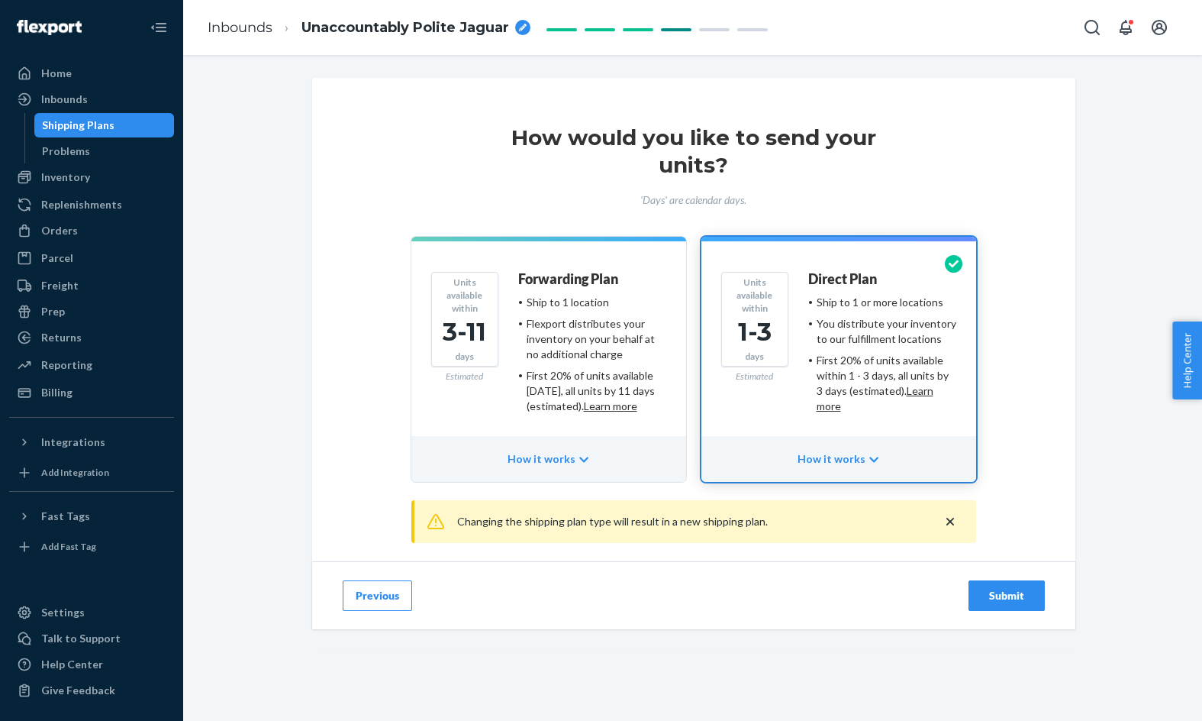
click at [1024, 590] on div "Submit" at bounding box center [1007, 595] width 50 height 15
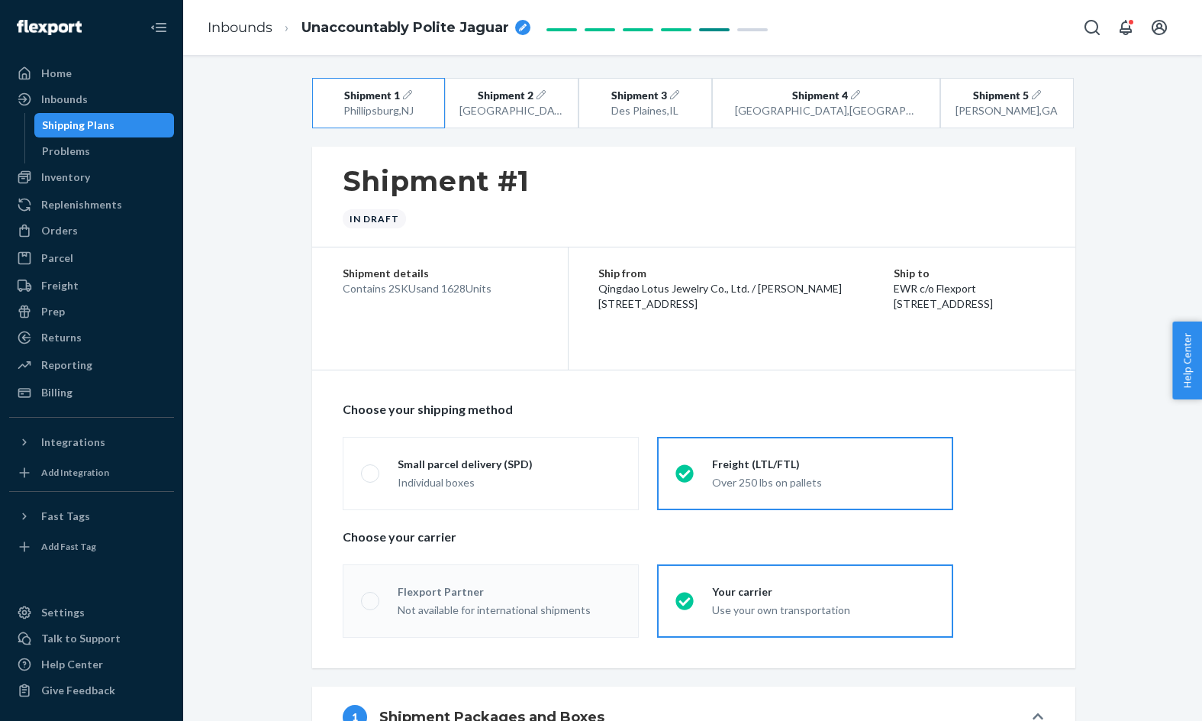
radio input "true"
radio input "false"
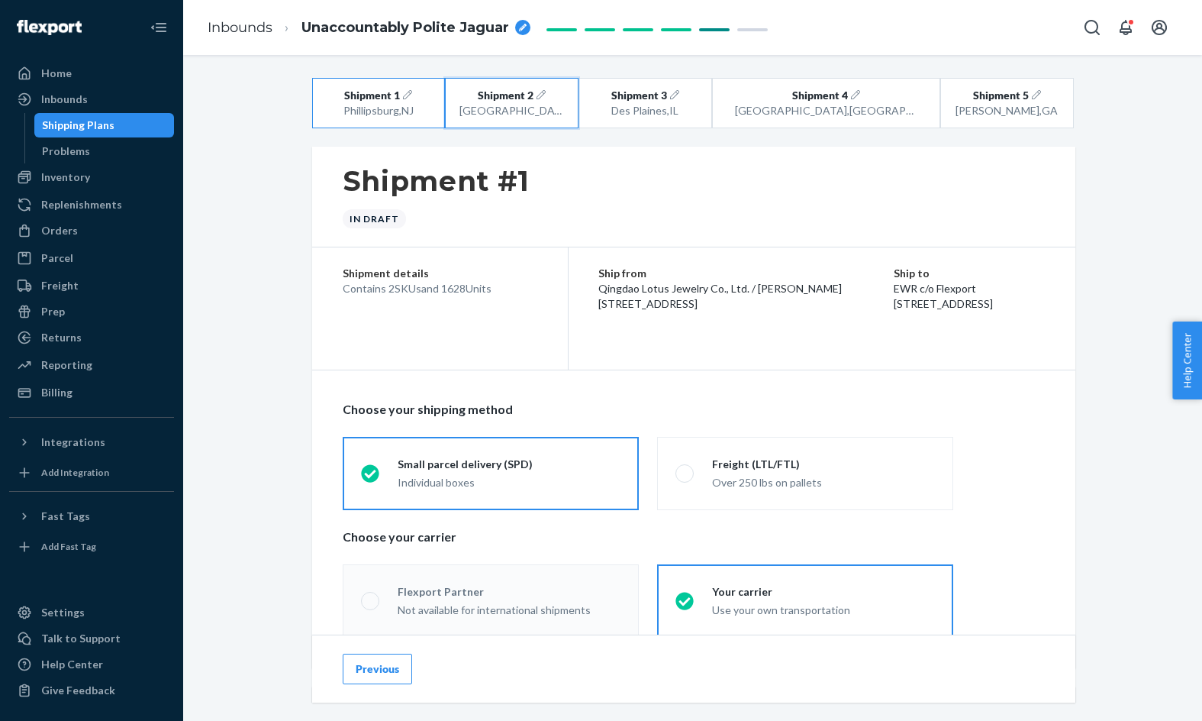
click at [546, 105] on div "[GEOGRAPHIC_DATA] , [GEOGRAPHIC_DATA]" at bounding box center [512, 110] width 105 height 15
radio input "false"
radio input "true"
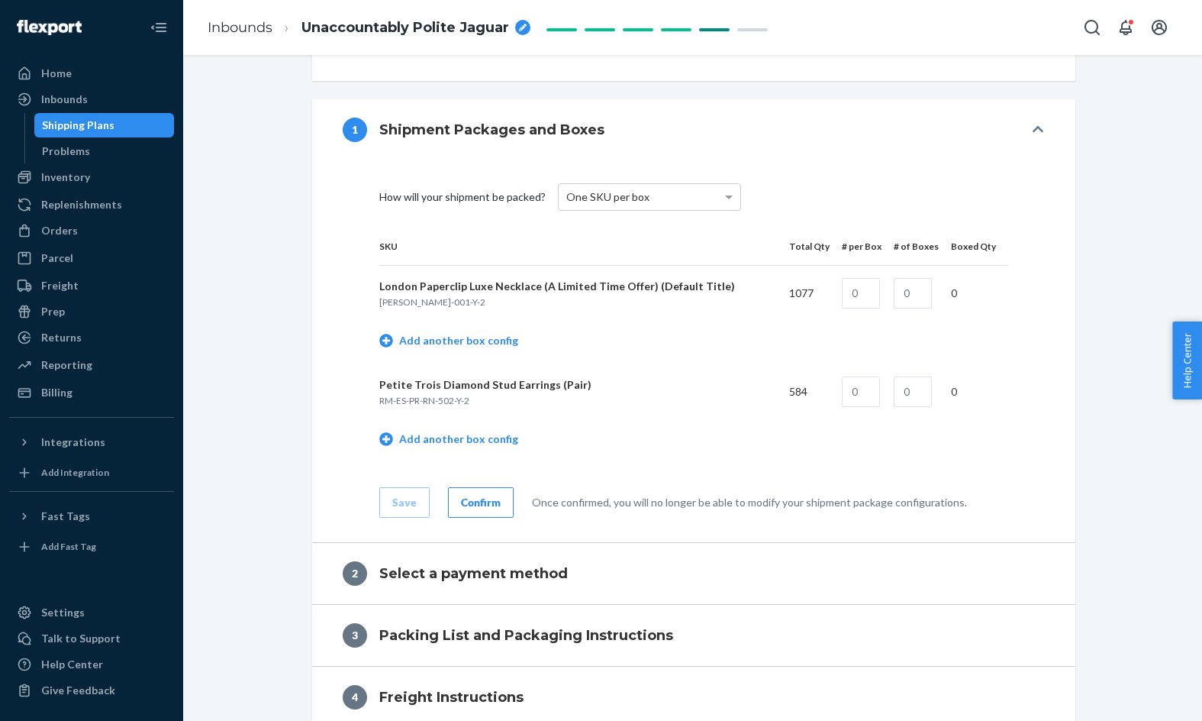
scroll to position [605, 0]
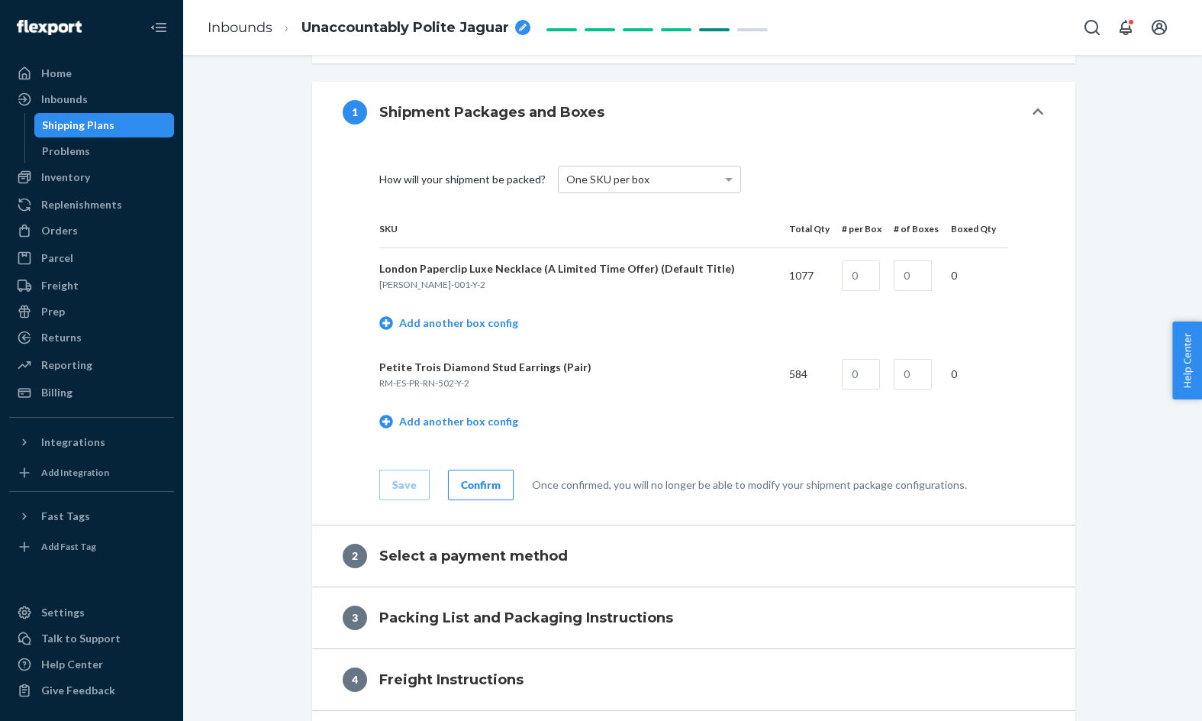
radio input "true"
radio input "false"
